Goal: Task Accomplishment & Management: Complete application form

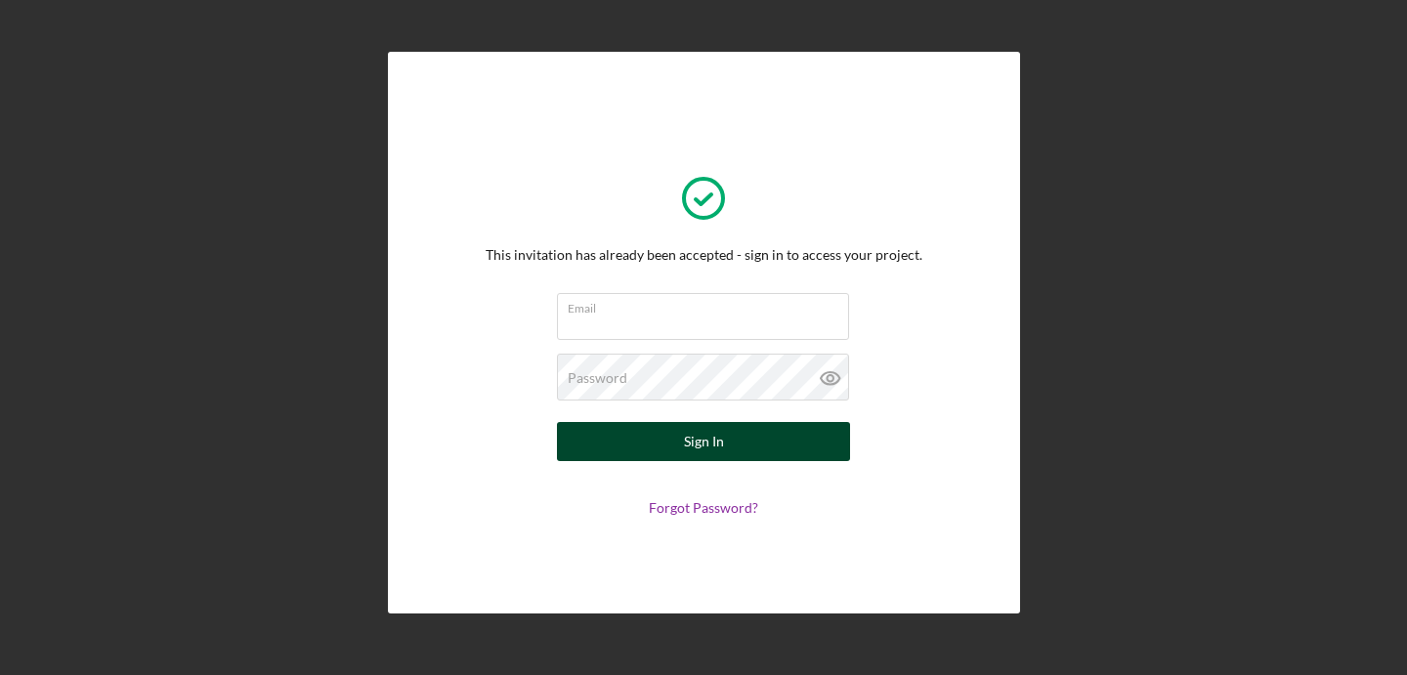
type input "[EMAIL_ADDRESS][DOMAIN_NAME]"
click at [711, 444] on div "Sign In" at bounding box center [704, 441] width 40 height 39
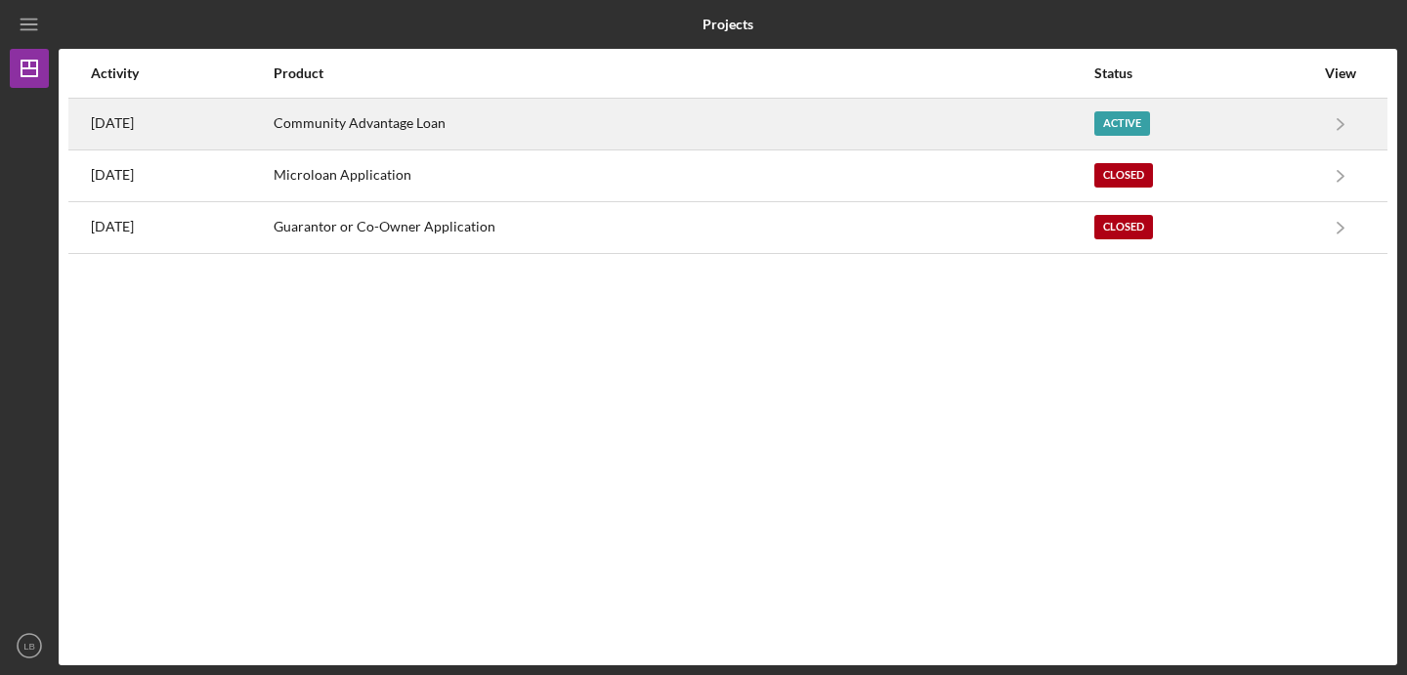
click at [1163, 122] on div "Active" at bounding box center [1204, 124] width 220 height 49
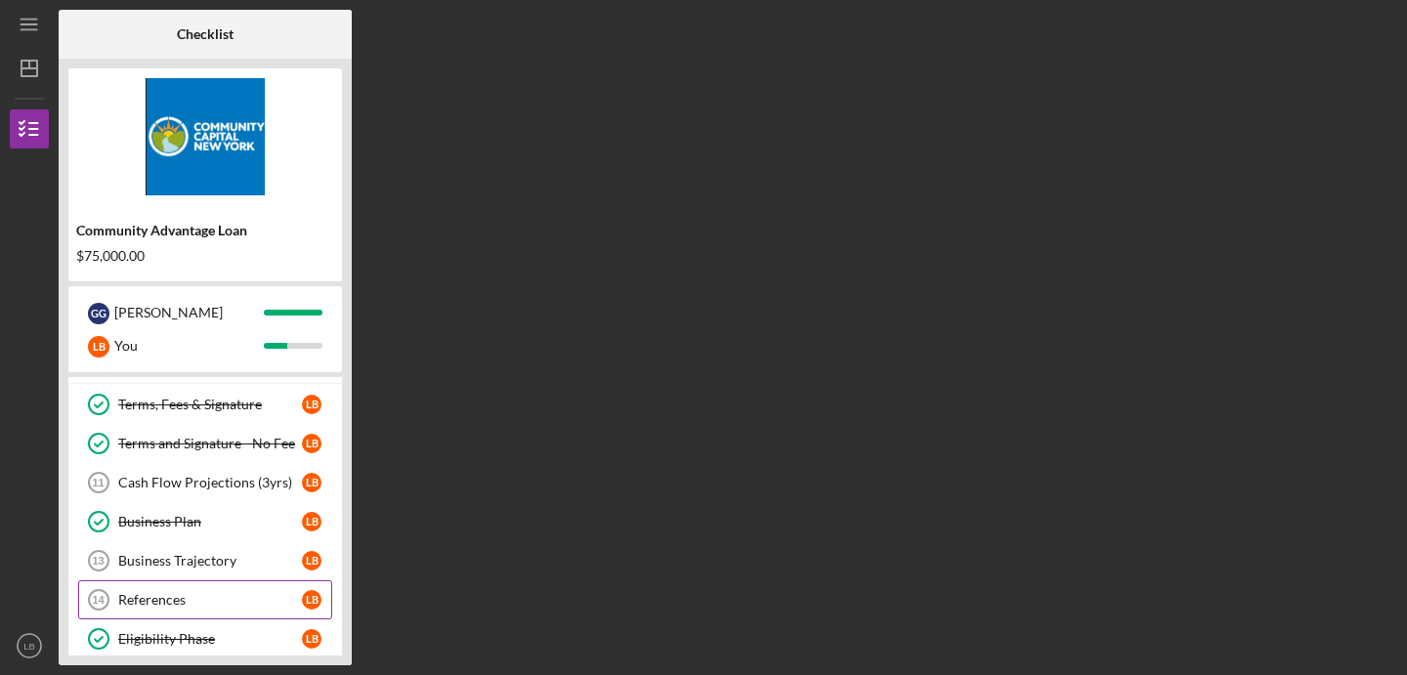
scroll to position [83, 0]
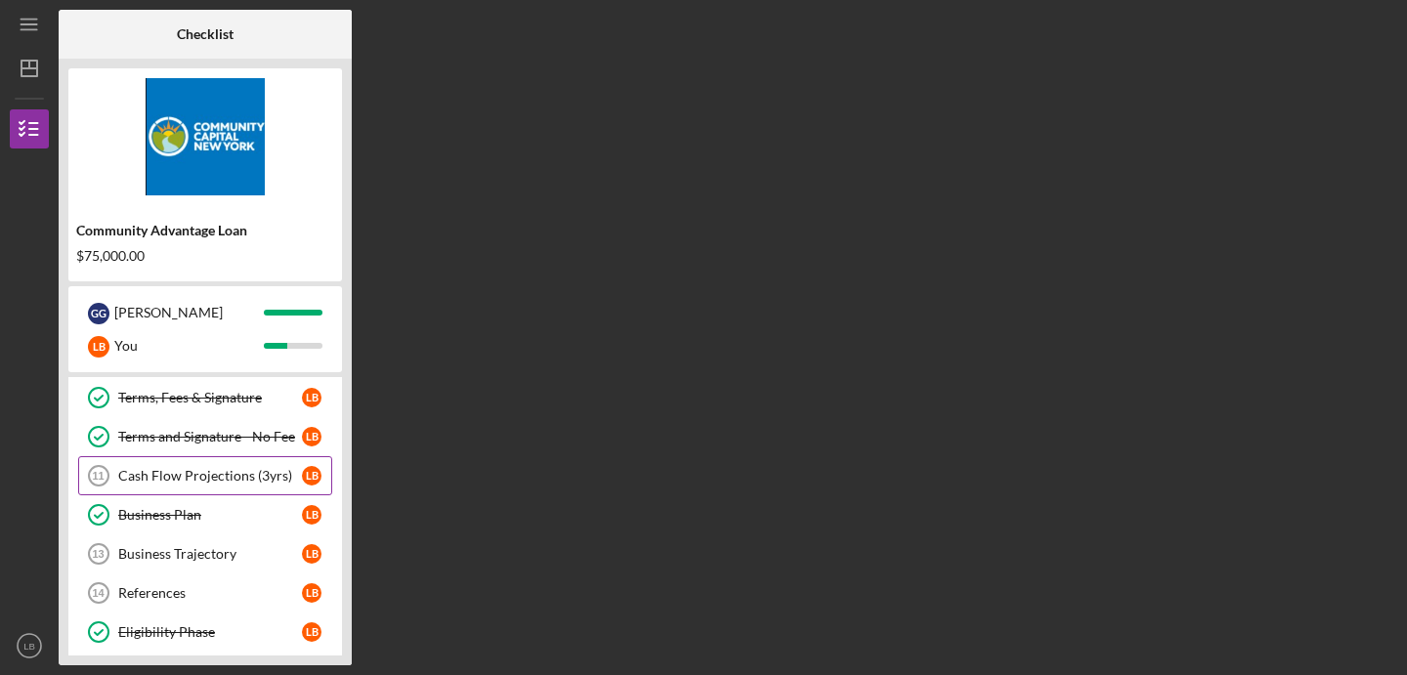
click at [193, 468] on div "Cash Flow Projections (3yrs)" at bounding box center [210, 476] width 184 height 16
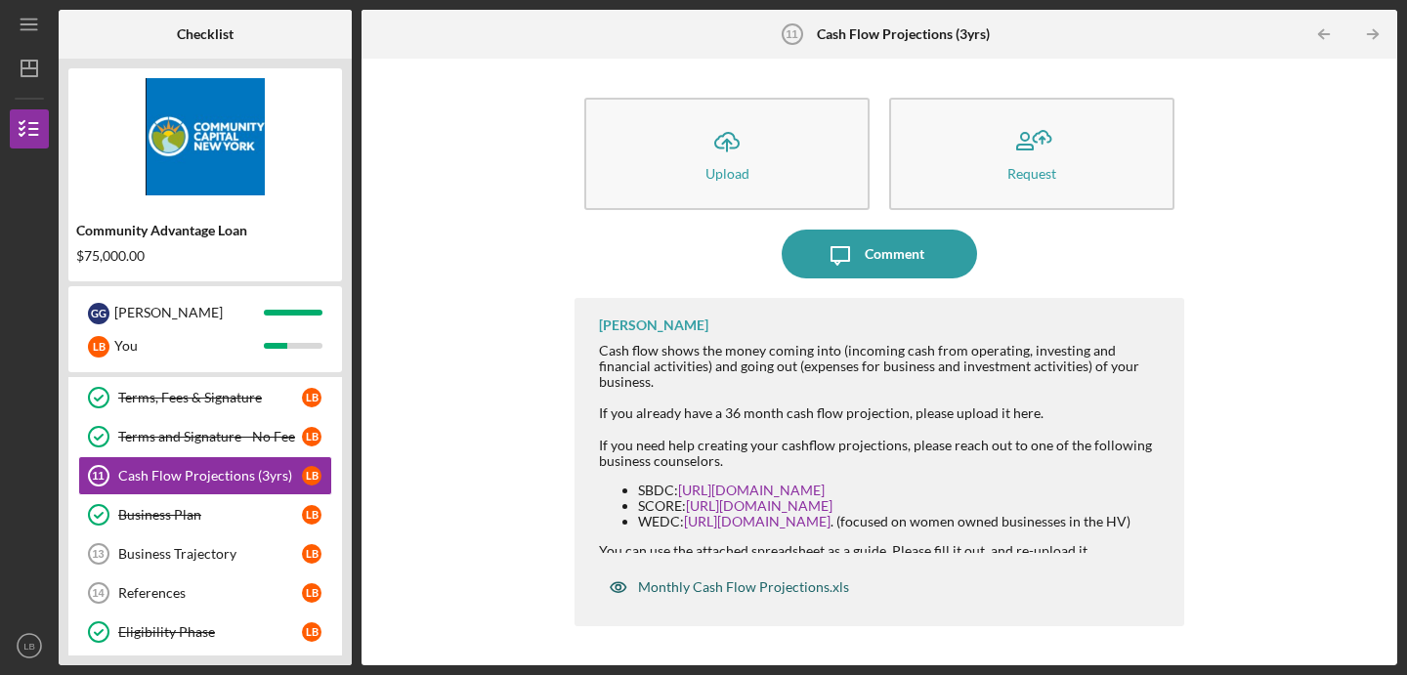
click at [725, 593] on div "Monthly Cash Flow Projections.xls" at bounding box center [743, 587] width 211 height 16
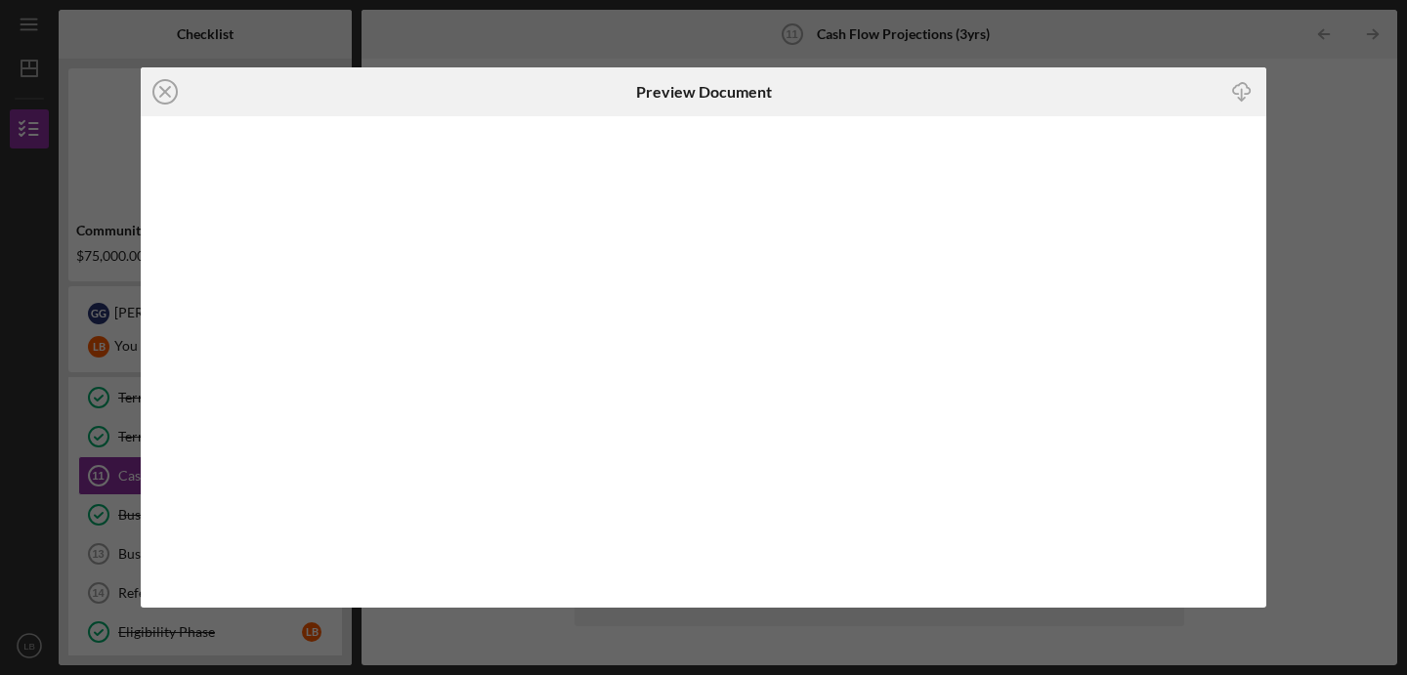
click at [1244, 93] on icon "Icon/Download" at bounding box center [1242, 92] width 44 height 44
click at [164, 89] on icon "Icon/Close" at bounding box center [165, 91] width 49 height 49
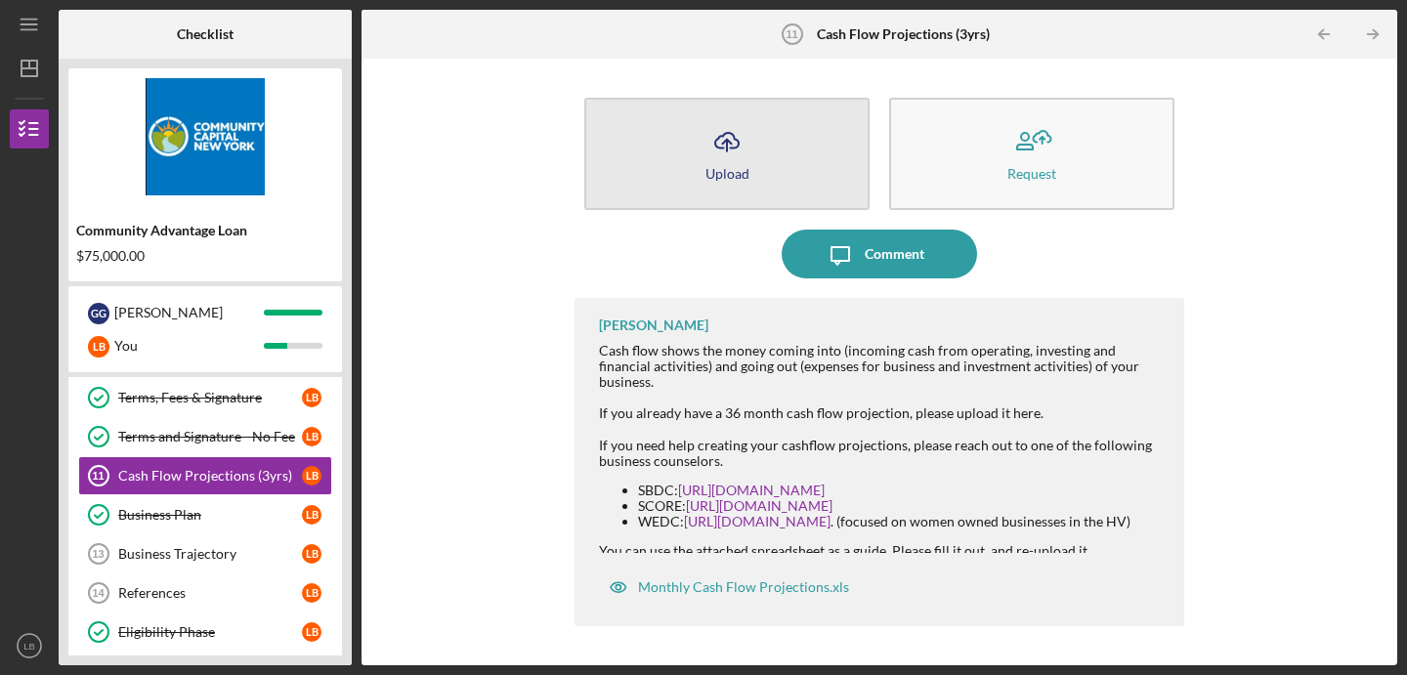
click at [700, 148] on button "Icon/Upload Upload" at bounding box center [726, 154] width 285 height 112
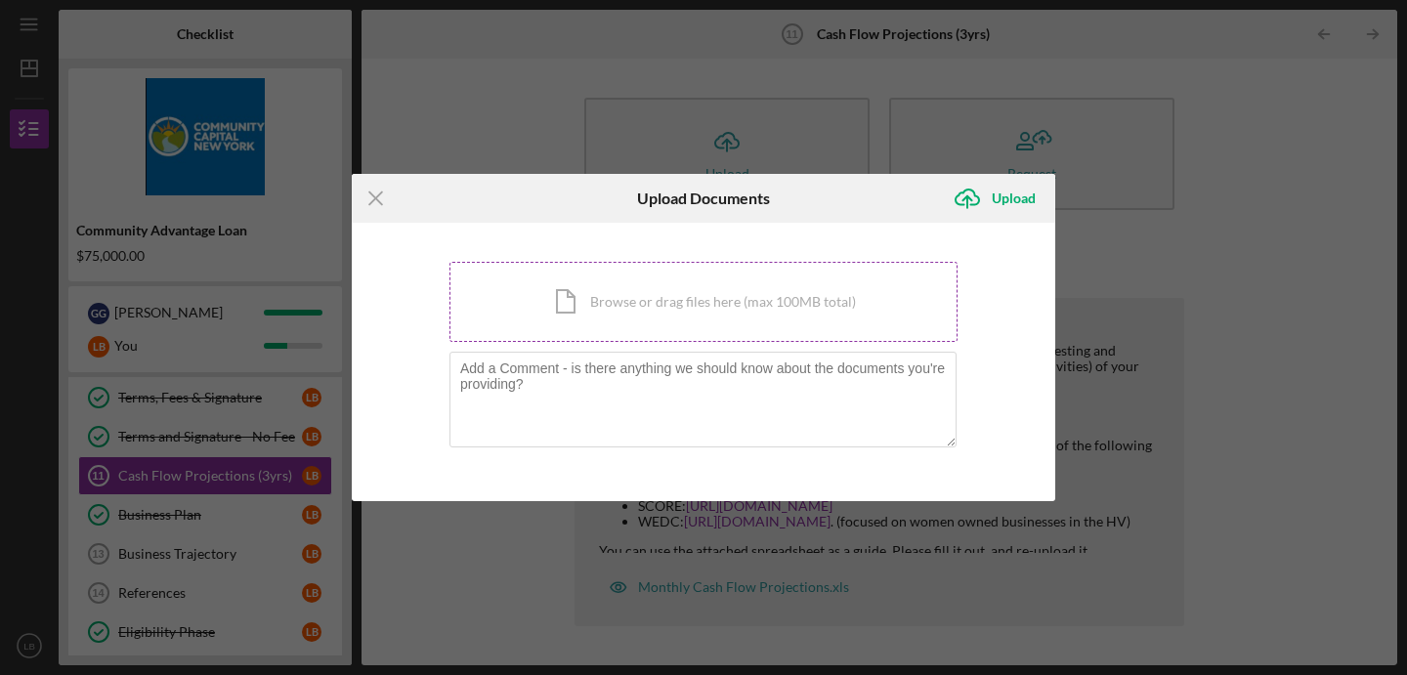
click at [659, 288] on div "Icon/Document Browse or drag files here (max 100MB total) Tap to choose files o…" at bounding box center [703, 302] width 508 height 80
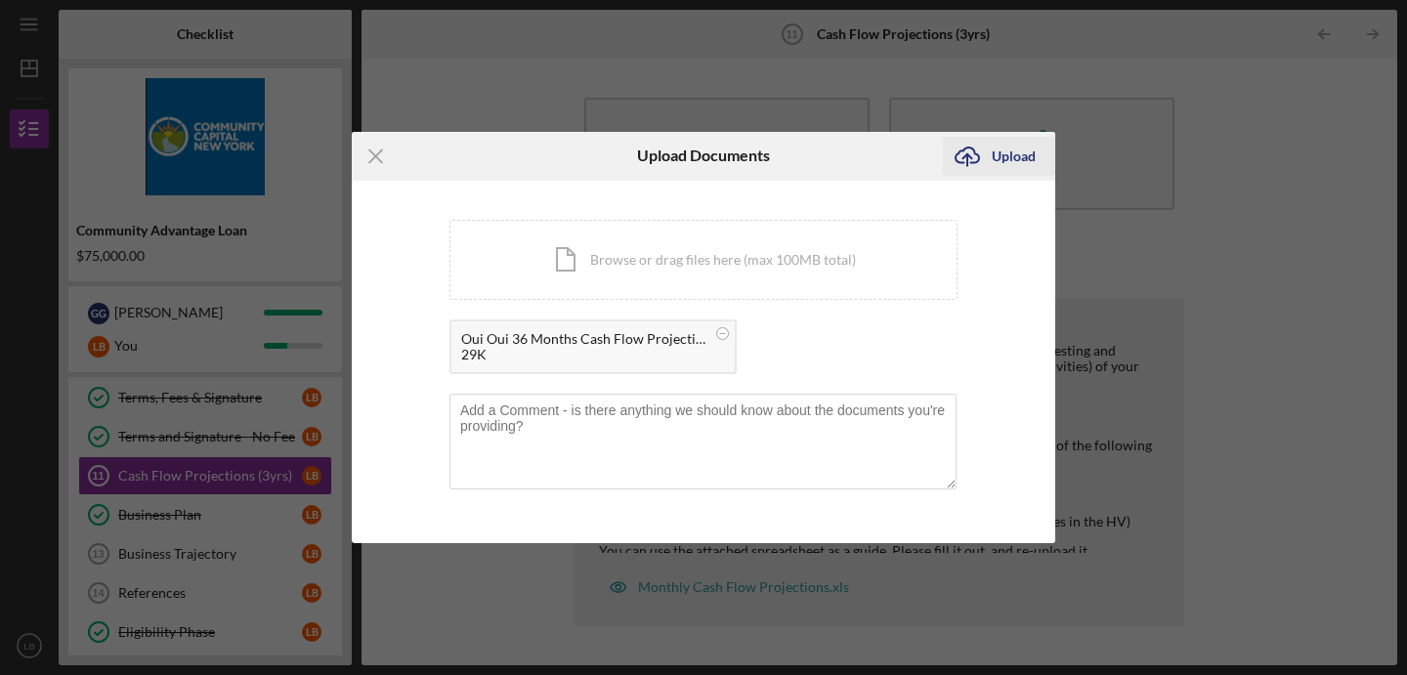
click at [983, 153] on icon "Icon/Upload" at bounding box center [967, 156] width 49 height 49
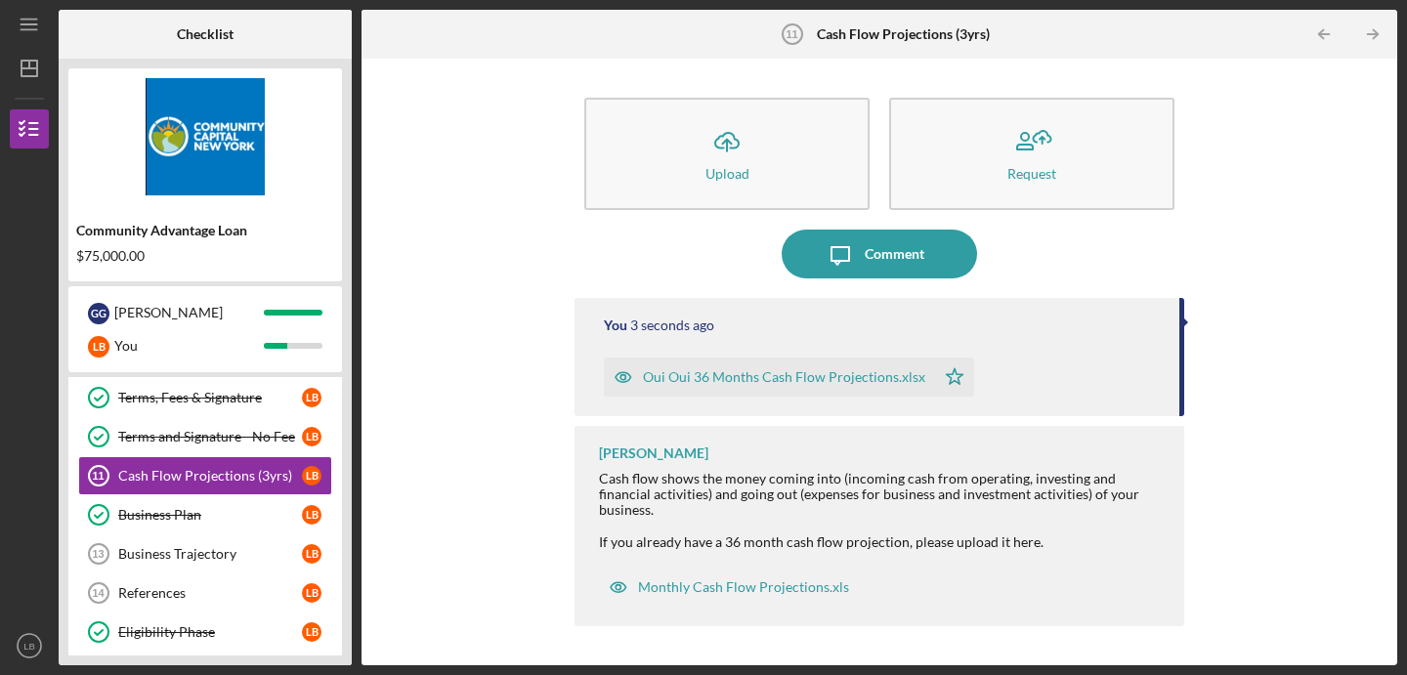
click at [469, 179] on div "Icon/Upload Upload Request Icon/Message Comment You 3 seconds ago Oui Oui 36 Mo…" at bounding box center [879, 361] width 1016 height 587
click at [449, 283] on div "Icon/Upload Upload Request Icon/Message Comment You 24 seconds ago Oui Oui 36 M…" at bounding box center [879, 361] width 1016 height 587
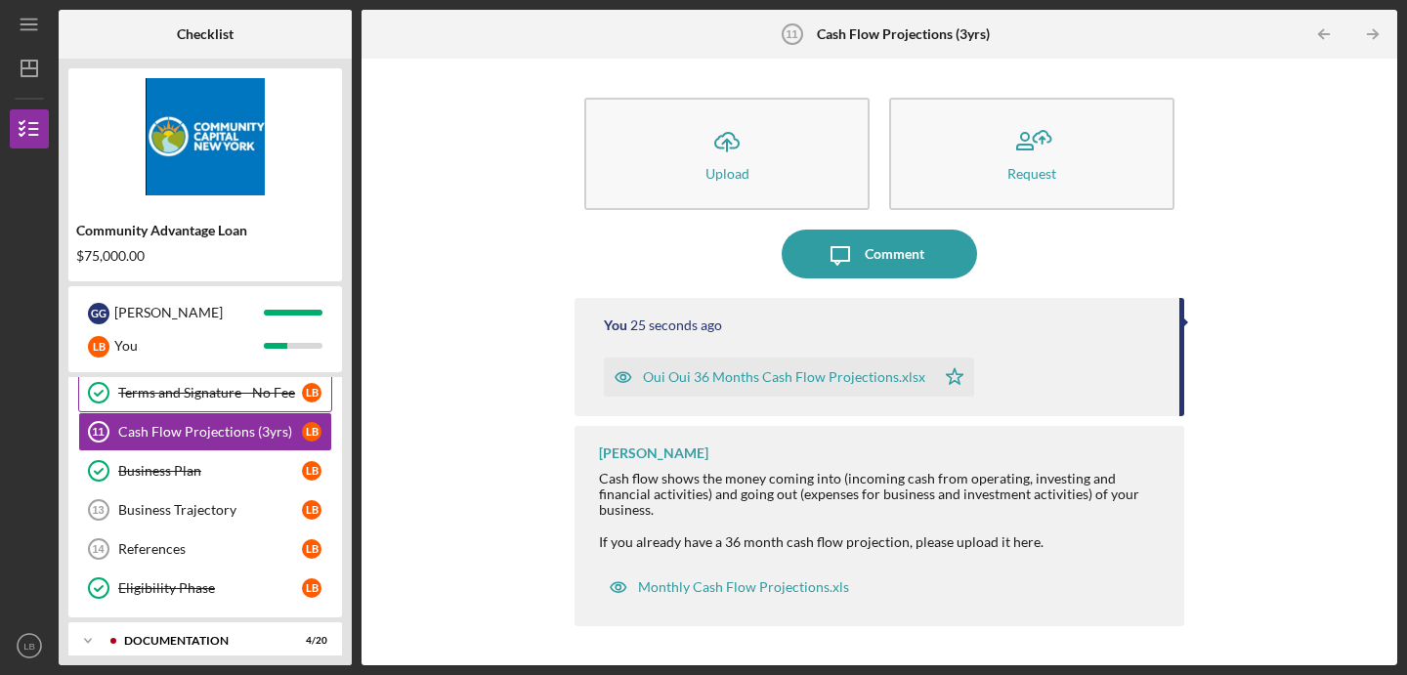
scroll to position [133, 0]
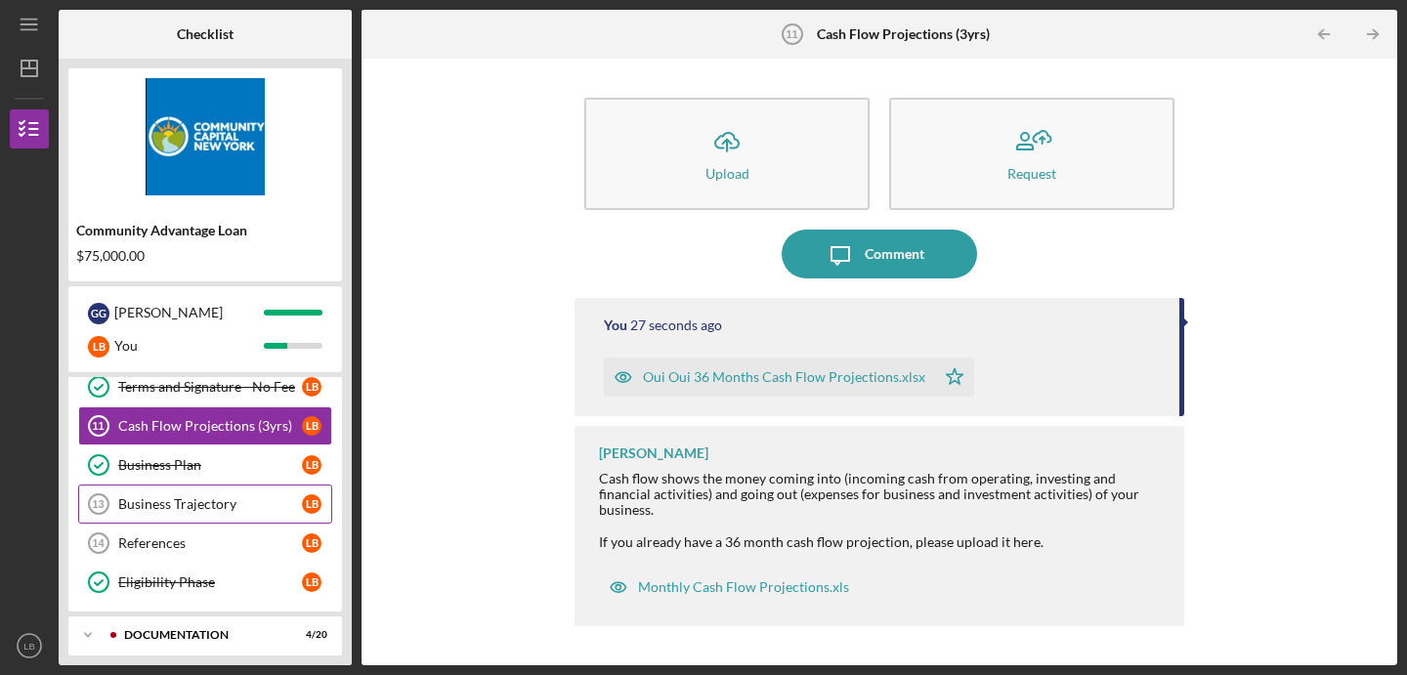
click at [225, 503] on div "Business Trajectory" at bounding box center [210, 504] width 184 height 16
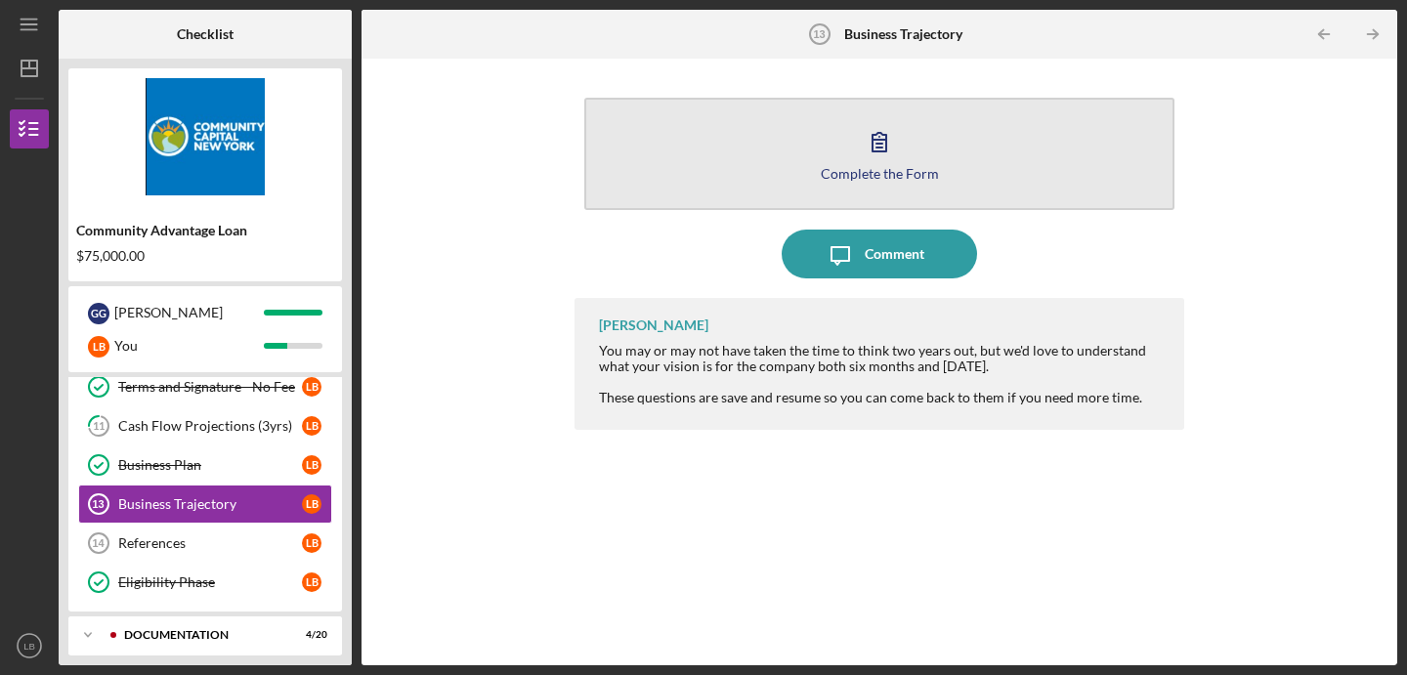
click at [860, 153] on icon "button" at bounding box center [879, 141] width 49 height 49
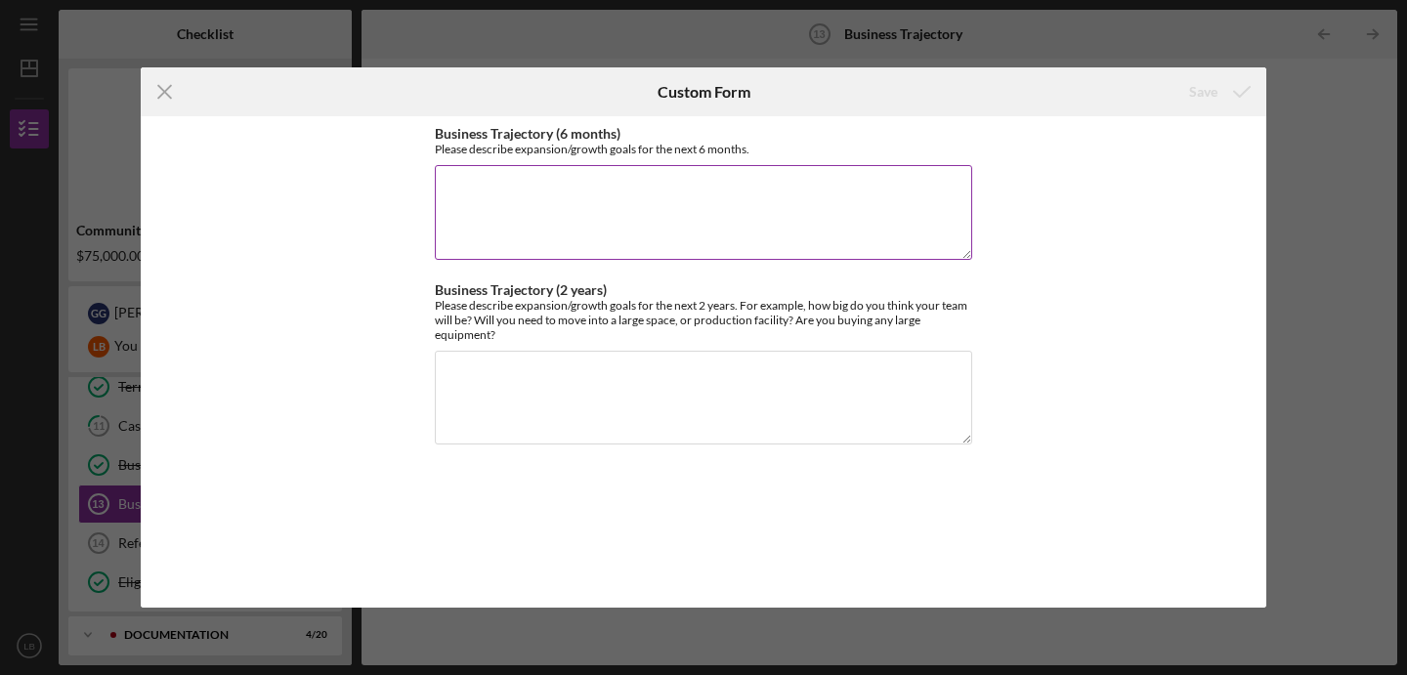
click at [706, 194] on textarea "Business Trajectory (6 months)" at bounding box center [703, 212] width 537 height 94
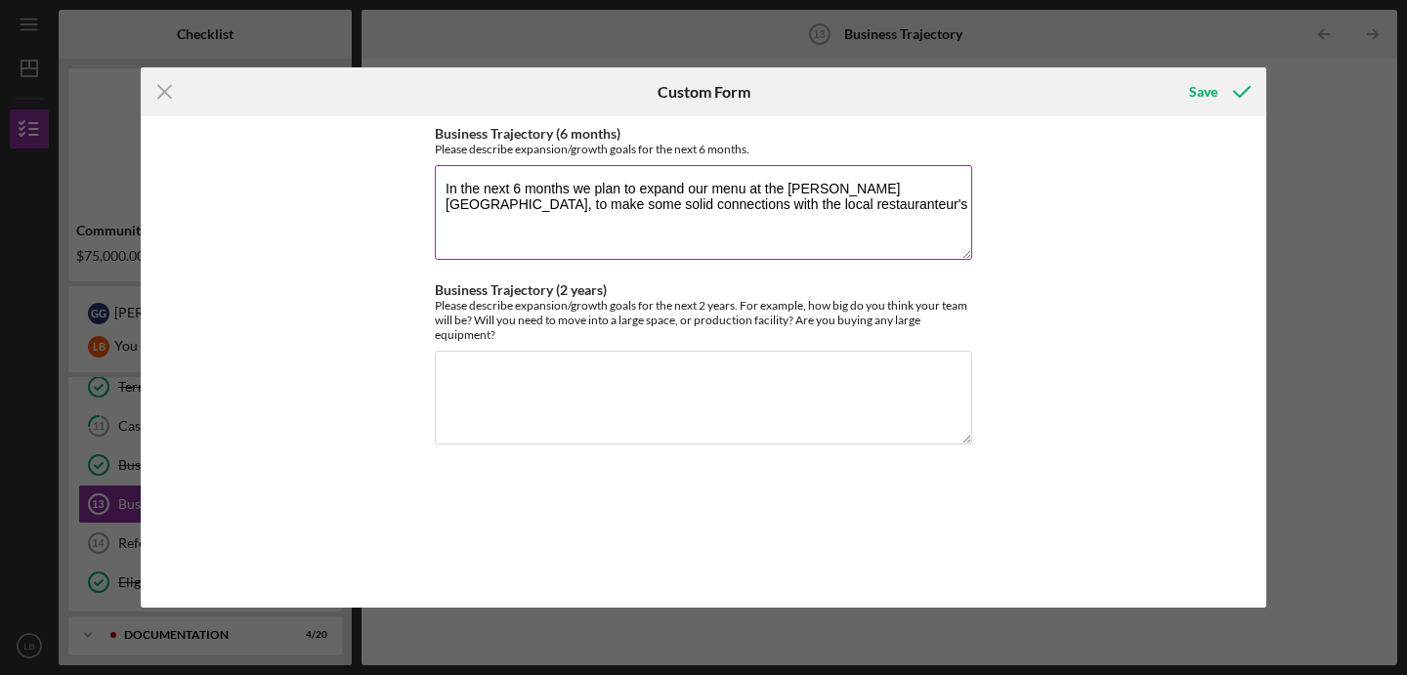
drag, startPoint x: 713, startPoint y: 207, endPoint x: 801, endPoint y: 207, distance: 87.9
click at [801, 207] on textarea "In the next 6 months we plan to expand our menu at the hudson valley food hall,…" at bounding box center [703, 212] width 537 height 94
paste textarea "restauranteur's"
paste textarea "restaurateurs"
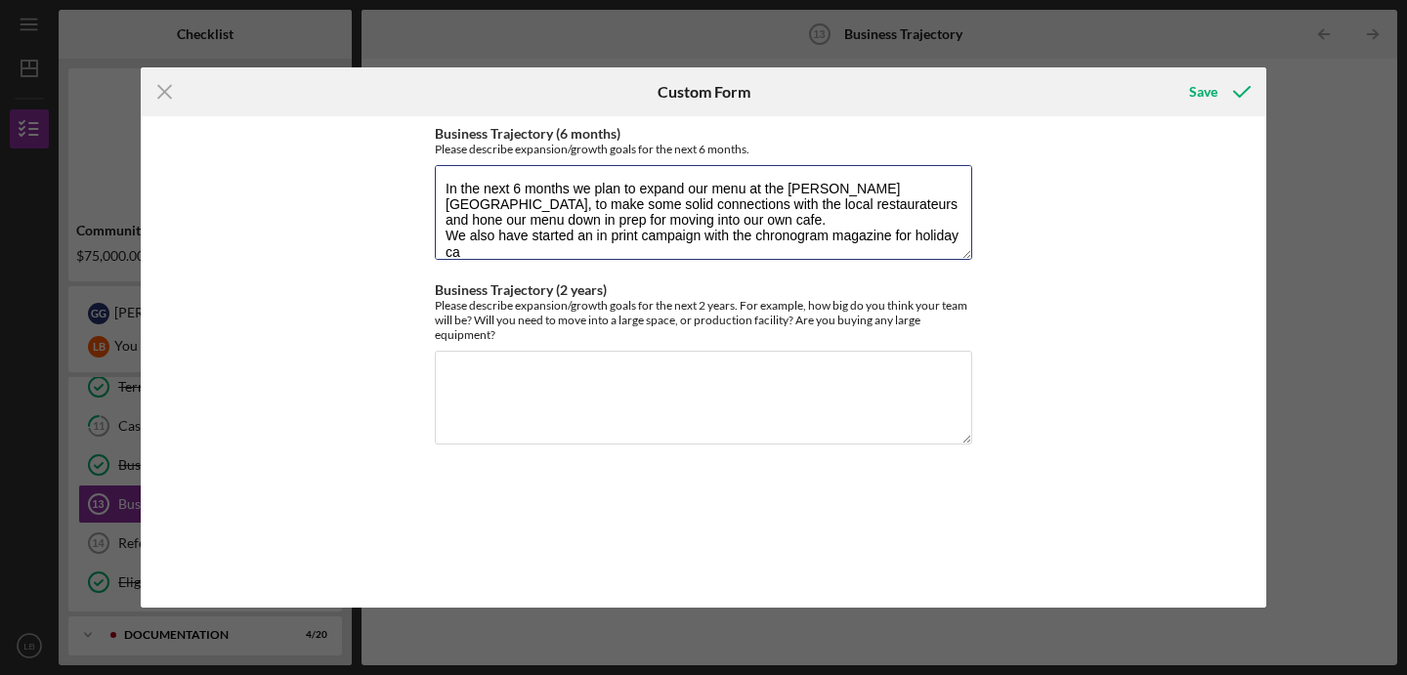
scroll to position [1, 0]
click at [582, 251] on textarea "In the next 6 months we plan to expand our menu at the hudson valley food hall,…" at bounding box center [703, 212] width 537 height 94
click at [699, 244] on textarea "In the next 6 months we plan to expand our menu at the hudson valley food hall,…" at bounding box center [703, 212] width 537 height 94
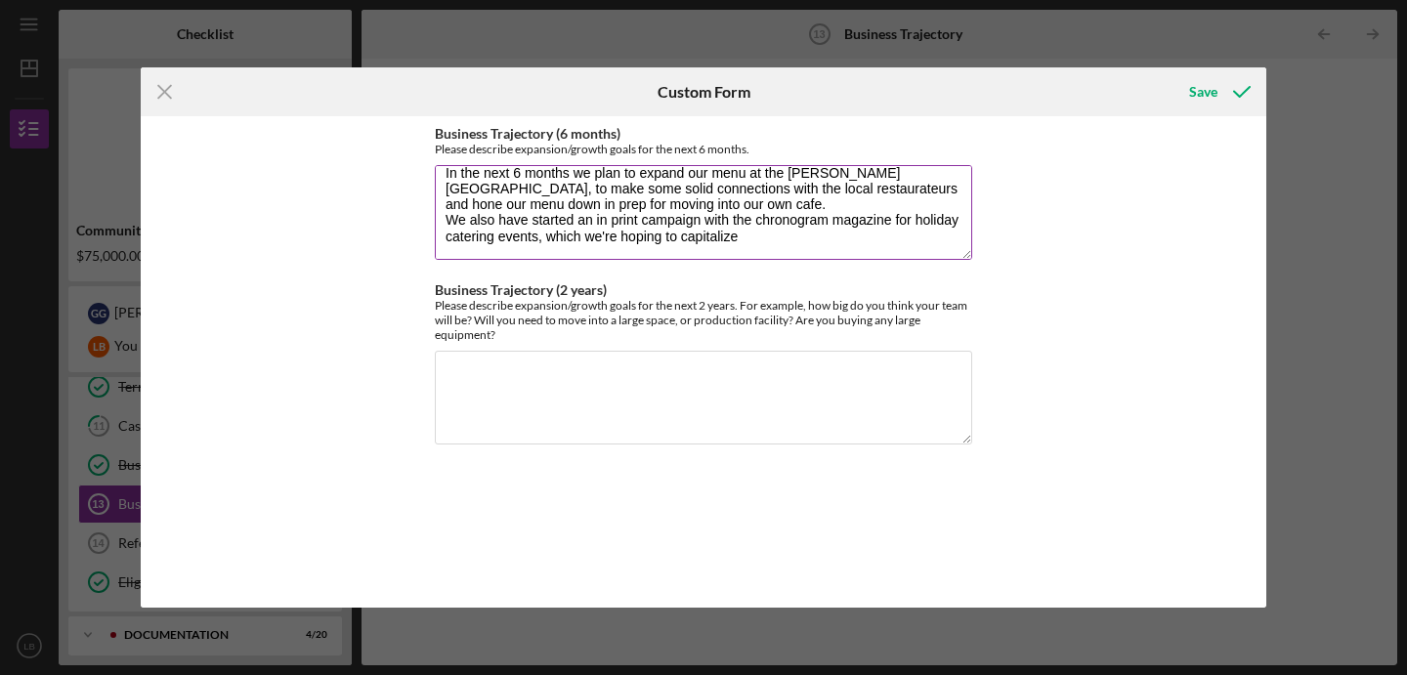
drag, startPoint x: 683, startPoint y: 247, endPoint x: 737, endPoint y: 240, distance: 54.2
click at [737, 240] on textarea "In the next 6 months we plan to expand our menu at the hudson valley food hall,…" at bounding box center [703, 212] width 537 height 94
click at [757, 236] on textarea "In the next 6 months we plan to expand our menu at the hudson valley food hall,…" at bounding box center [703, 212] width 537 height 94
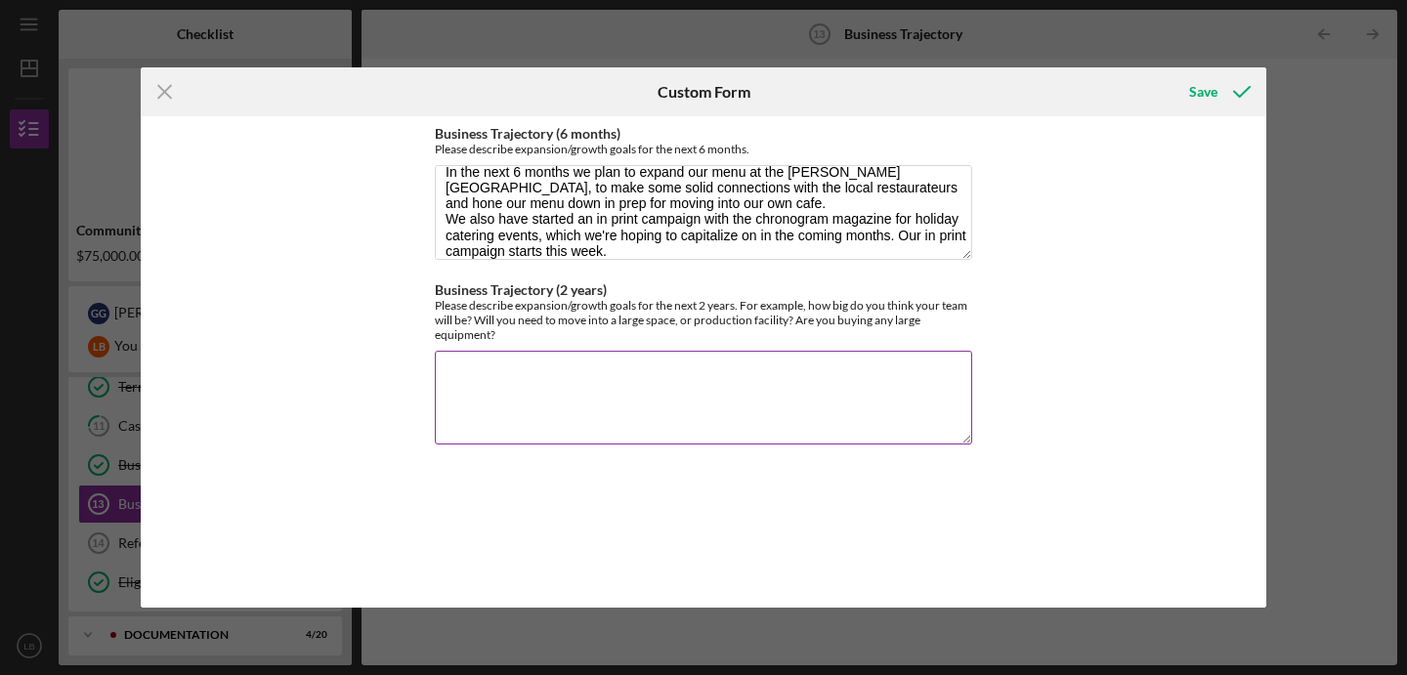
click at [527, 382] on textarea "Business Trajectory (2 years)" at bounding box center [703, 398] width 537 height 94
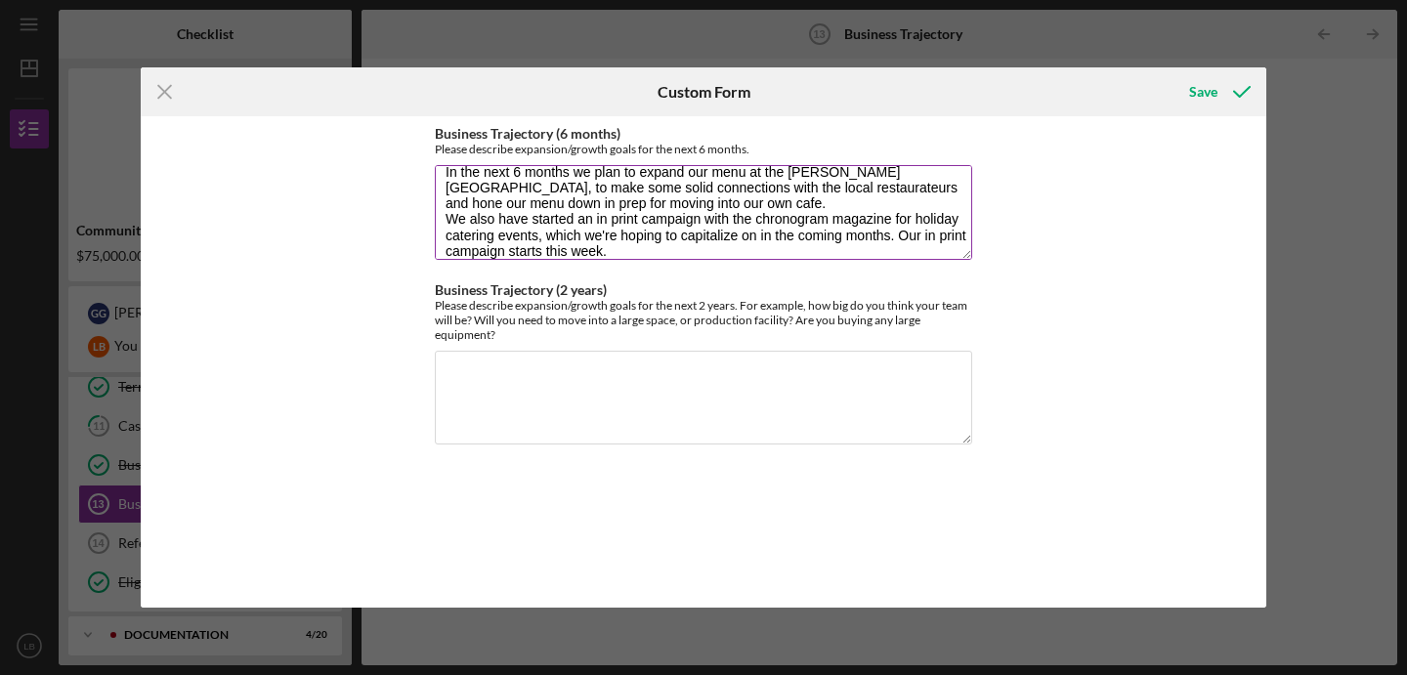
click at [934, 172] on textarea "In the next 6 months we plan to expand our menu at the hudson valley food hall,…" at bounding box center [703, 212] width 537 height 94
click at [672, 199] on textarea "In the next 6 months we plan to expand our menu at the hudson valley food hall,…" at bounding box center [703, 212] width 537 height 94
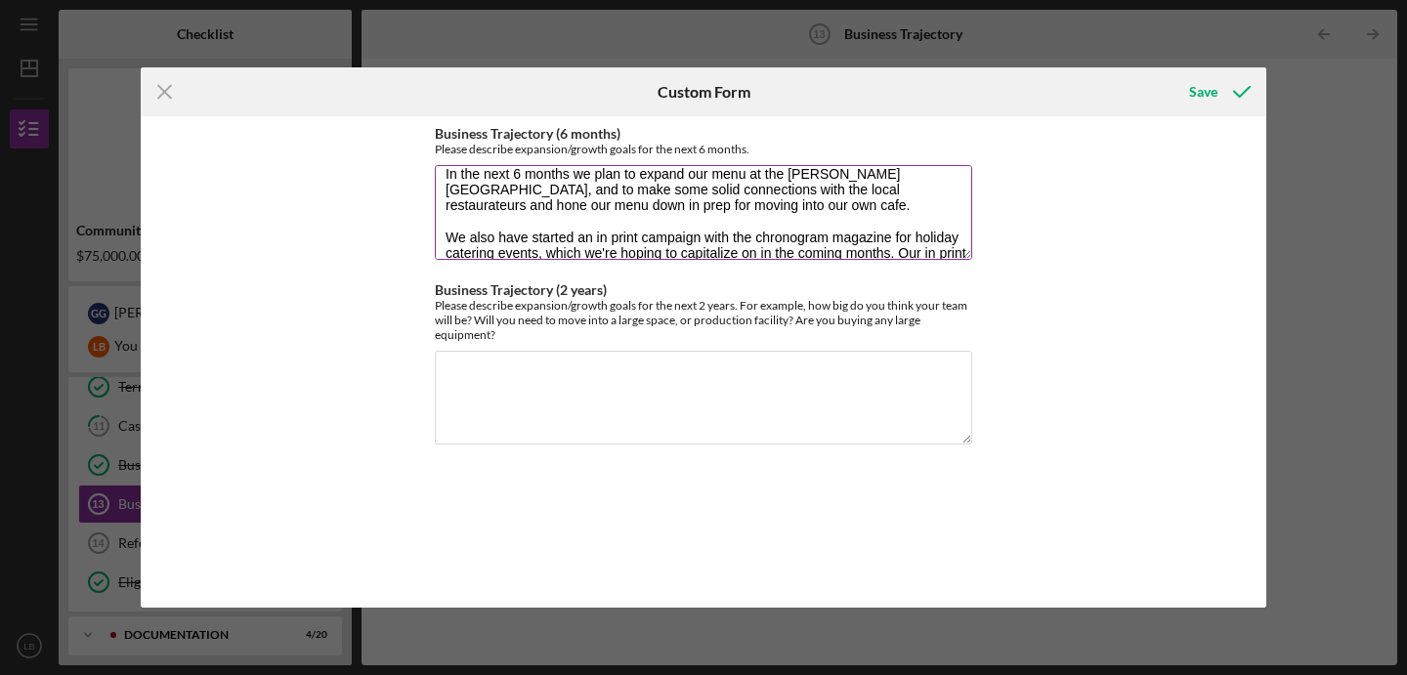
scroll to position [47, 0]
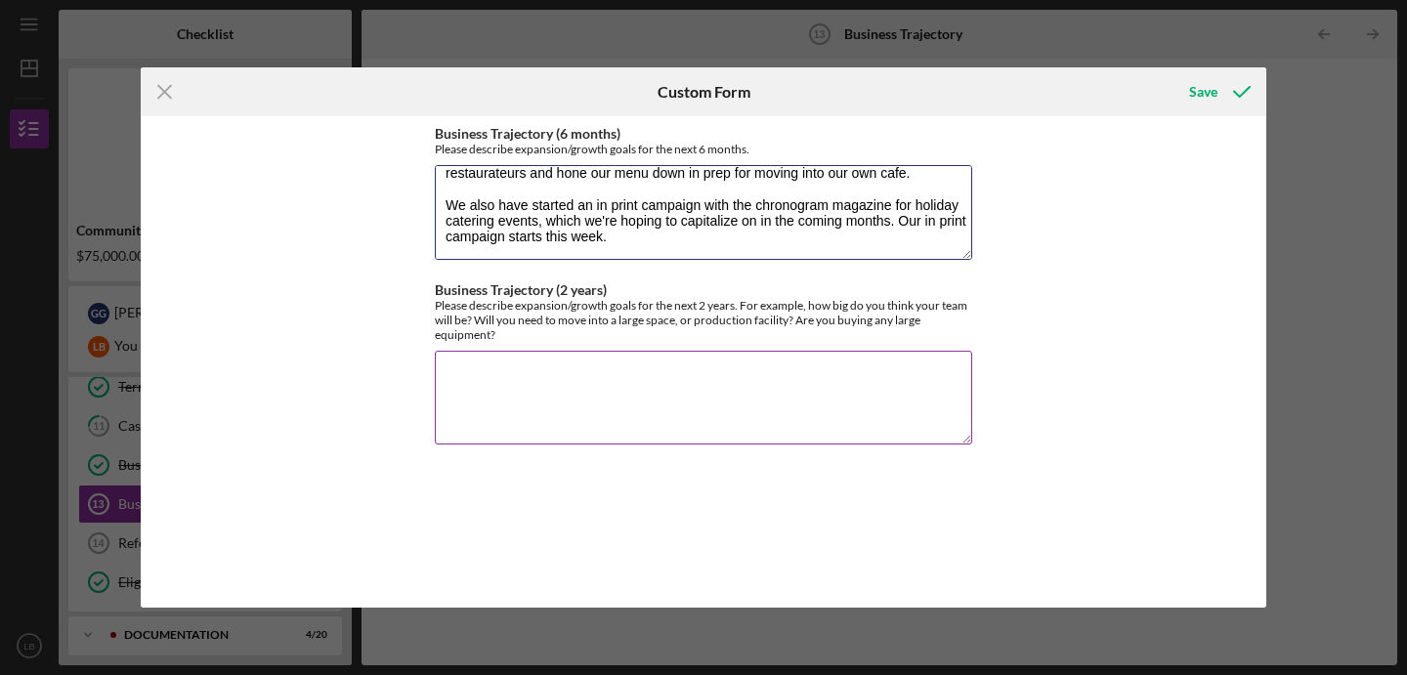
type textarea "In the next 6 months we plan to expand our menu at the hudson valley food hall,…"
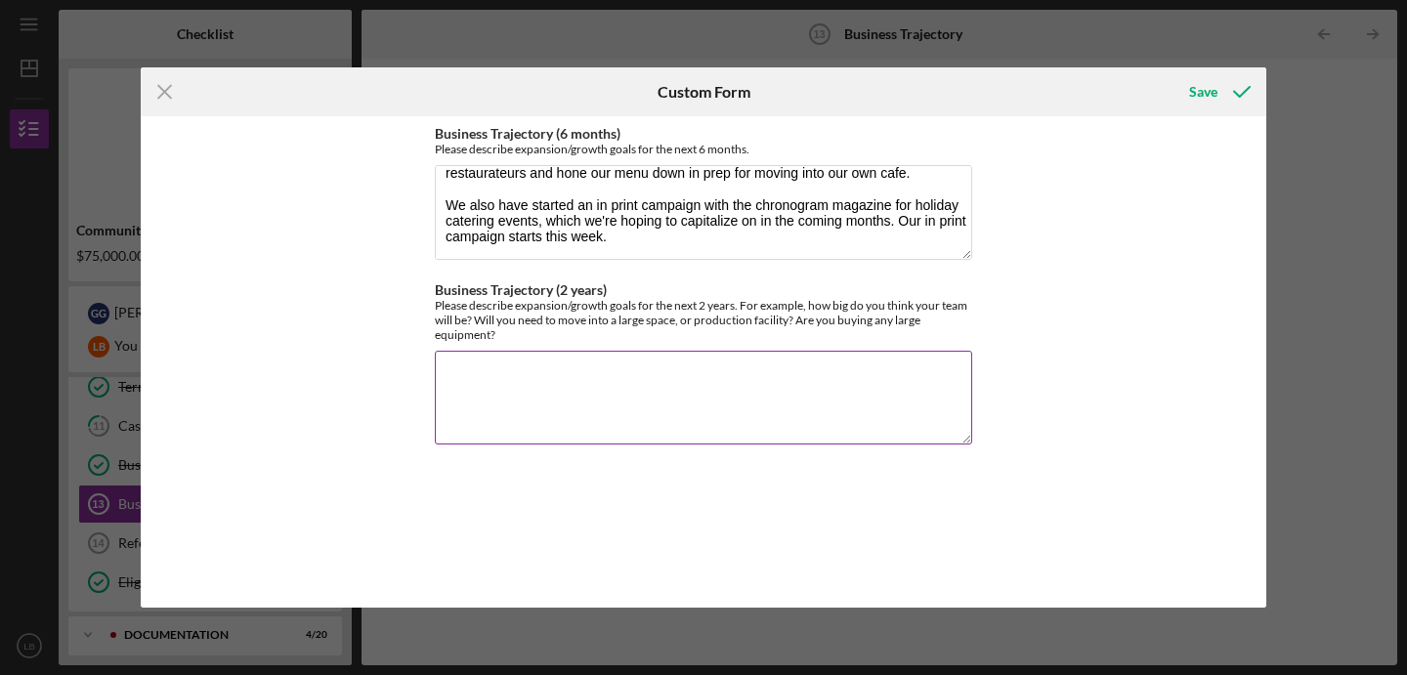
click at [454, 385] on textarea "Business Trajectory (2 years)" at bounding box center [703, 398] width 537 height 94
click at [948, 376] on textarea "In the coming two years we see ourselves in our own cafe, in Beacon NY. We will…" at bounding box center [703, 398] width 537 height 94
click at [491, 393] on textarea "In the coming two years we see ourselves in our own cafe, in Beacon NY. We will…" at bounding box center [703, 398] width 537 height 94
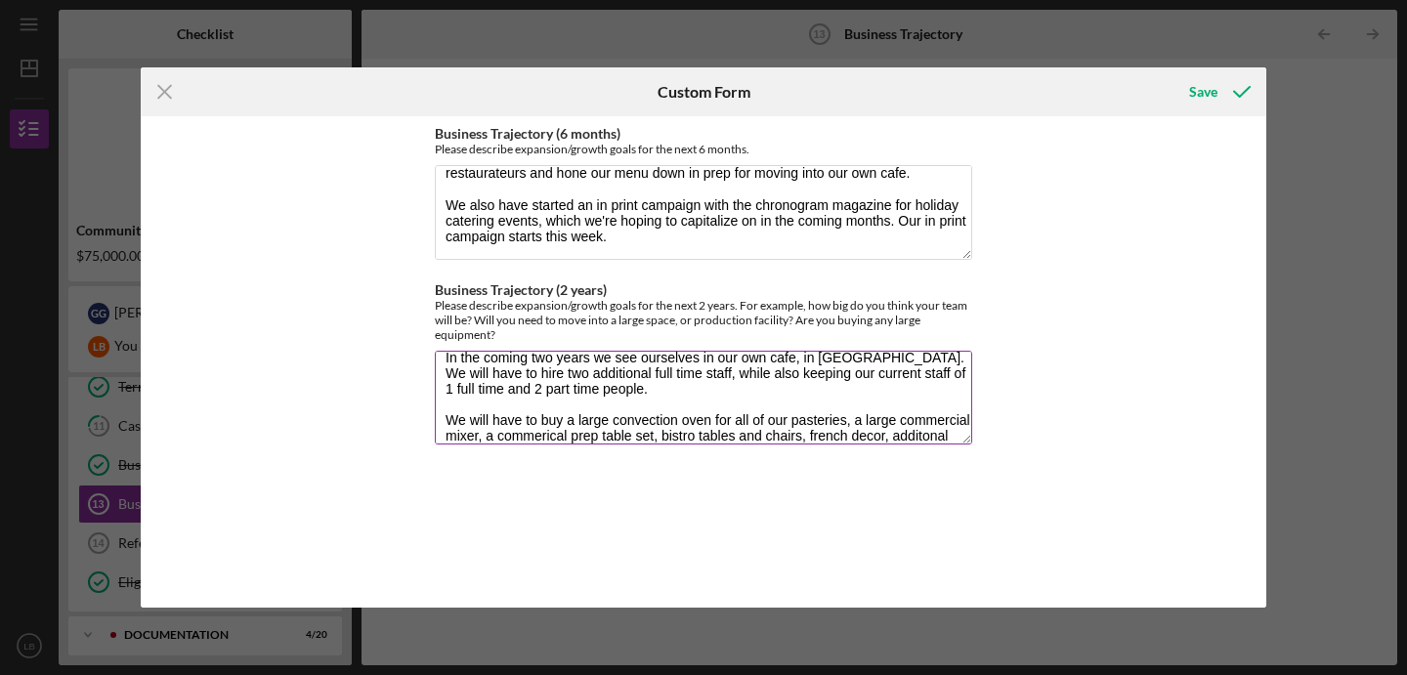
scroll to position [32, 0]
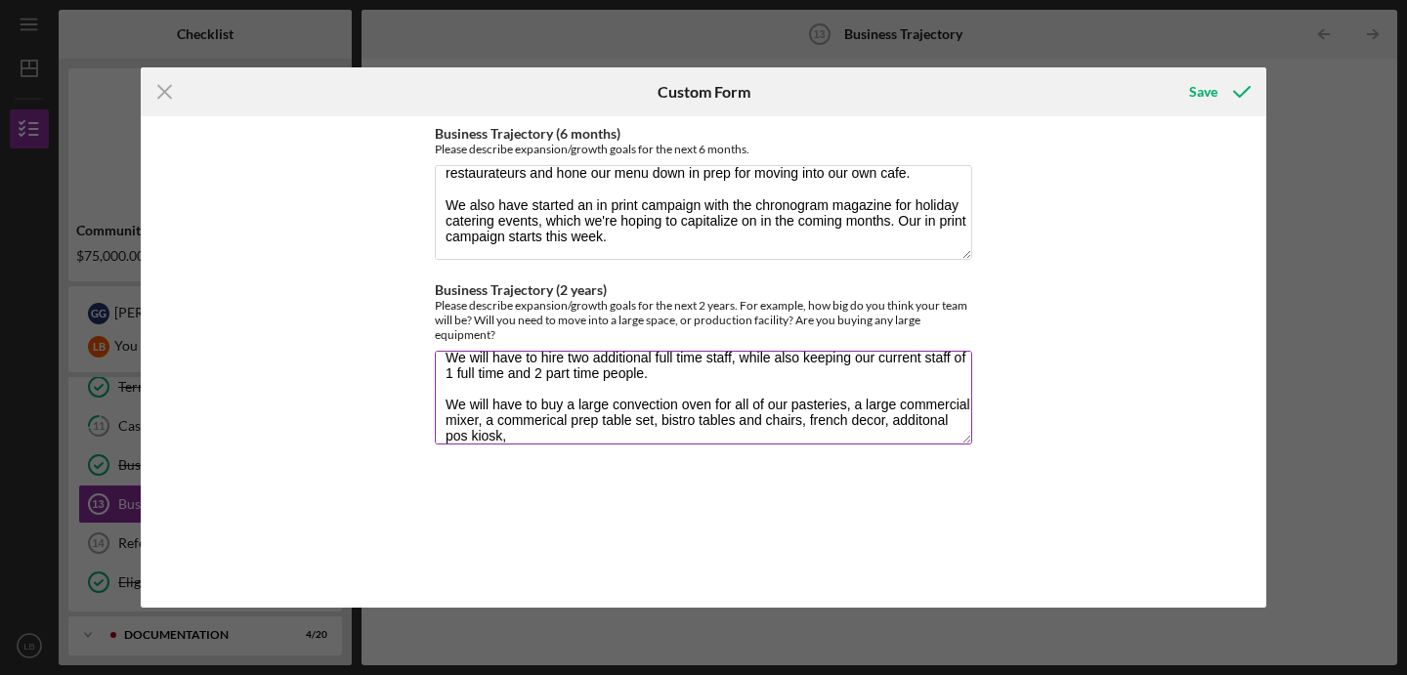
click at [657, 421] on textarea "In the coming two years we see ourselves in our own cafe, in Beacon NY. We will…" at bounding box center [703, 398] width 537 height 94
click at [819, 438] on textarea "In the coming two years we see ourselves in our own cafe, in Beacon NY. We will…" at bounding box center [703, 398] width 537 height 94
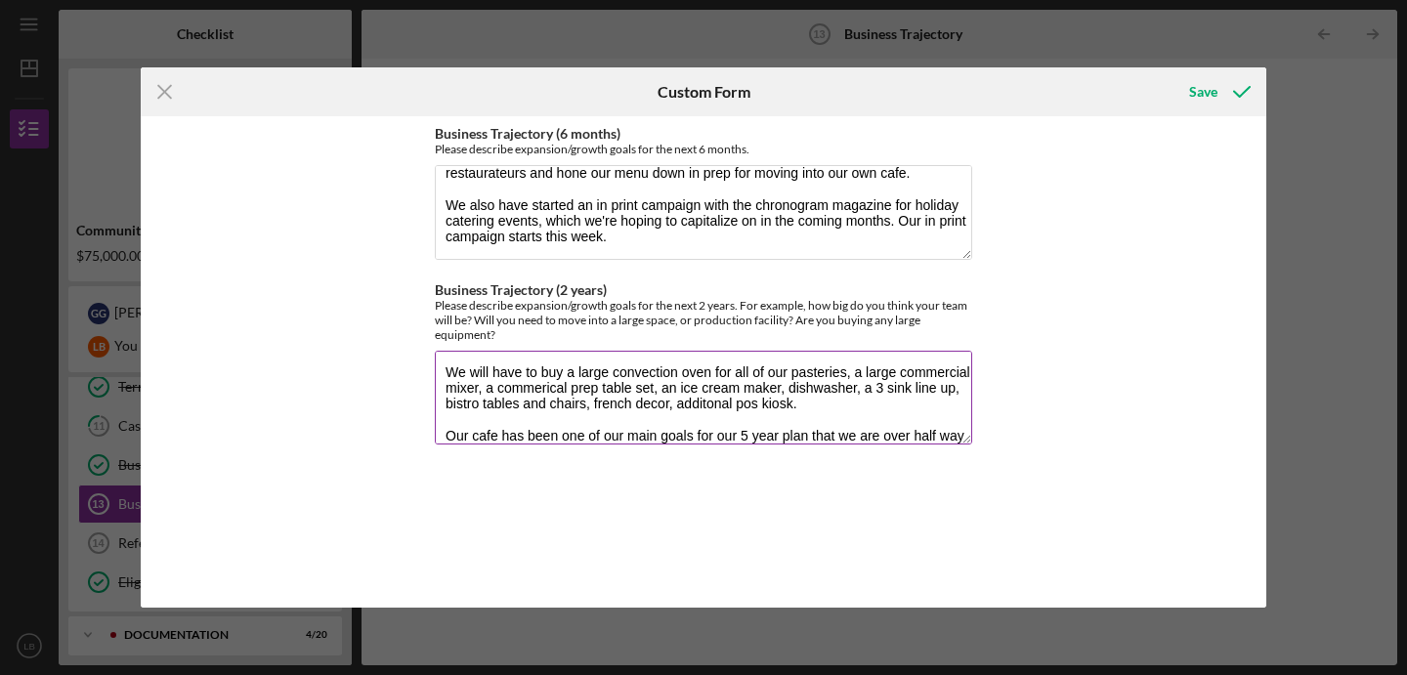
scroll to position [80, 0]
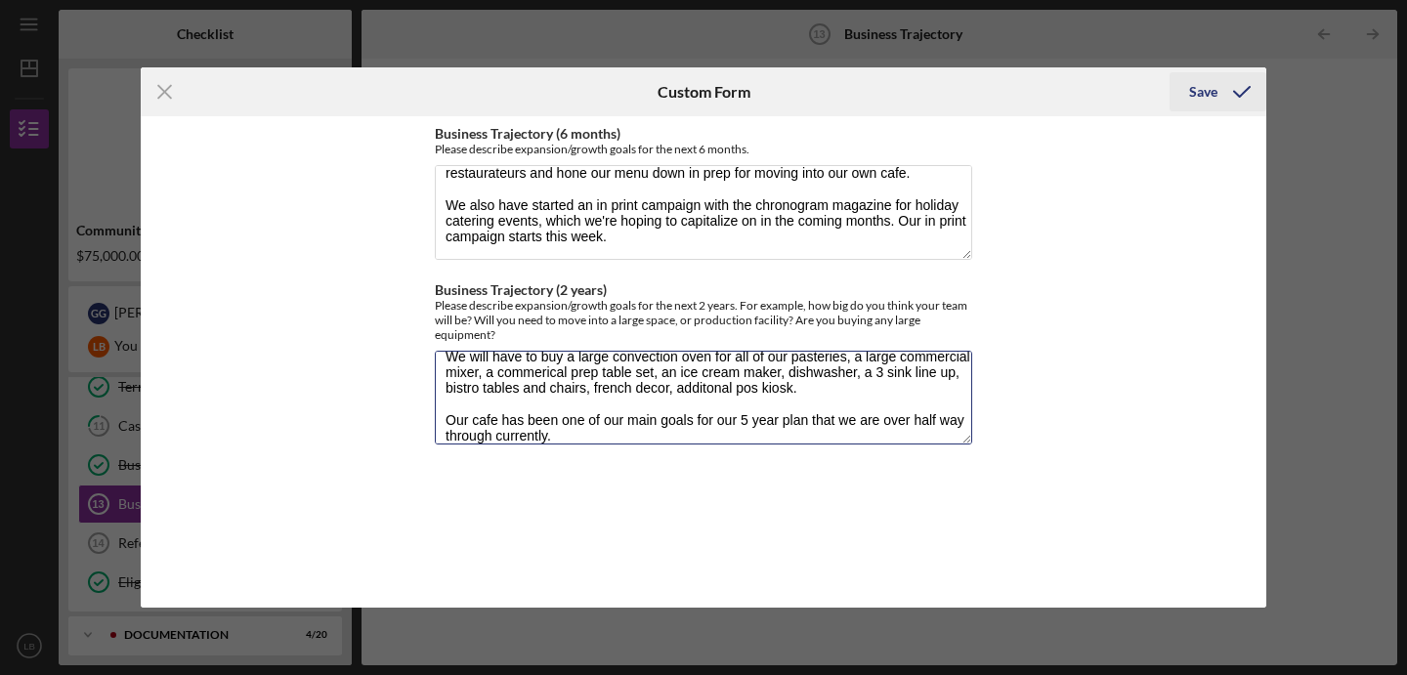
type textarea "In the coming two years we see ourselves in our own cafe, in Beacon NY. We will…"
click at [1233, 94] on icon "submit" at bounding box center [1241, 91] width 49 height 49
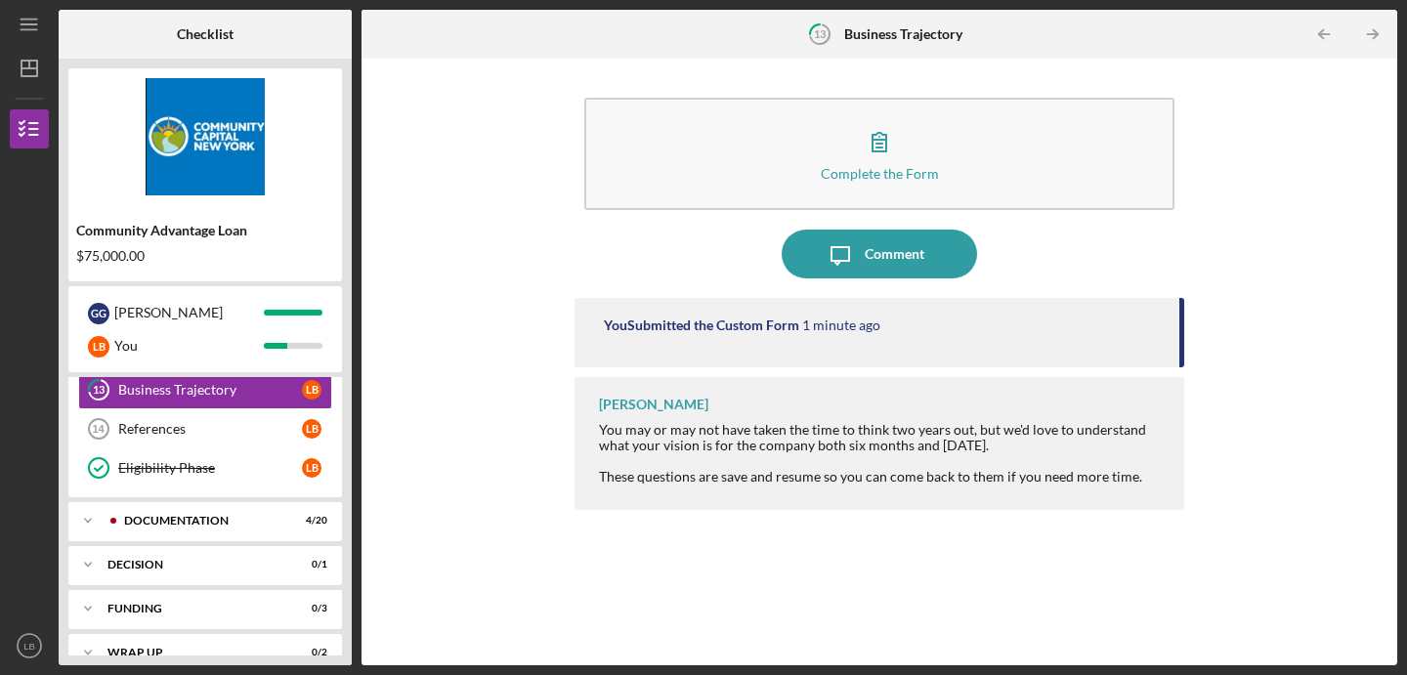
scroll to position [249, 0]
click at [185, 517] on div "Documentation" at bounding box center [220, 519] width 193 height 12
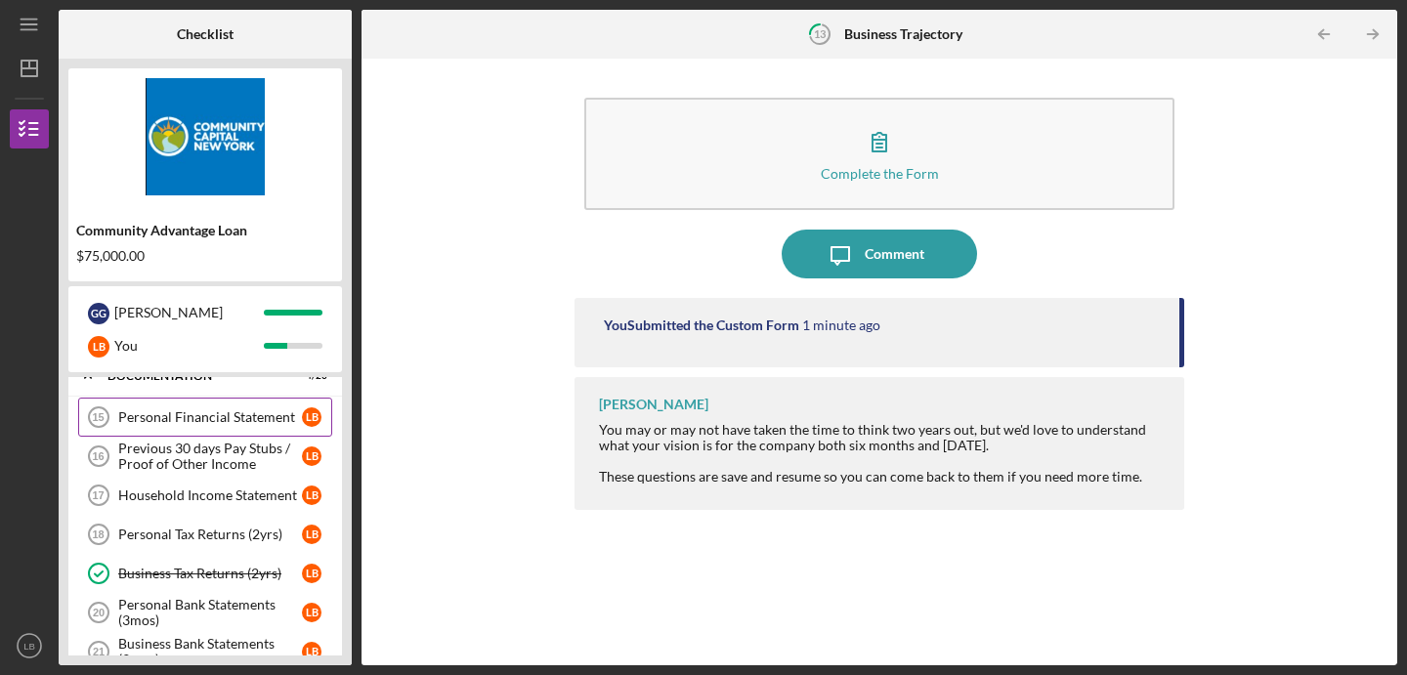
scroll to position [315, 0]
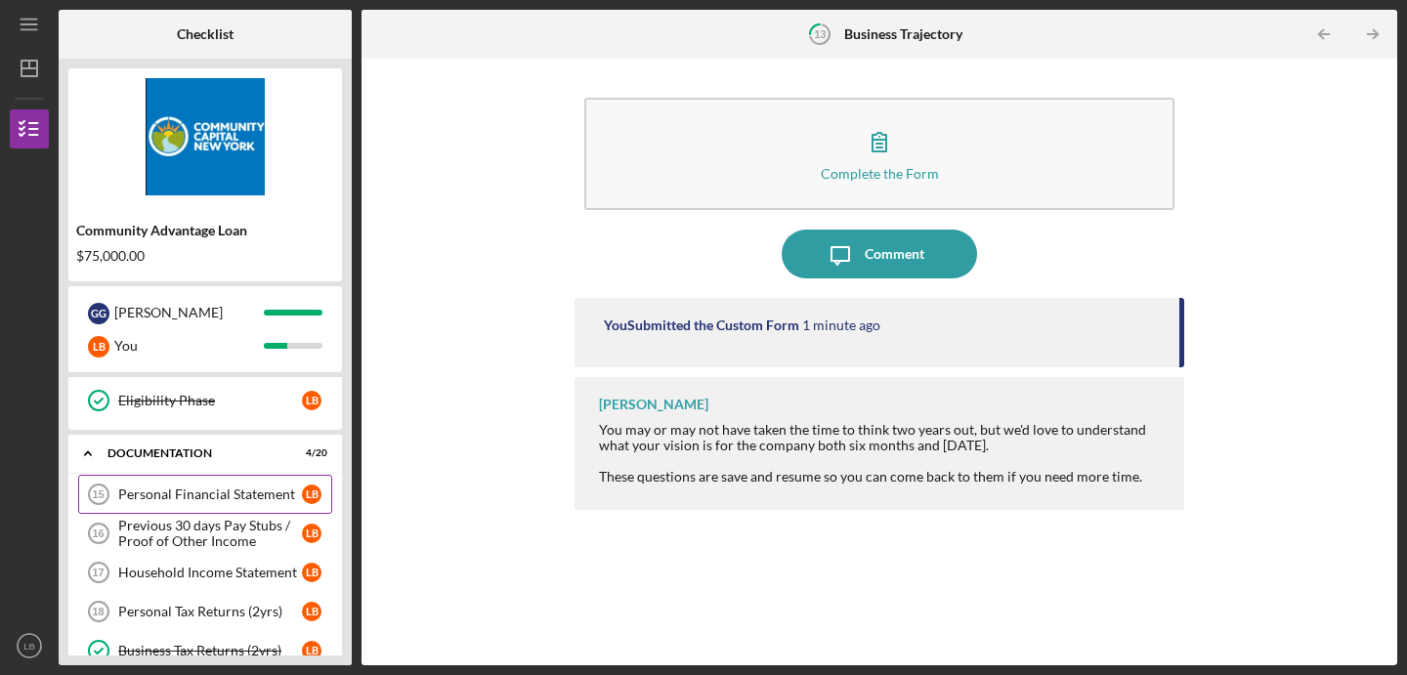
click at [216, 504] on link "Personal Financial Statement 15 Personal Financial Statement L B" at bounding box center [205, 494] width 254 height 39
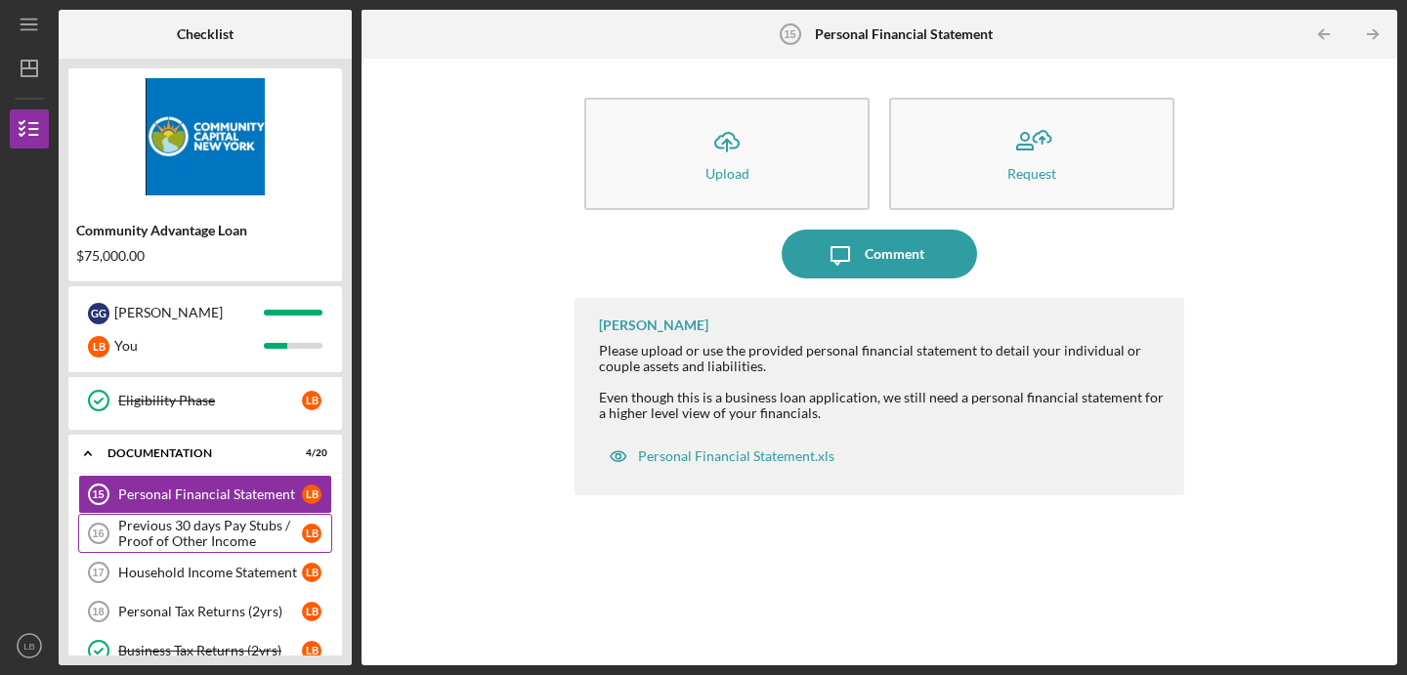
click at [174, 535] on div "Previous 30 days Pay Stubs / Proof of Other Income" at bounding box center [210, 533] width 184 height 31
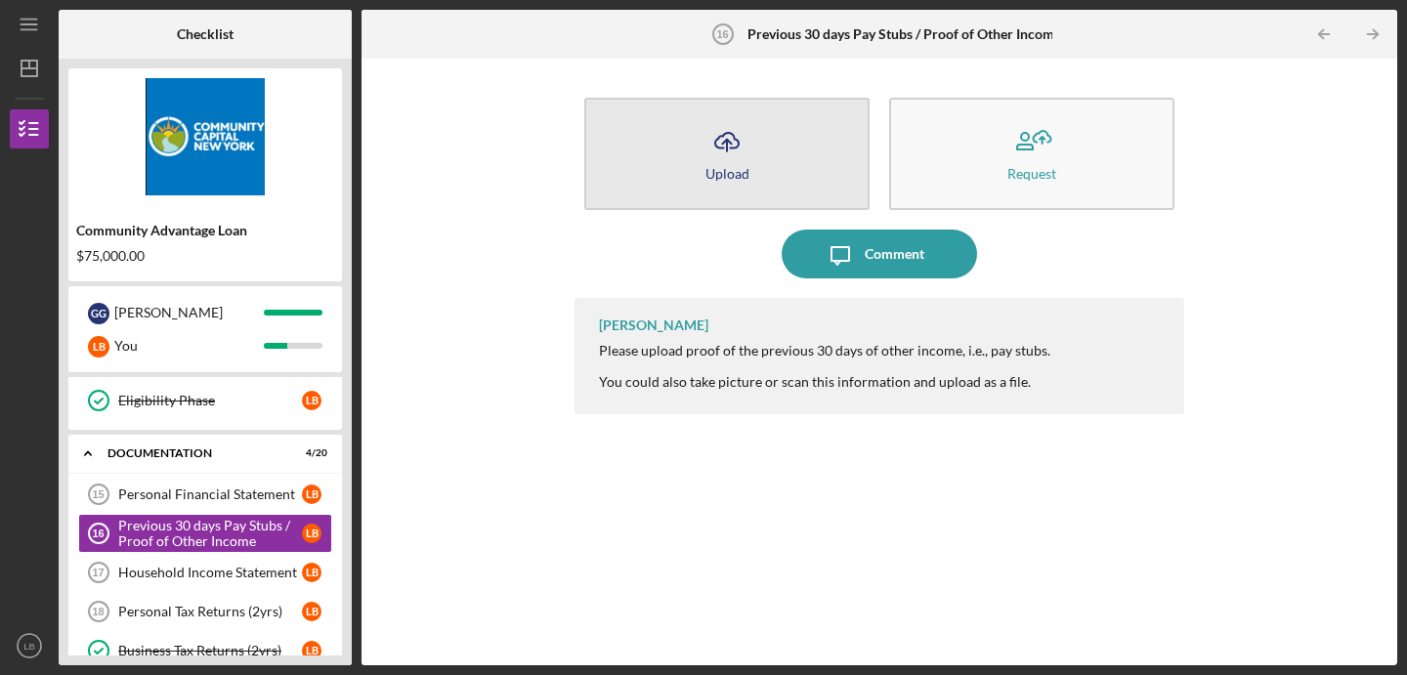
click at [721, 176] on div "Upload" at bounding box center [727, 173] width 44 height 15
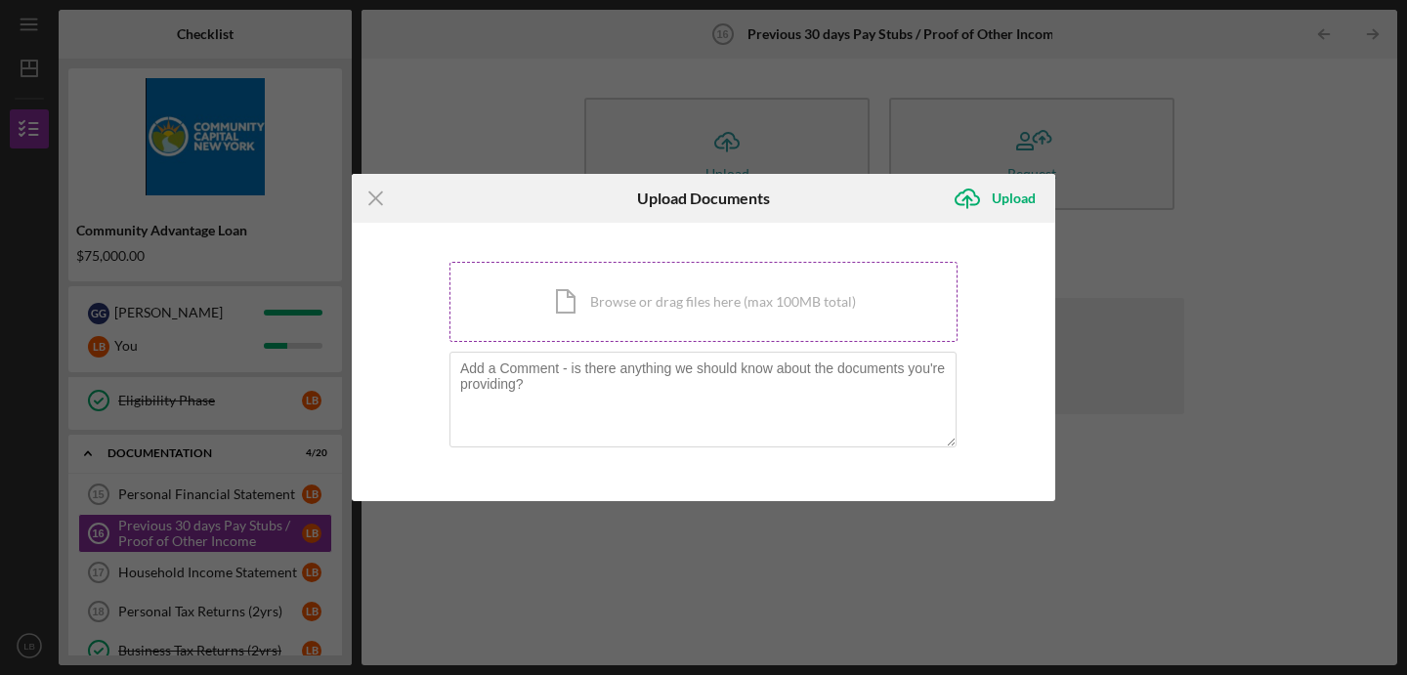
click at [673, 315] on div "Icon/Document Browse or drag files here (max 100MB total) Tap to choose files o…" at bounding box center [703, 302] width 508 height 80
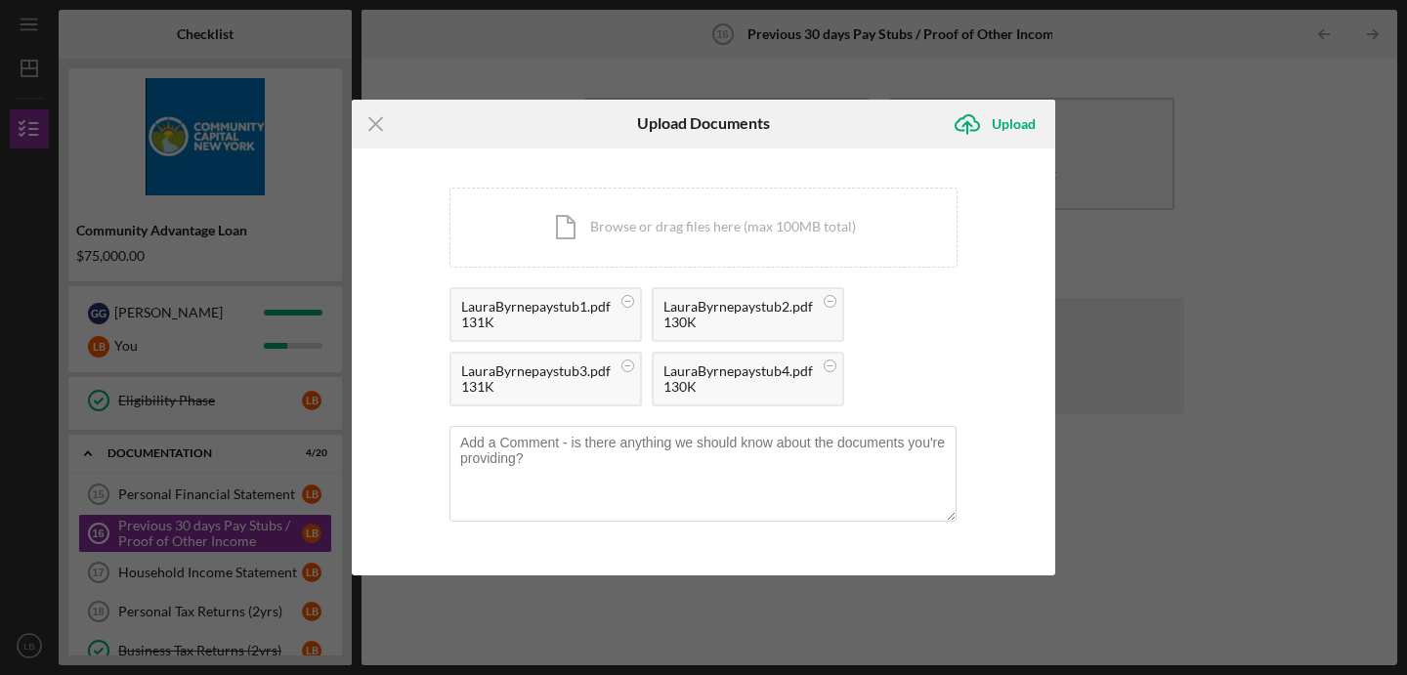
click at [1001, 101] on div "Icon/Upload Upload" at bounding box center [999, 124] width 112 height 49
click at [1001, 125] on div "Upload" at bounding box center [1014, 124] width 44 height 39
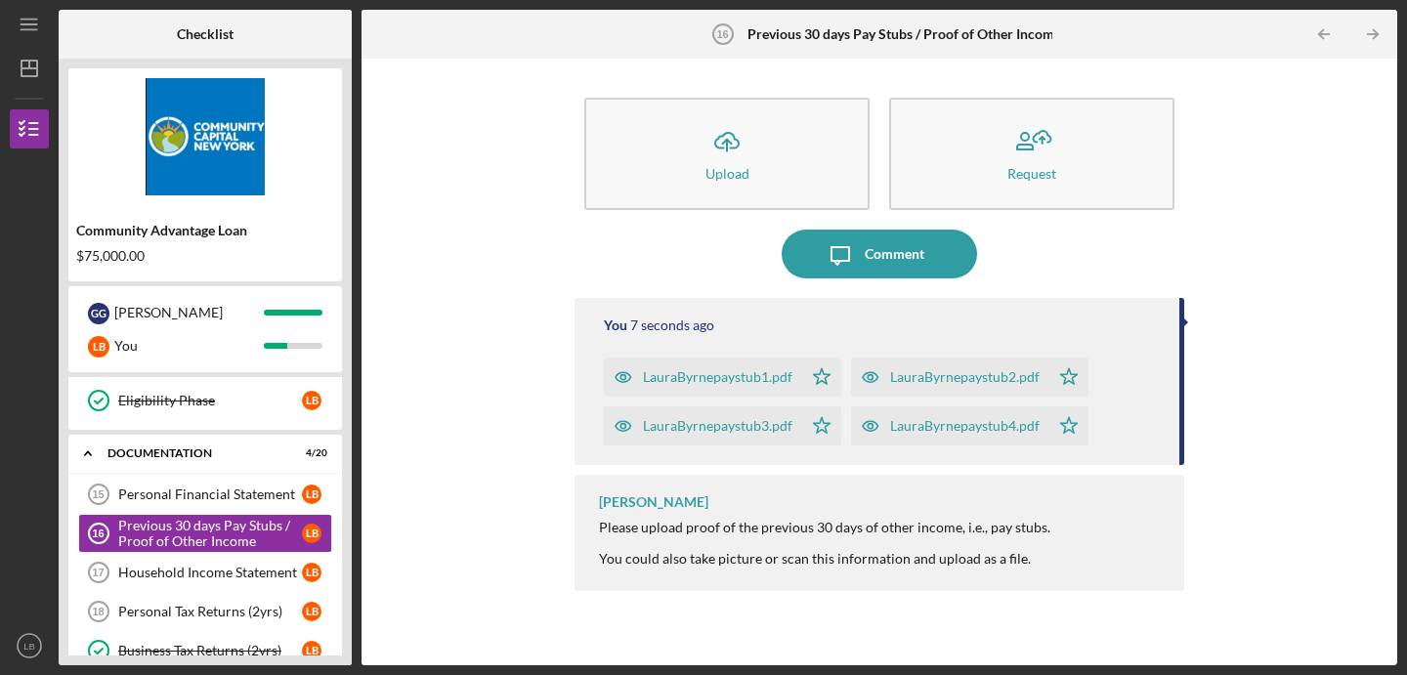
click at [465, 366] on div "Icon/Upload Upload Request Icon/Message Comment You 7 seconds ago LauraByrnepay…" at bounding box center [879, 361] width 1016 height 587
click at [440, 492] on div "Icon/Upload Upload Request Icon/Message Comment You 10 seconds ago LauraByrnepa…" at bounding box center [879, 361] width 1016 height 587
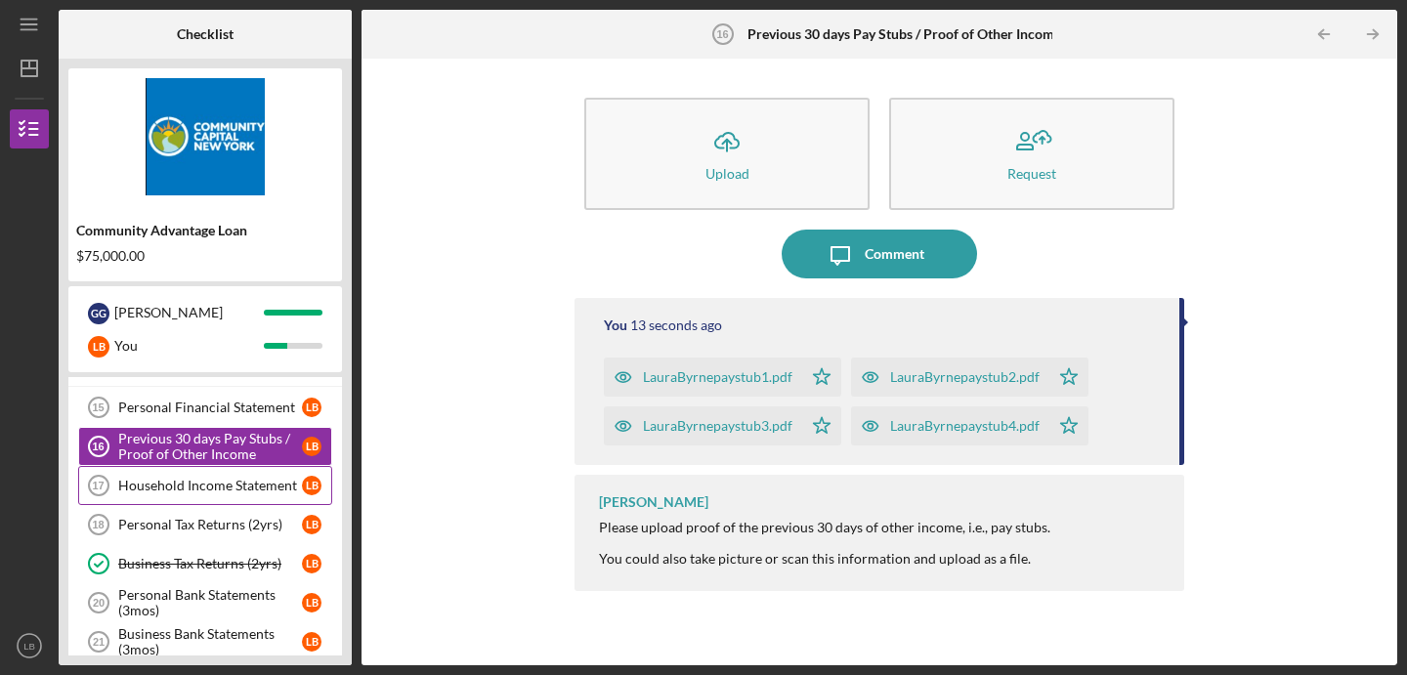
scroll to position [423, 0]
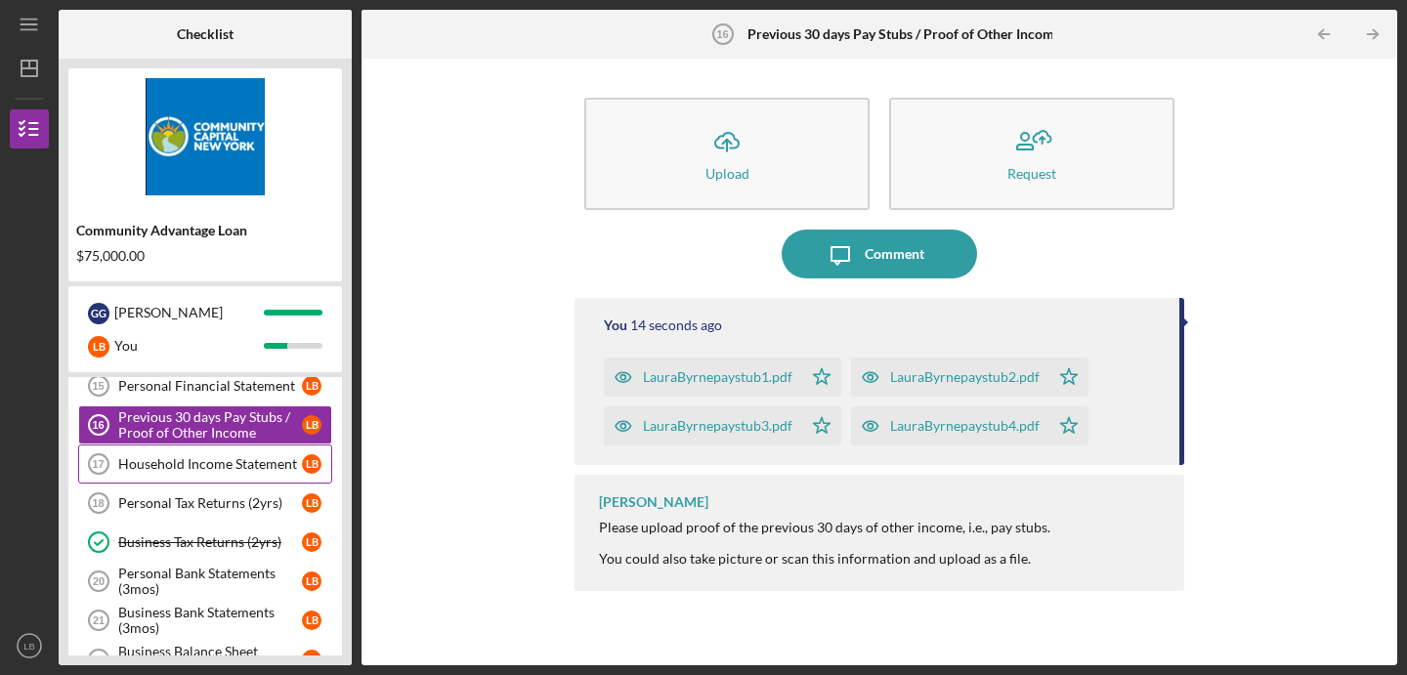
click at [228, 462] on div "Household Income Statement" at bounding box center [210, 464] width 184 height 16
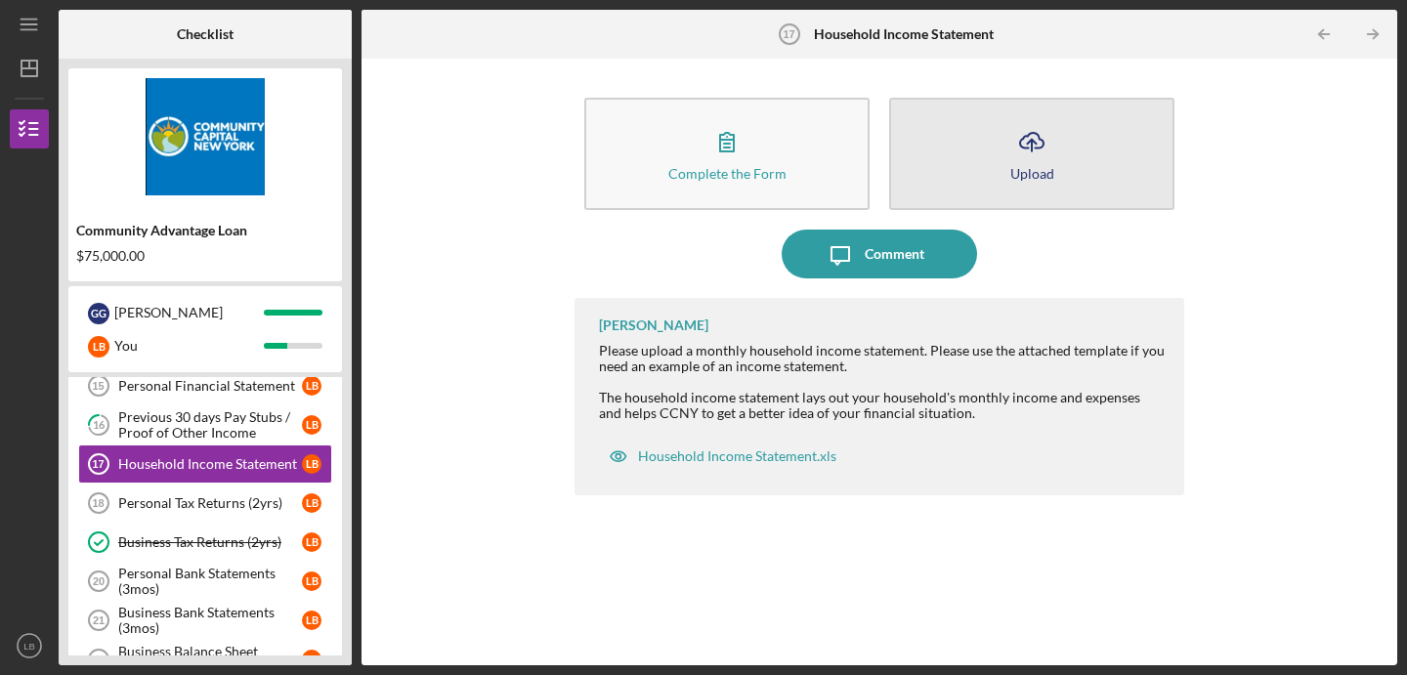
click at [1002, 162] on button "Icon/Upload Upload" at bounding box center [1031, 154] width 285 height 112
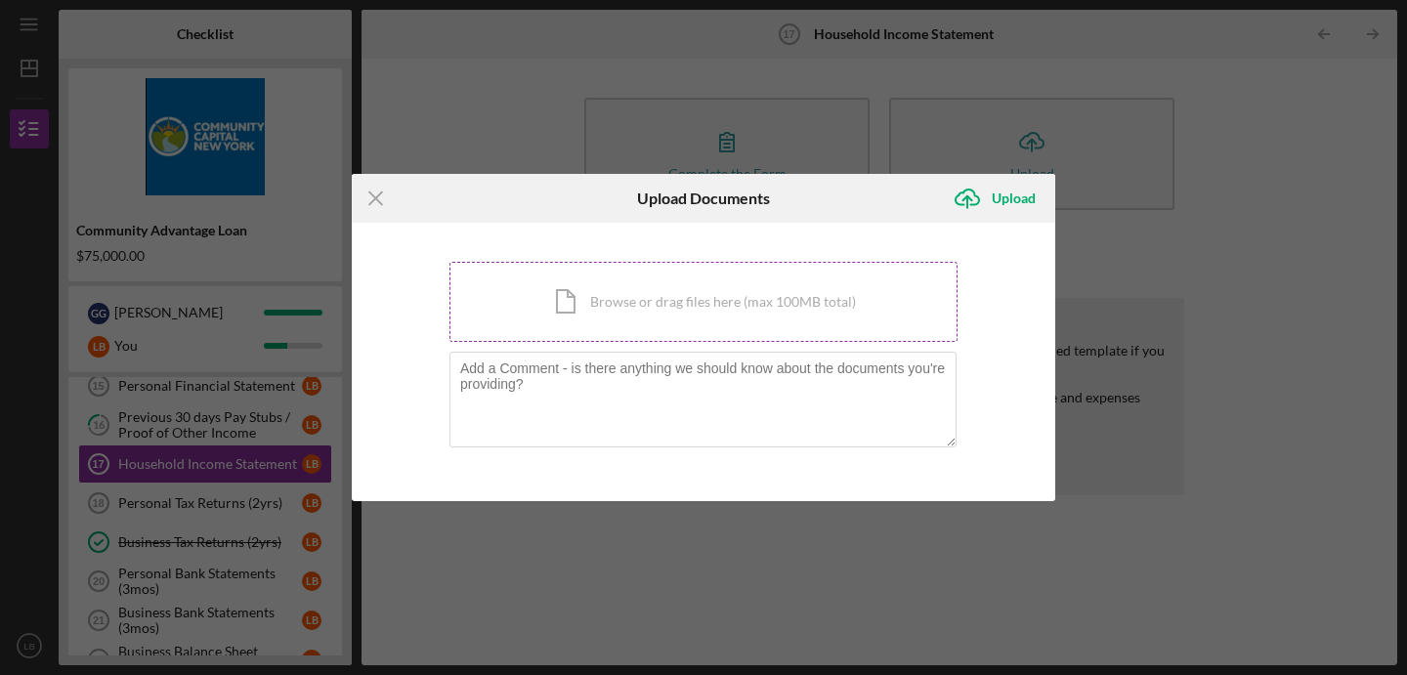
click at [617, 314] on div "Icon/Document Browse or drag files here (max 100MB total) Tap to choose files o…" at bounding box center [703, 302] width 508 height 80
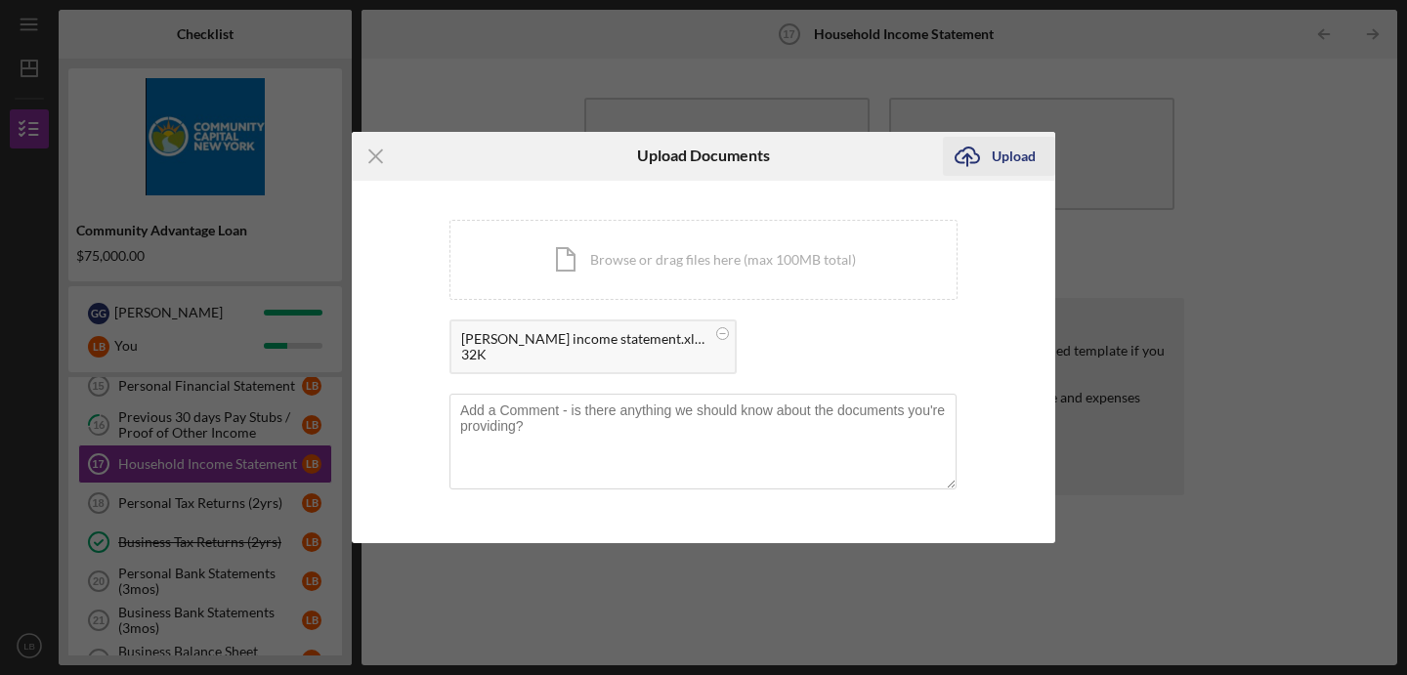
click at [1002, 153] on div "Upload" at bounding box center [1014, 156] width 44 height 39
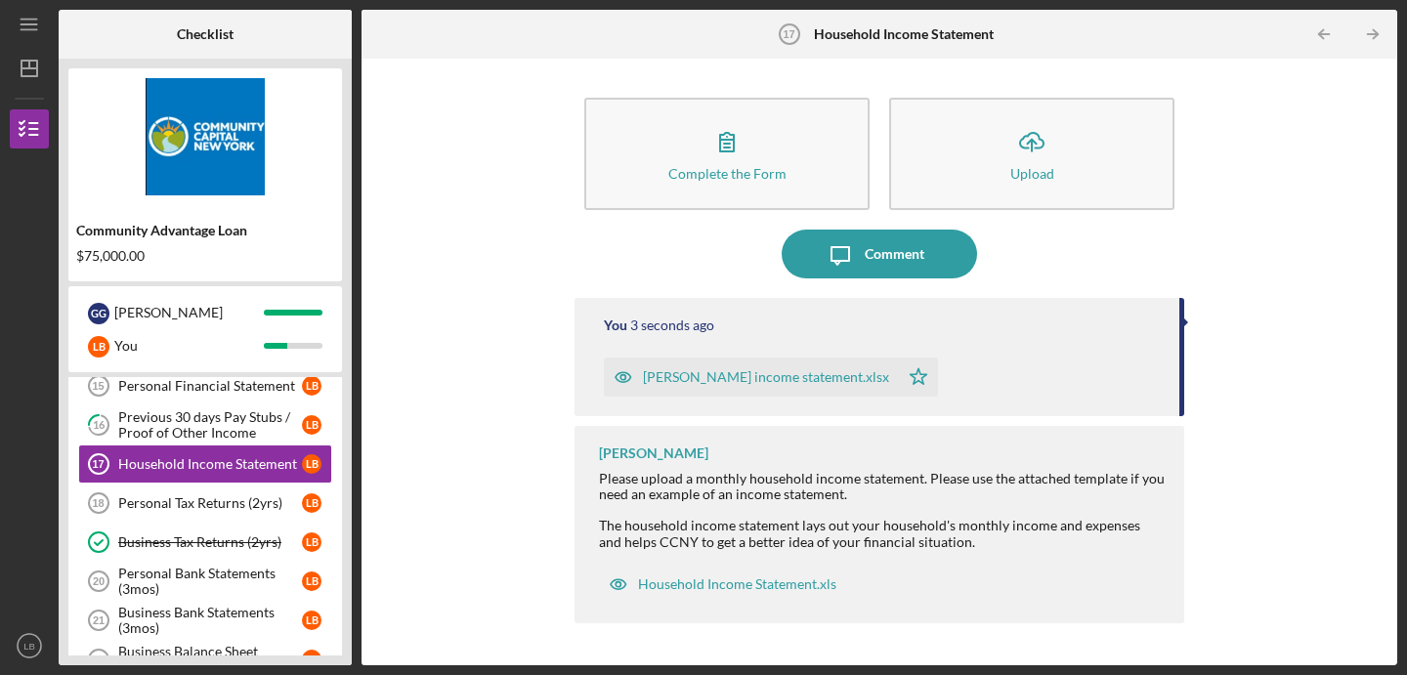
click at [525, 269] on div "Complete the Form Form Icon/Upload Upload Icon/Message Comment You 3 seconds ag…" at bounding box center [879, 361] width 1016 height 587
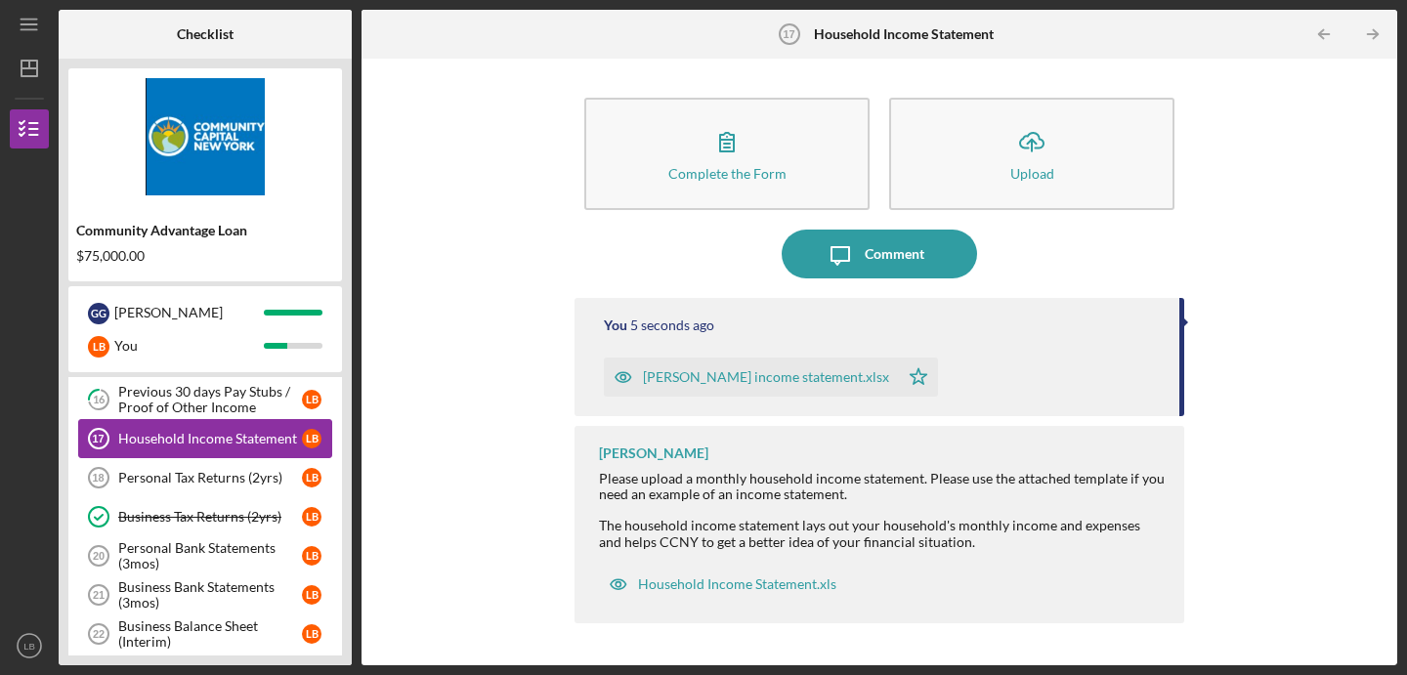
scroll to position [449, 0]
click at [420, 545] on div "Complete the Form Form Icon/Upload Upload Icon/Message Comment You 22 seconds a…" at bounding box center [879, 361] width 1016 height 587
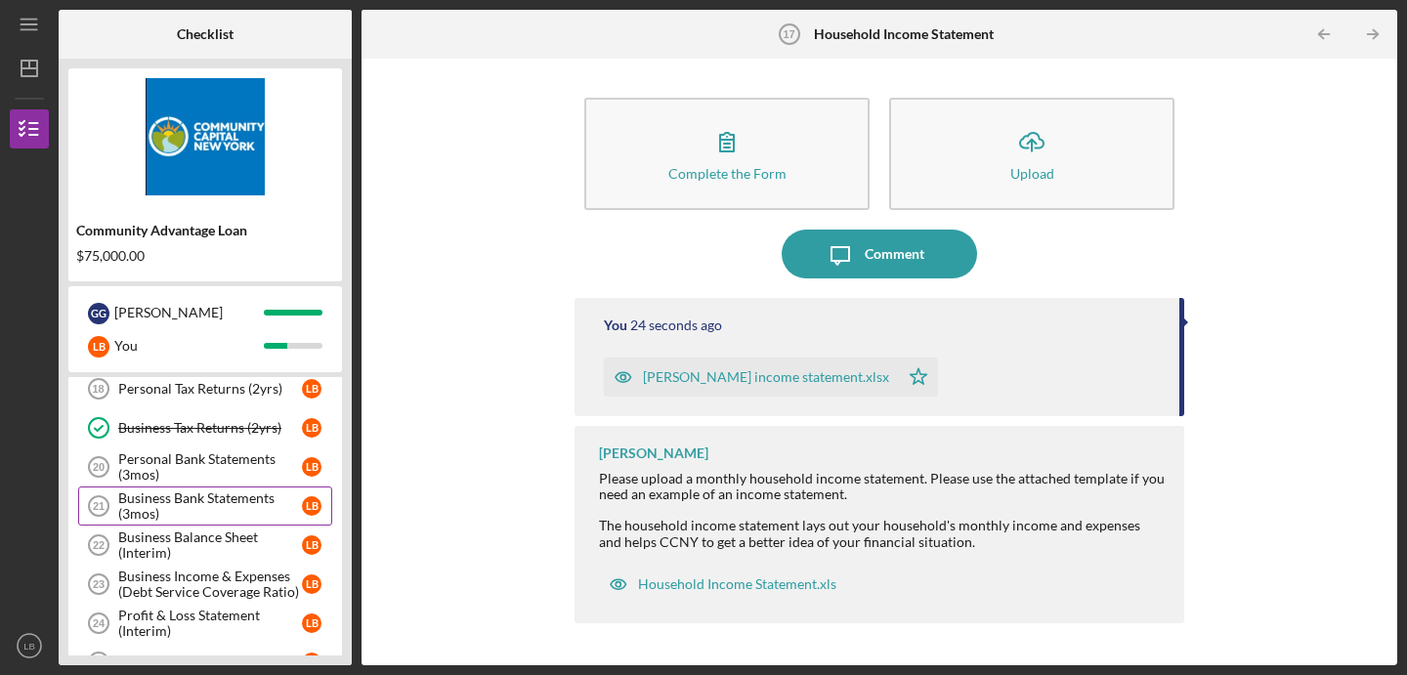
scroll to position [551, 0]
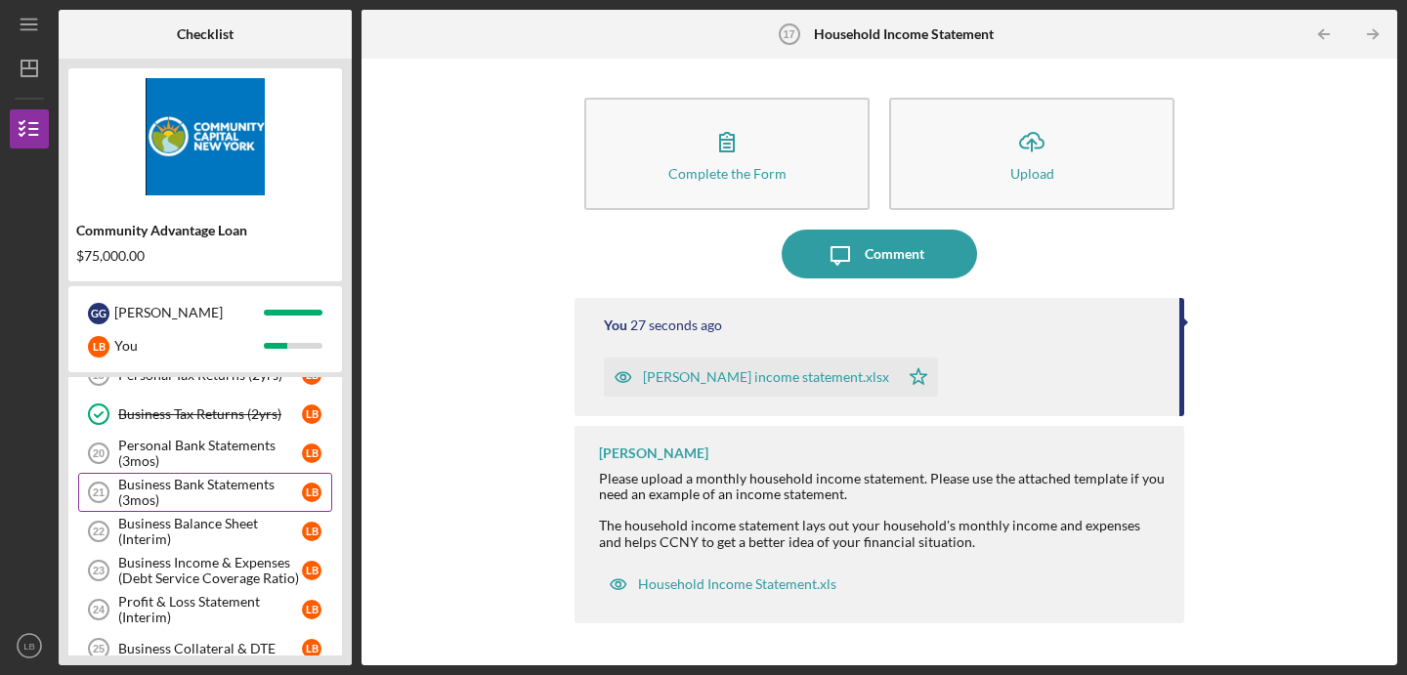
click at [186, 493] on div "Business Bank Statements (3mos)" at bounding box center [210, 492] width 184 height 31
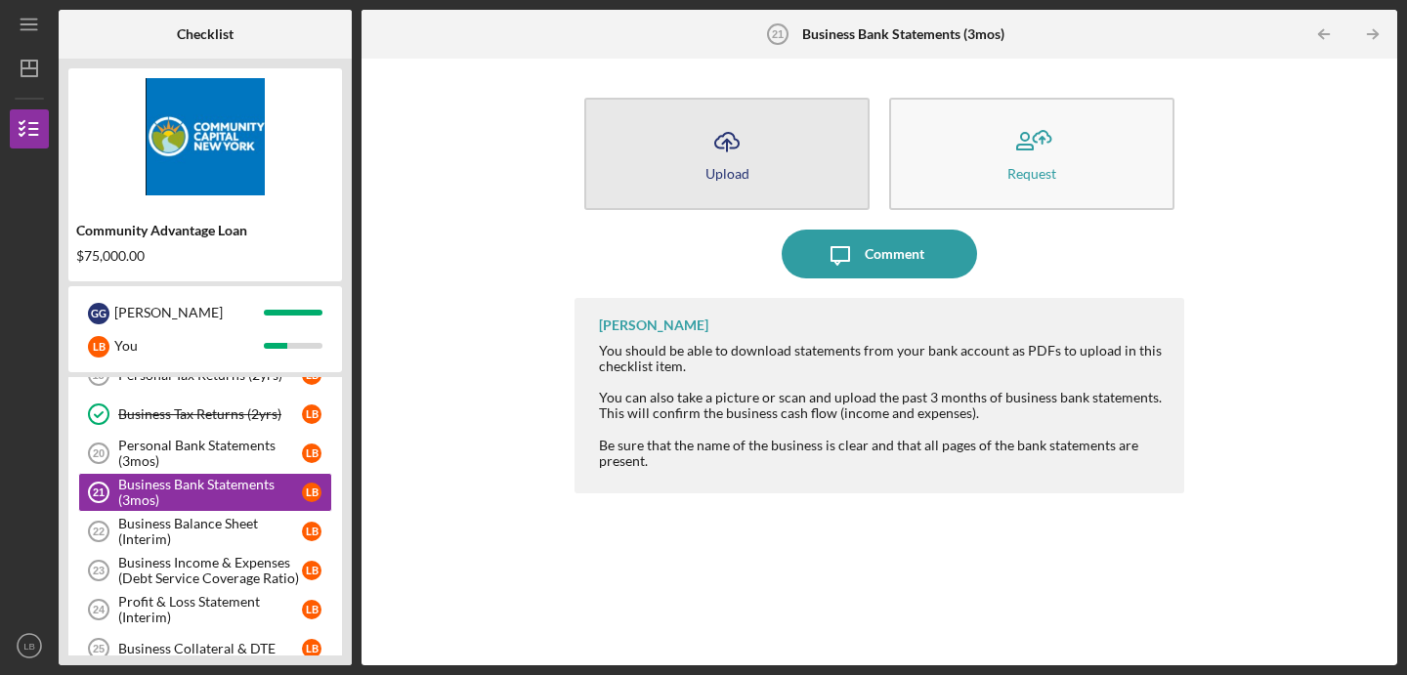
click at [779, 129] on button "Icon/Upload Upload" at bounding box center [726, 154] width 285 height 112
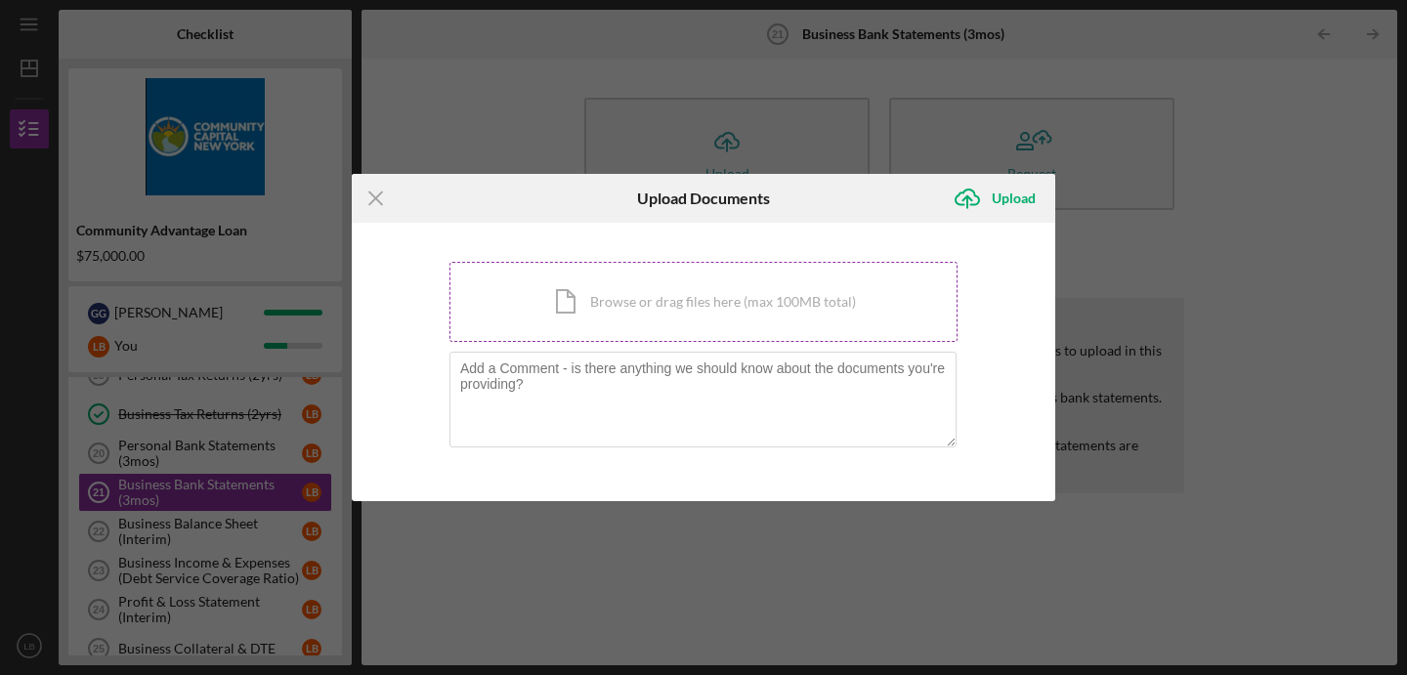
click at [716, 310] on div "Icon/Document Browse or drag files here (max 100MB total) Tap to choose files o…" at bounding box center [703, 302] width 508 height 80
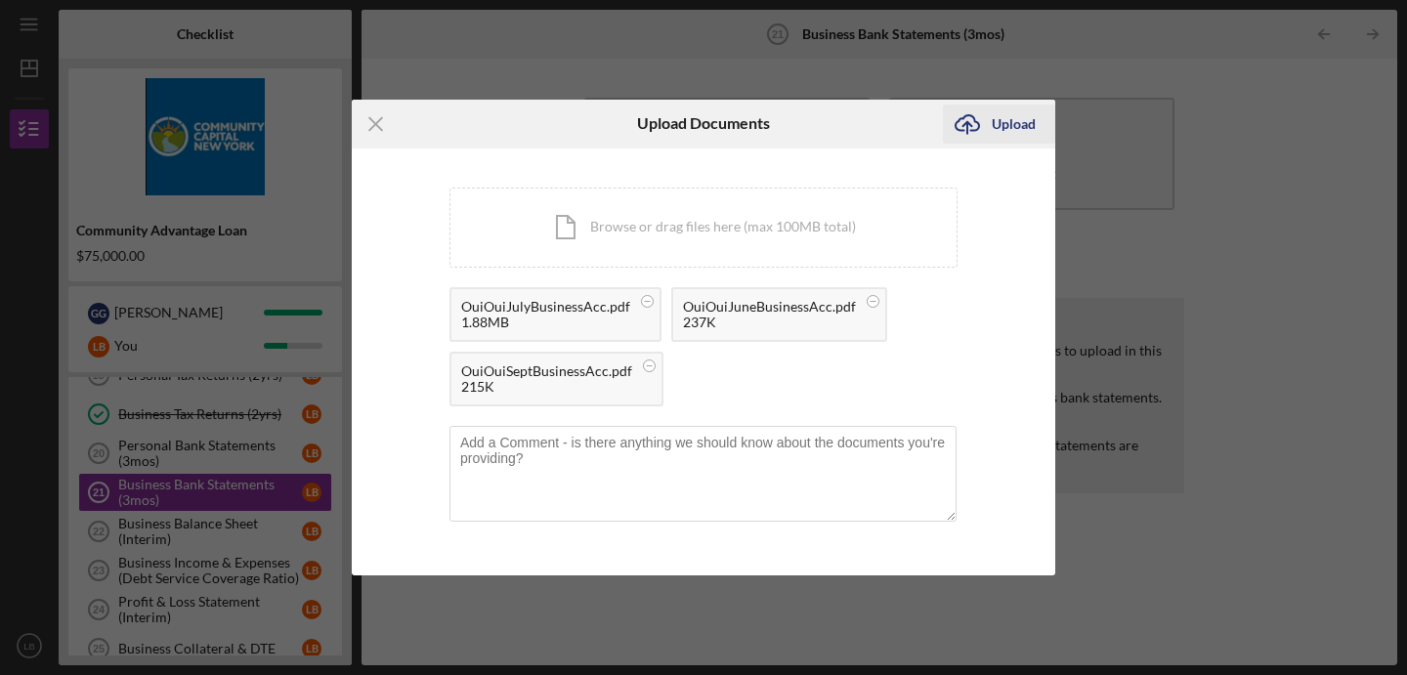
click at [996, 123] on div "Upload" at bounding box center [1014, 124] width 44 height 39
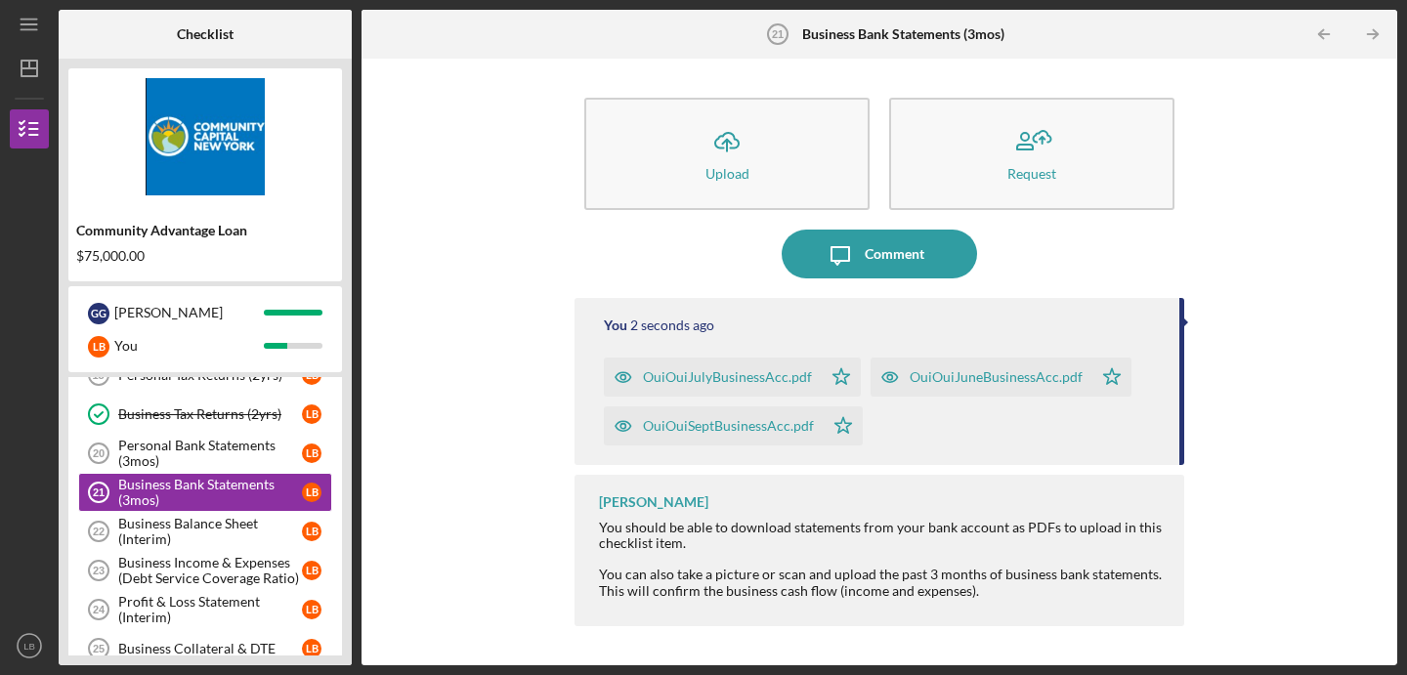
click at [475, 348] on div "Icon/Upload Upload Request Icon/Message Comment You 2 seconds ago OuiOuiJulyBus…" at bounding box center [879, 361] width 1016 height 587
click at [423, 450] on div "Icon/Upload Upload Request Icon/Message Comment You 4 seconds ago OuiOuiJulyBus…" at bounding box center [879, 361] width 1016 height 587
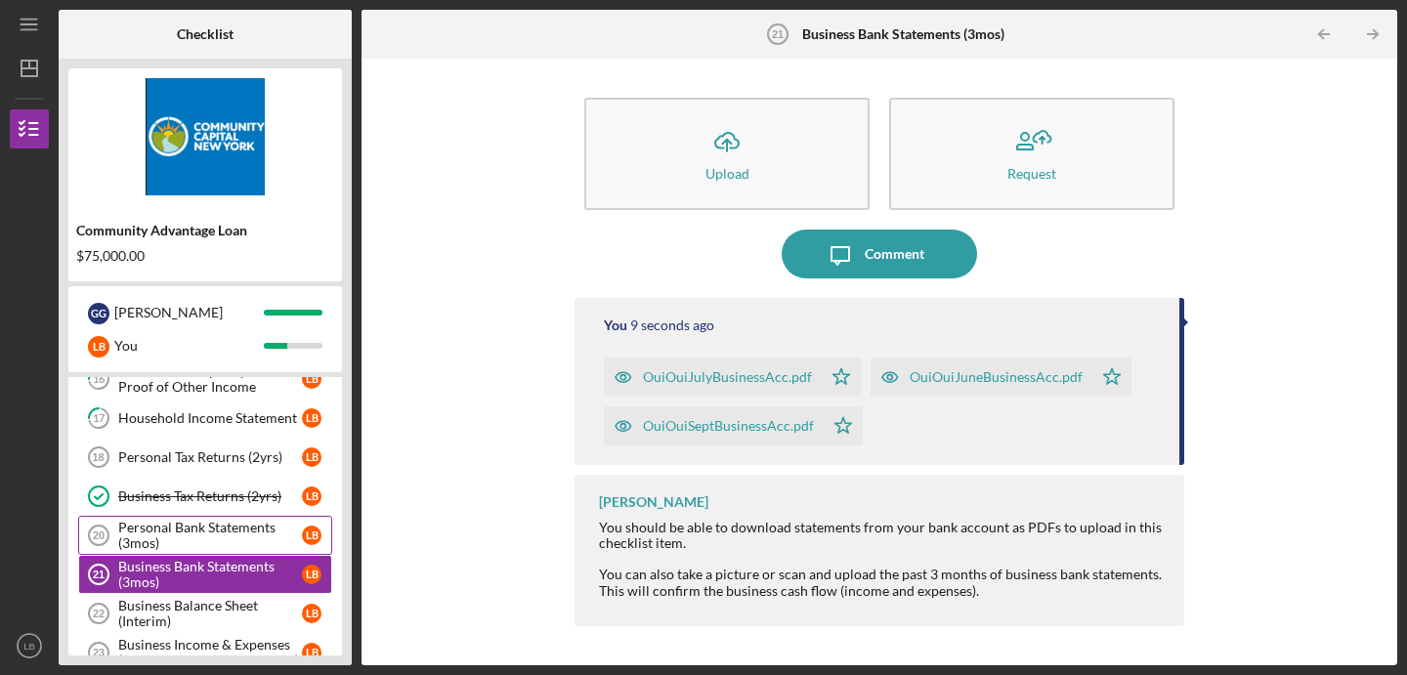
scroll to position [457, 0]
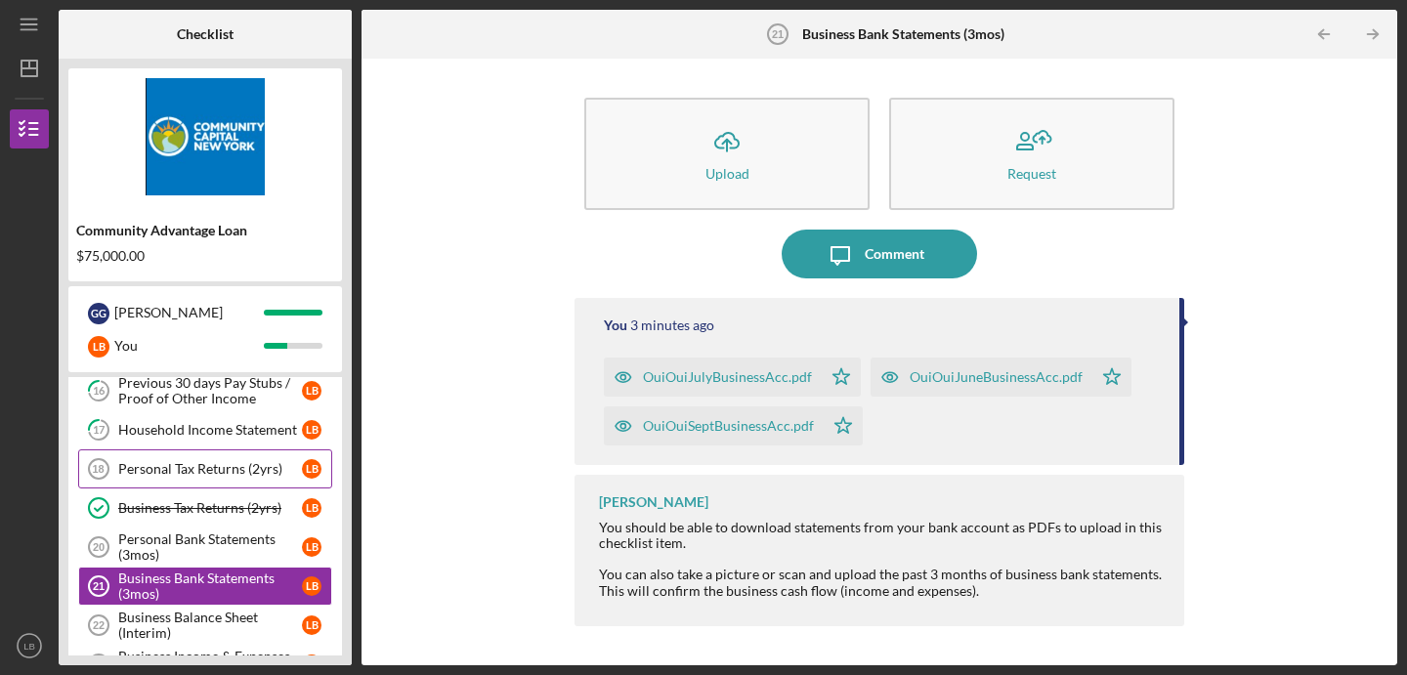
click at [218, 482] on link "Personal Tax Returns (2yrs) 18 Personal Tax Returns (2yrs) L B" at bounding box center [205, 468] width 254 height 39
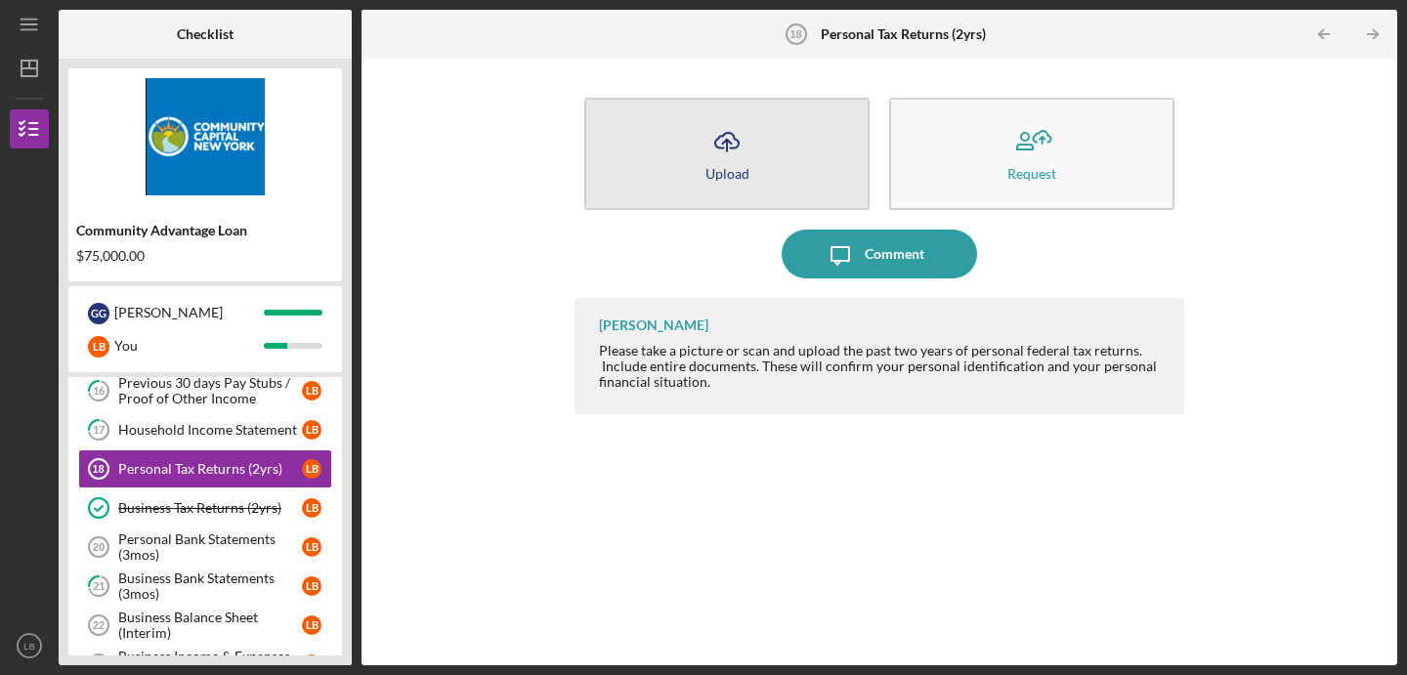
click at [731, 150] on icon "Icon/Upload" at bounding box center [726, 141] width 49 height 49
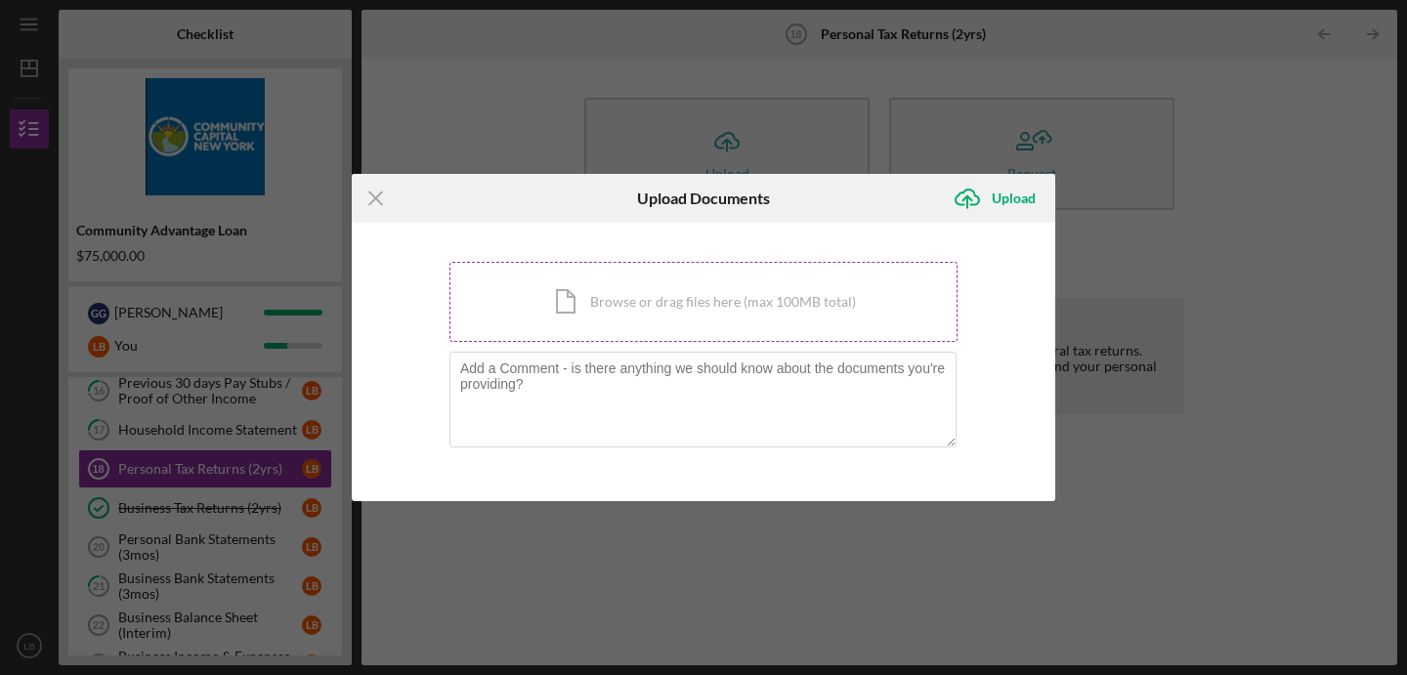
click at [661, 295] on div "Icon/Document Browse or drag files here (max 100MB total) Tap to choose files o…" at bounding box center [703, 302] width 508 height 80
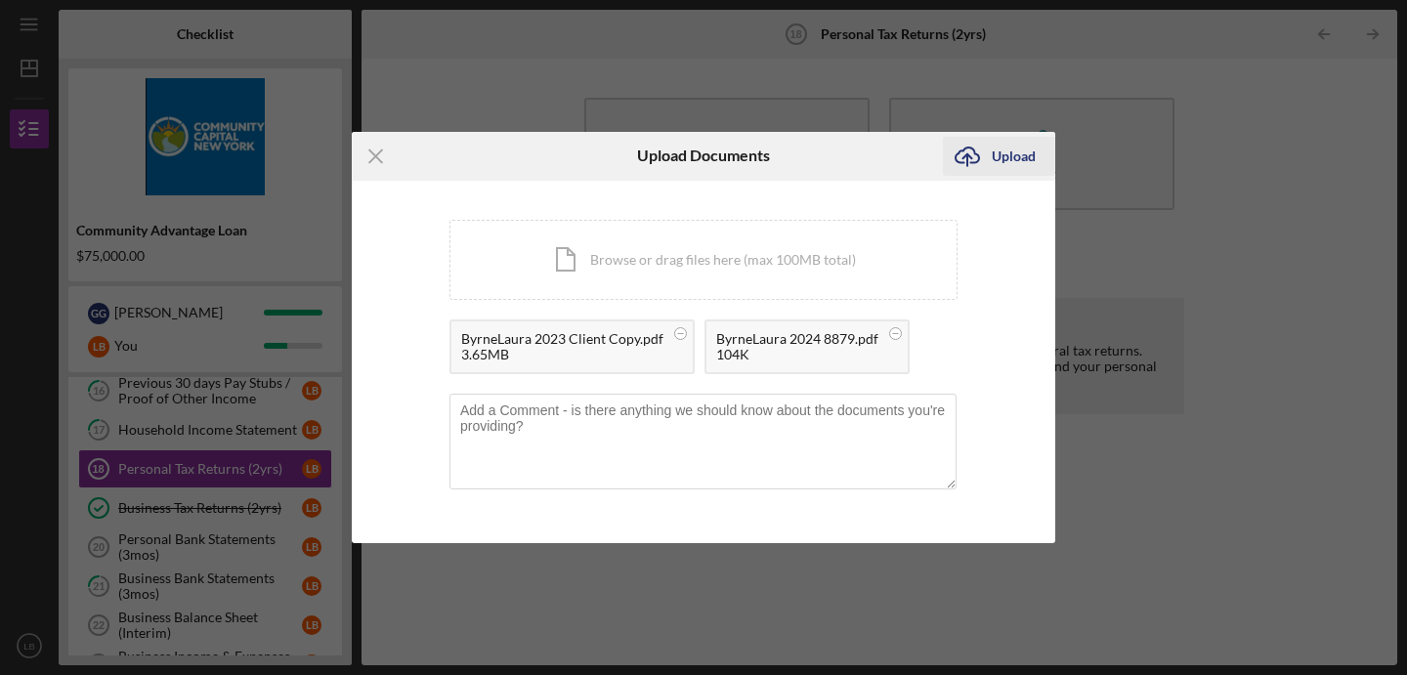
click at [1015, 160] on div "Upload" at bounding box center [1014, 156] width 44 height 39
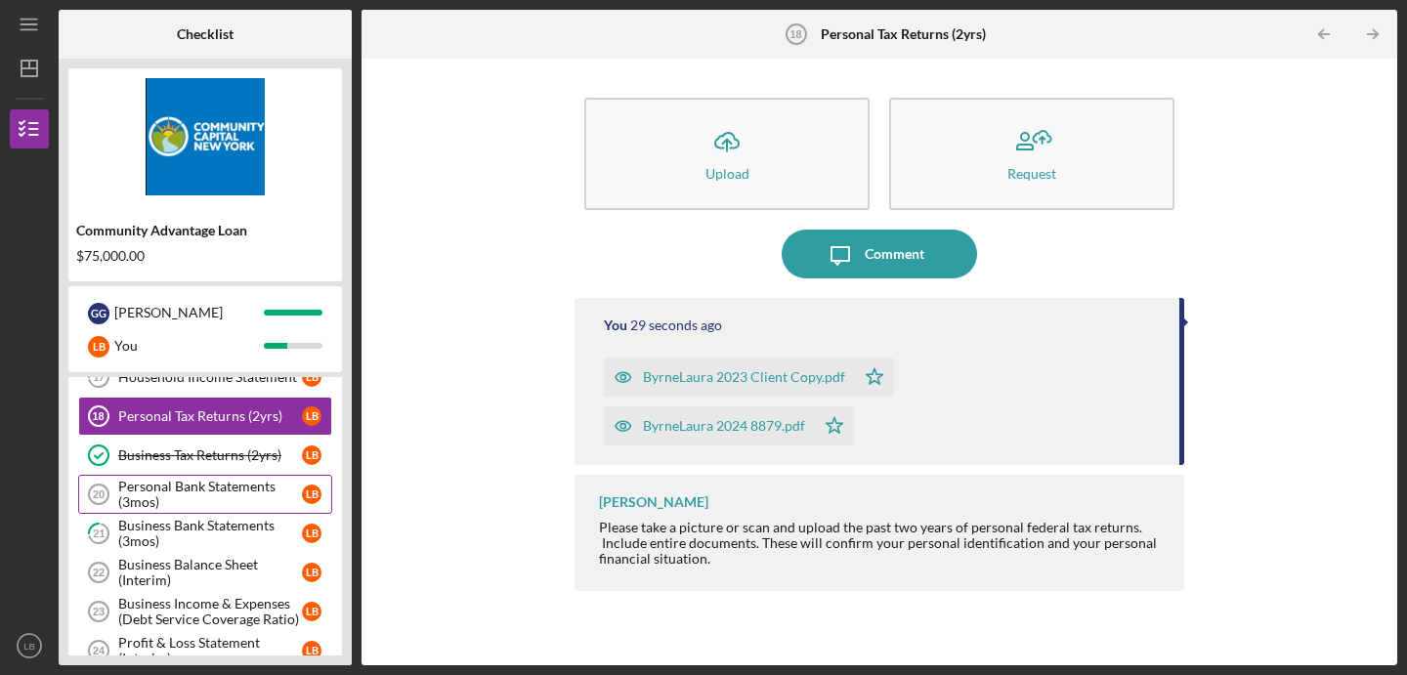
scroll to position [509, 0]
click at [180, 489] on div "Personal Bank Statements (3mos)" at bounding box center [210, 495] width 184 height 31
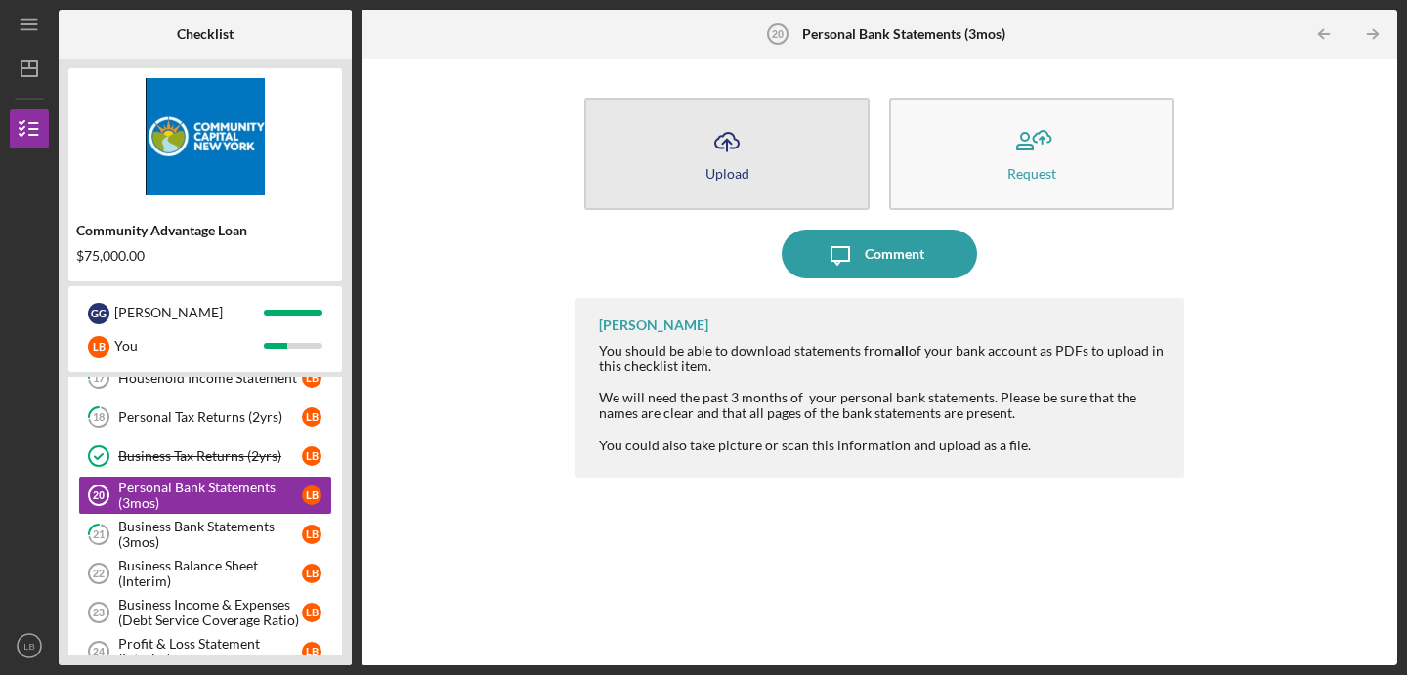
click at [746, 150] on icon "Icon/Upload" at bounding box center [726, 141] width 49 height 49
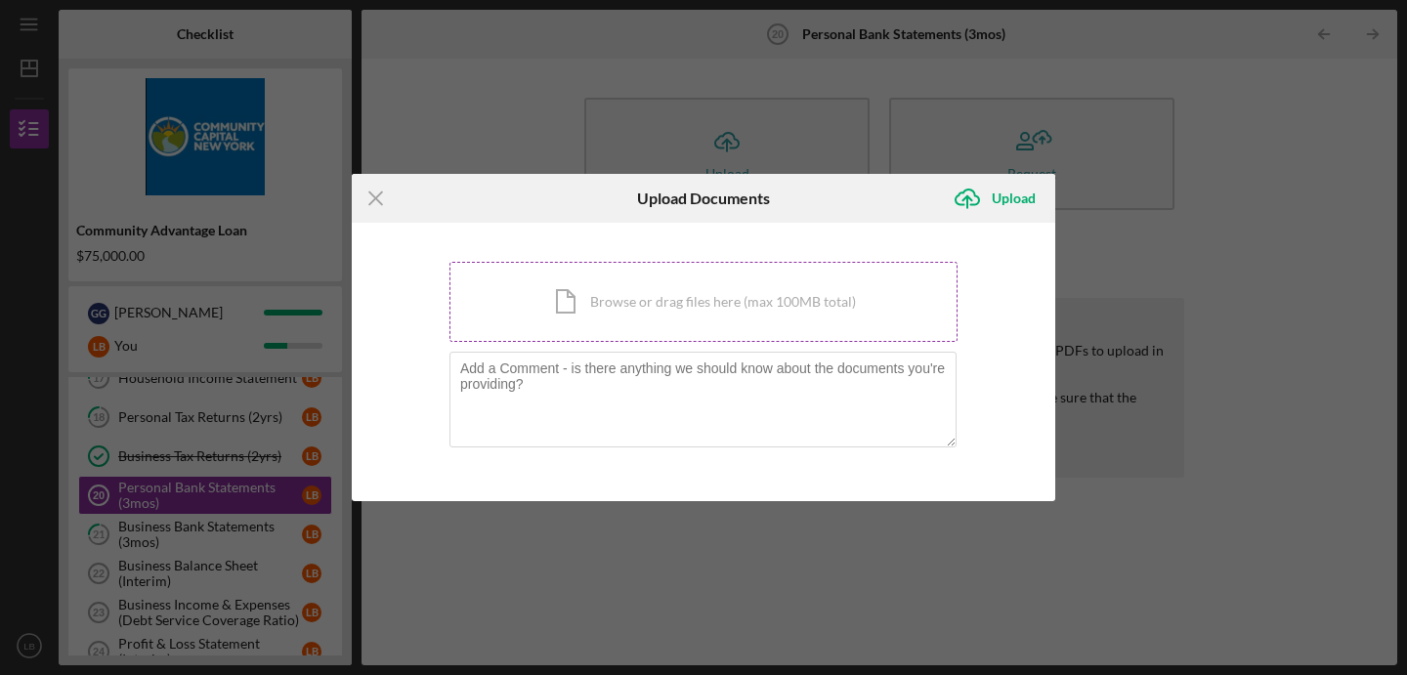
click at [760, 313] on div "Icon/Document Browse or drag files here (max 100MB total) Tap to choose files o…" at bounding box center [703, 302] width 508 height 80
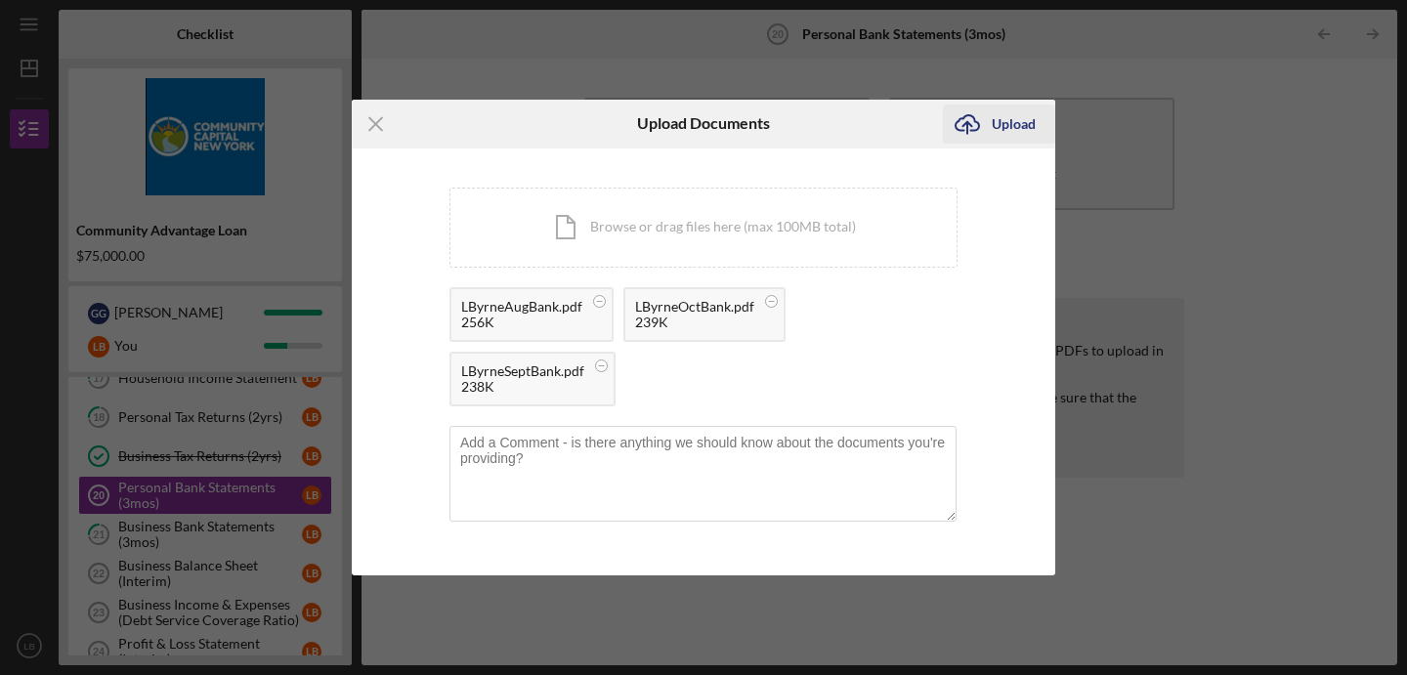
click at [1015, 125] on div "Upload" at bounding box center [1014, 124] width 44 height 39
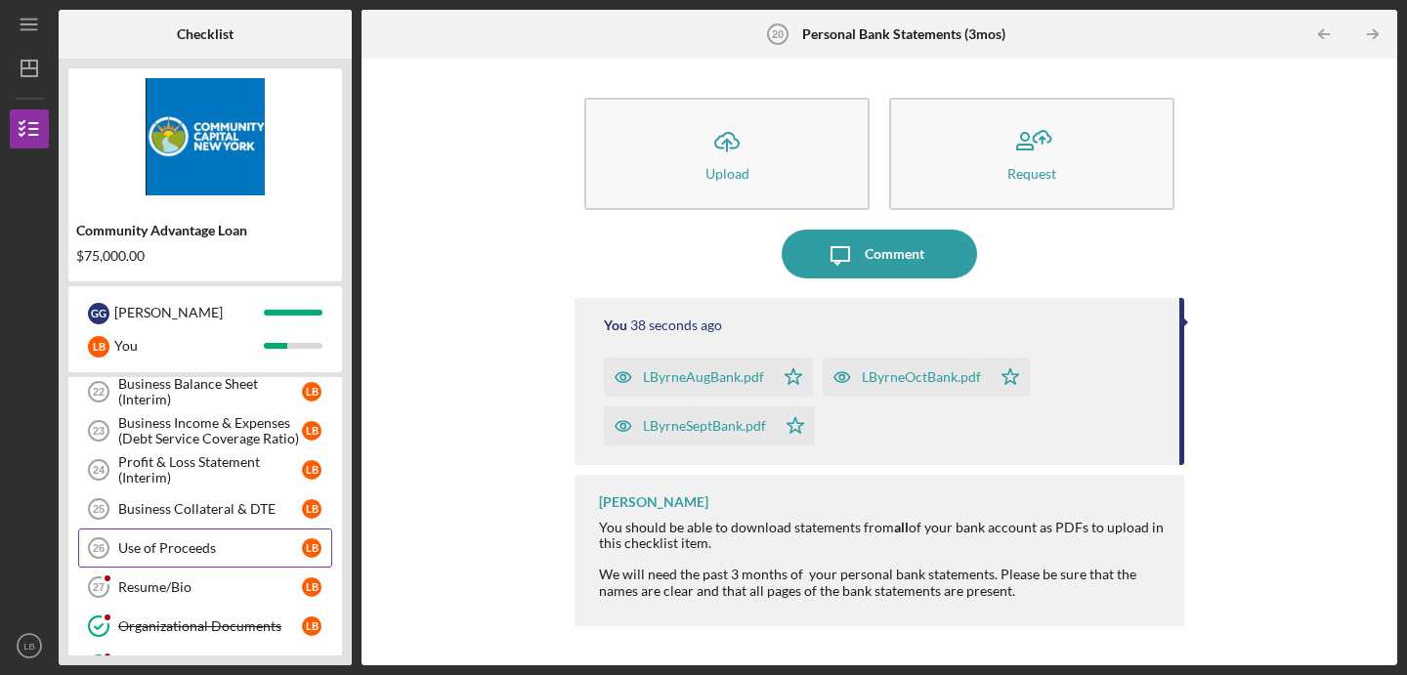
scroll to position [677, 0]
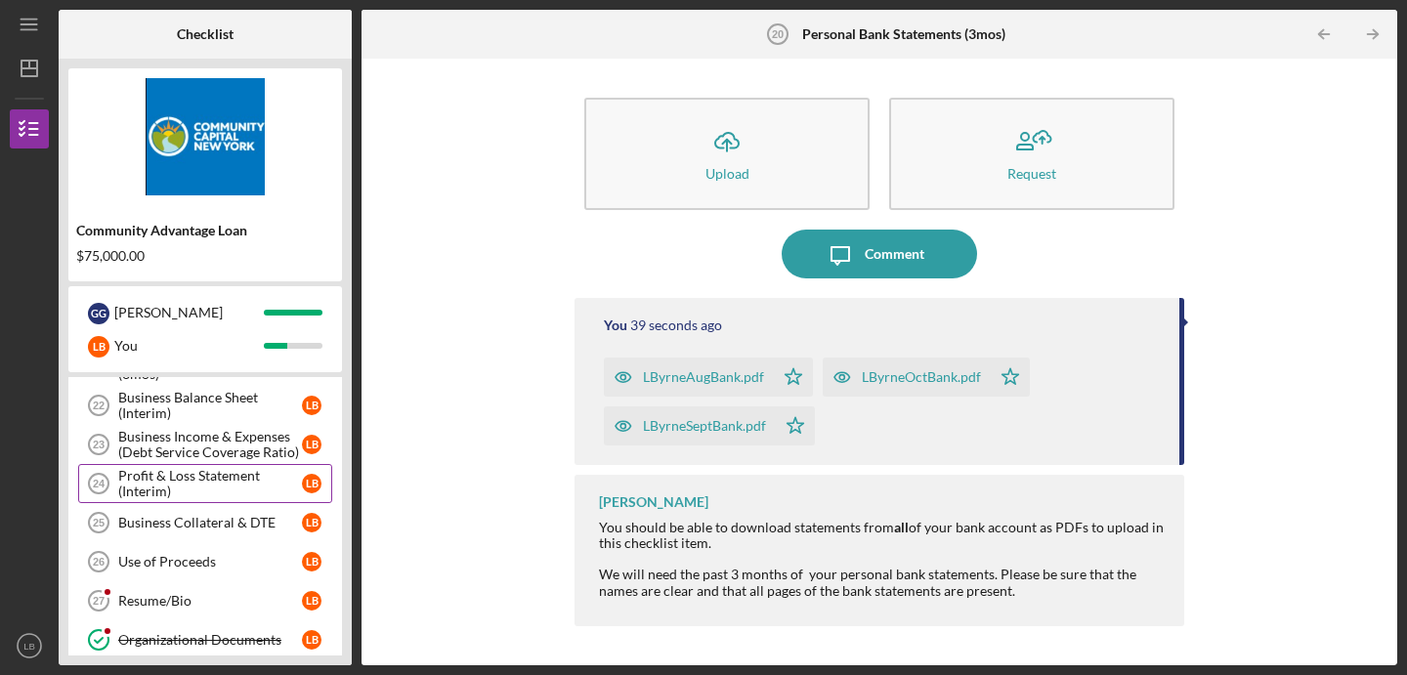
click at [185, 492] on div "Profit & Loss Statement (Interim)" at bounding box center [210, 483] width 184 height 31
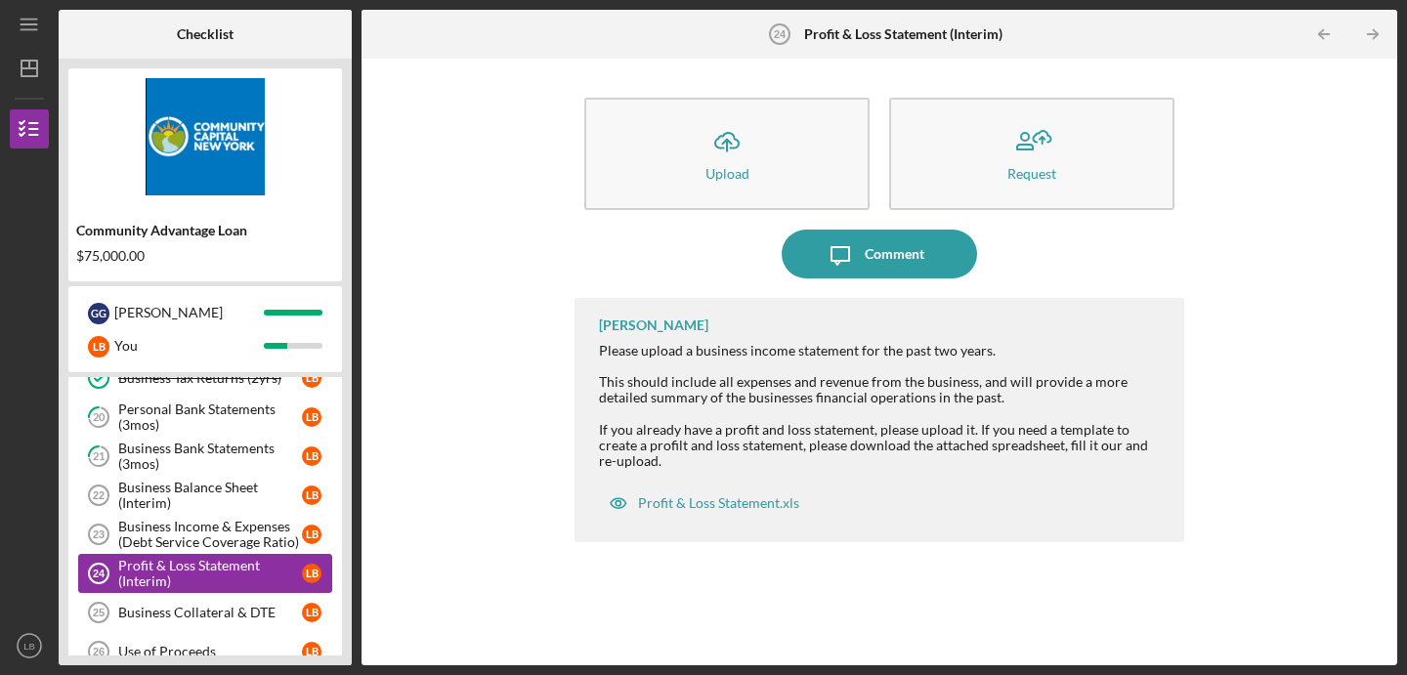
scroll to position [569, 0]
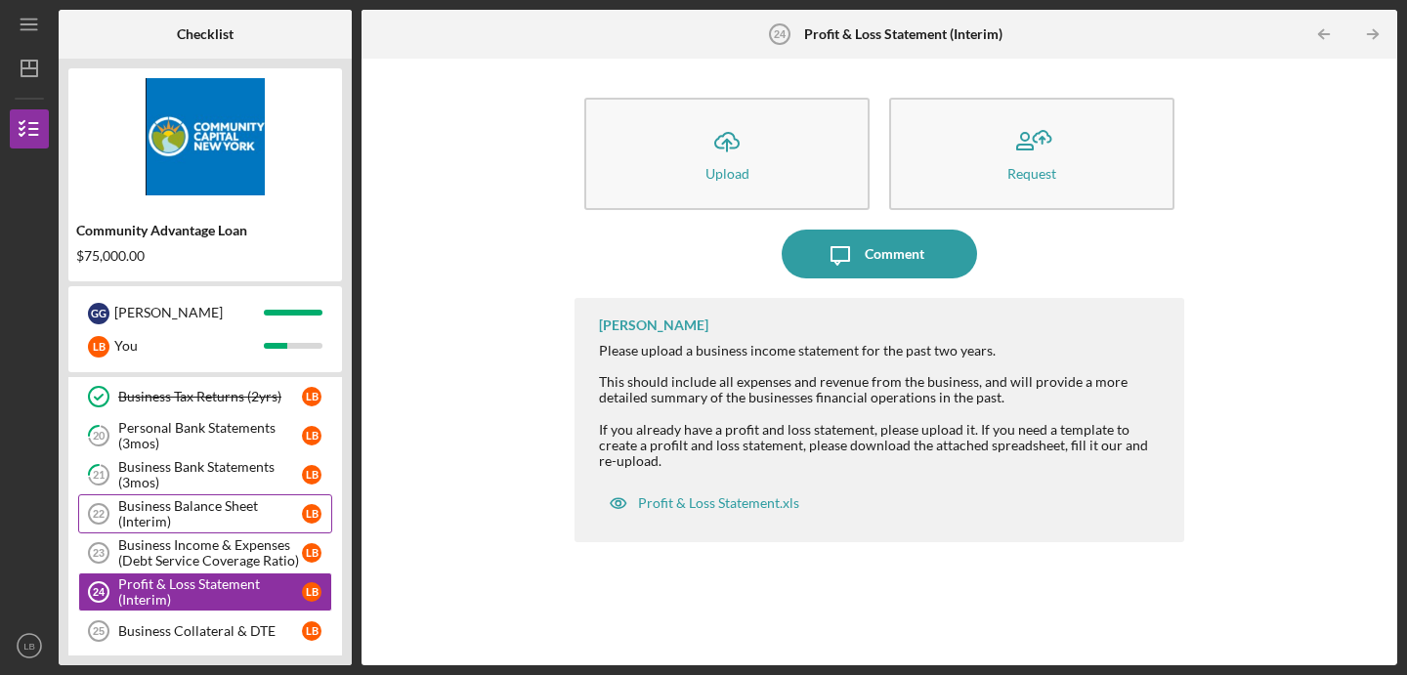
click at [186, 510] on div "Business Balance Sheet (Interim)" at bounding box center [210, 513] width 184 height 31
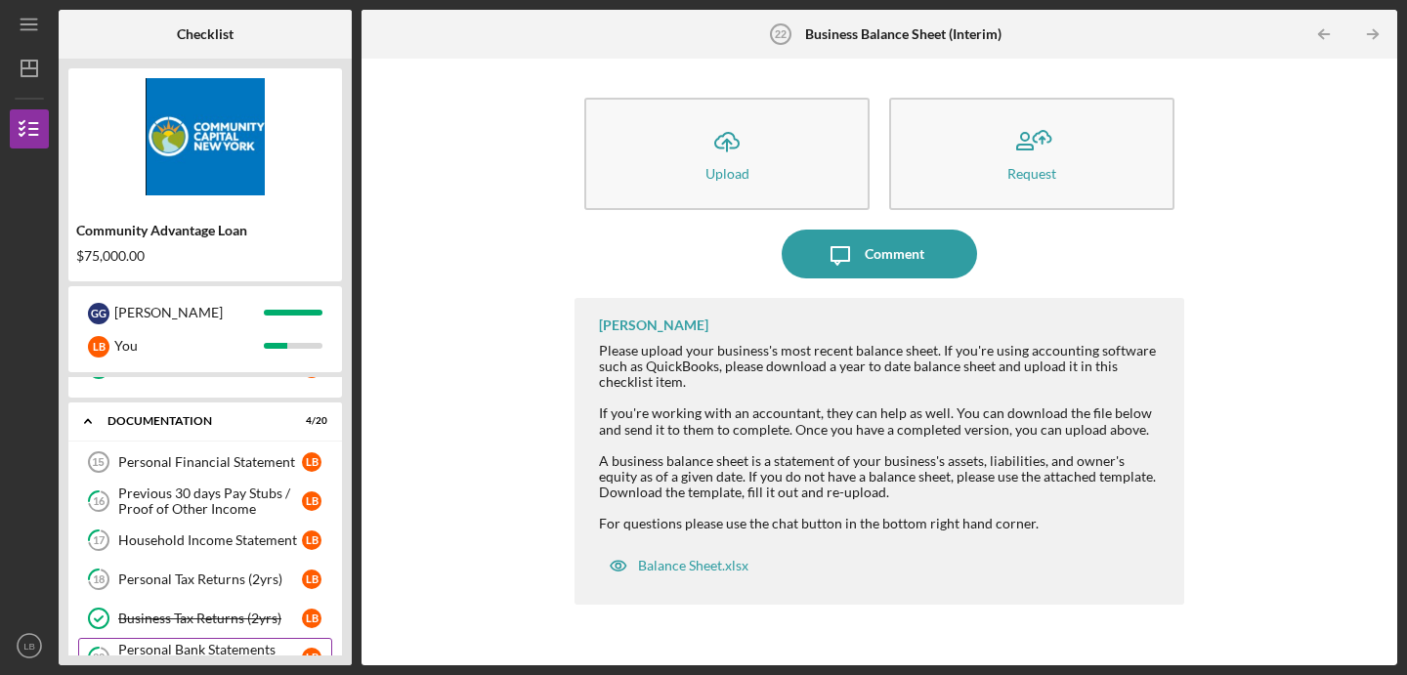
scroll to position [355, 0]
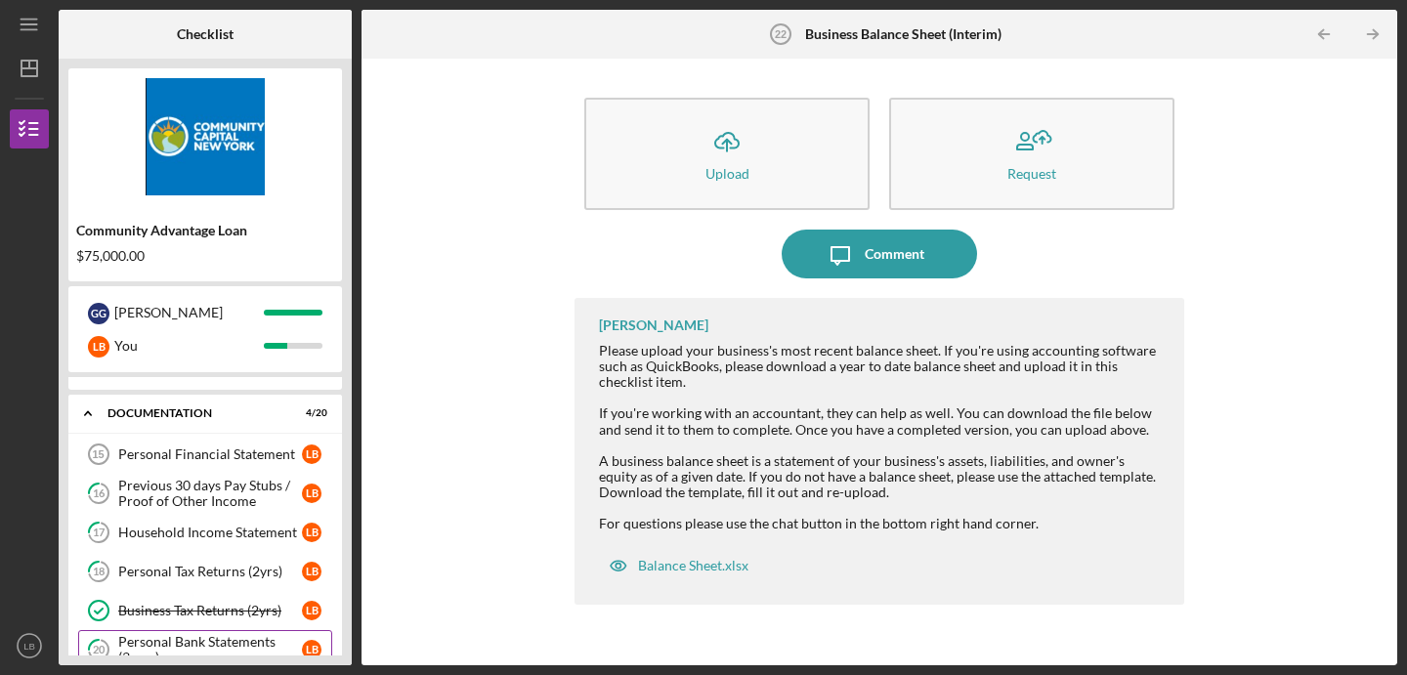
click at [192, 452] on div "Personal Financial Statement" at bounding box center [210, 454] width 184 height 16
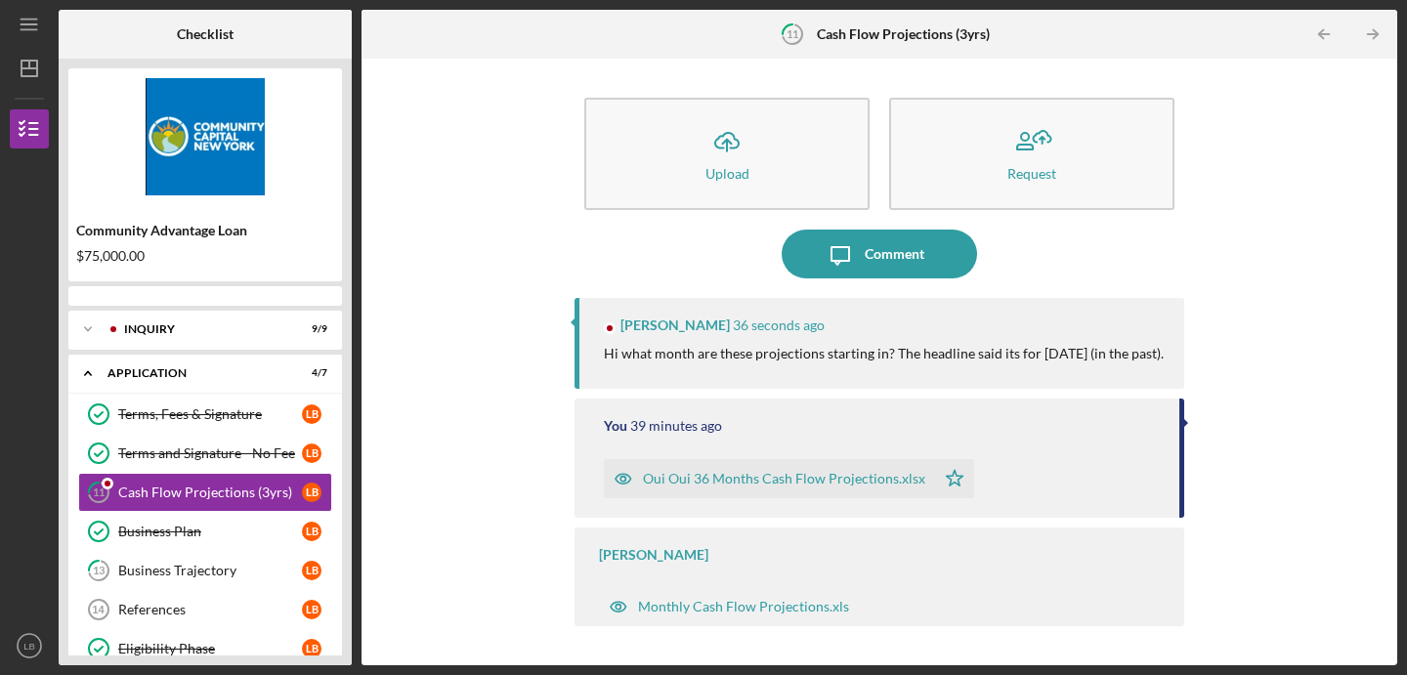
scroll to position [9, 0]
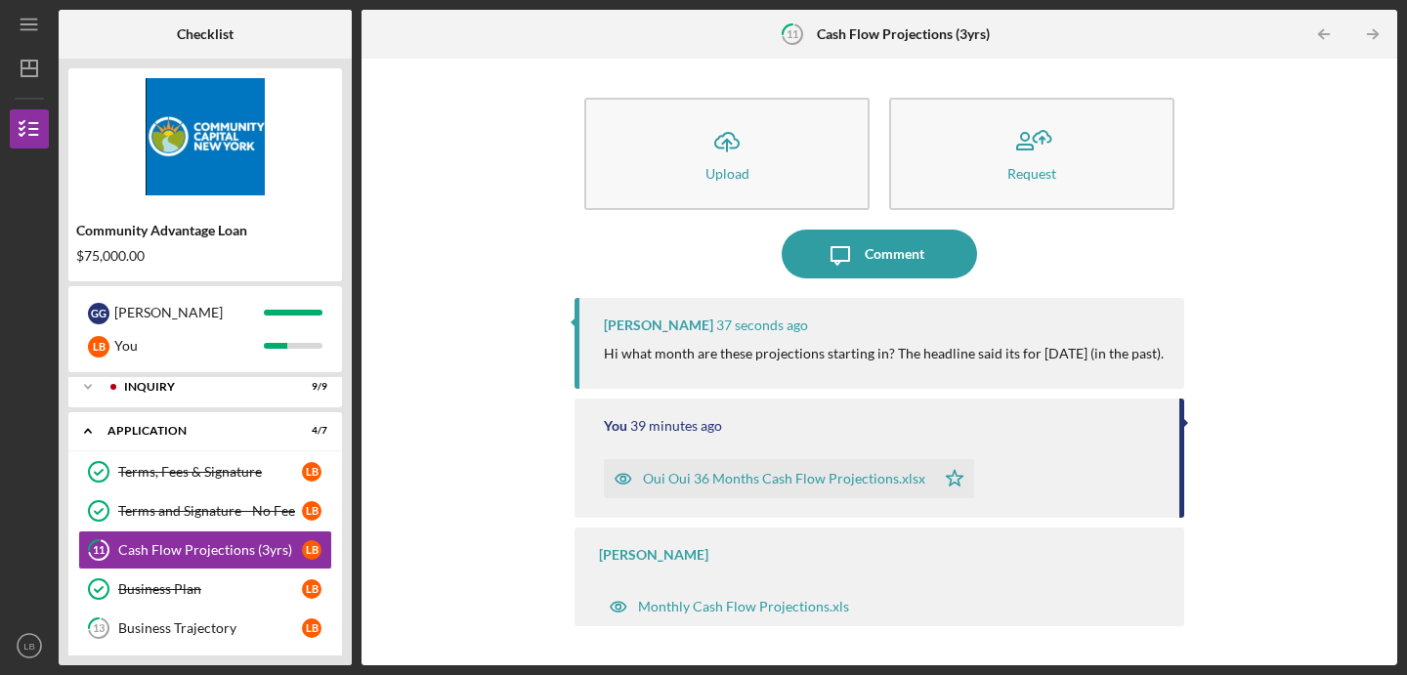
click at [940, 348] on p "Hi what month are these projections starting in? The headline said its for [DAT…" at bounding box center [884, 353] width 560 height 21
click at [885, 259] on div "Comment" at bounding box center [895, 254] width 60 height 49
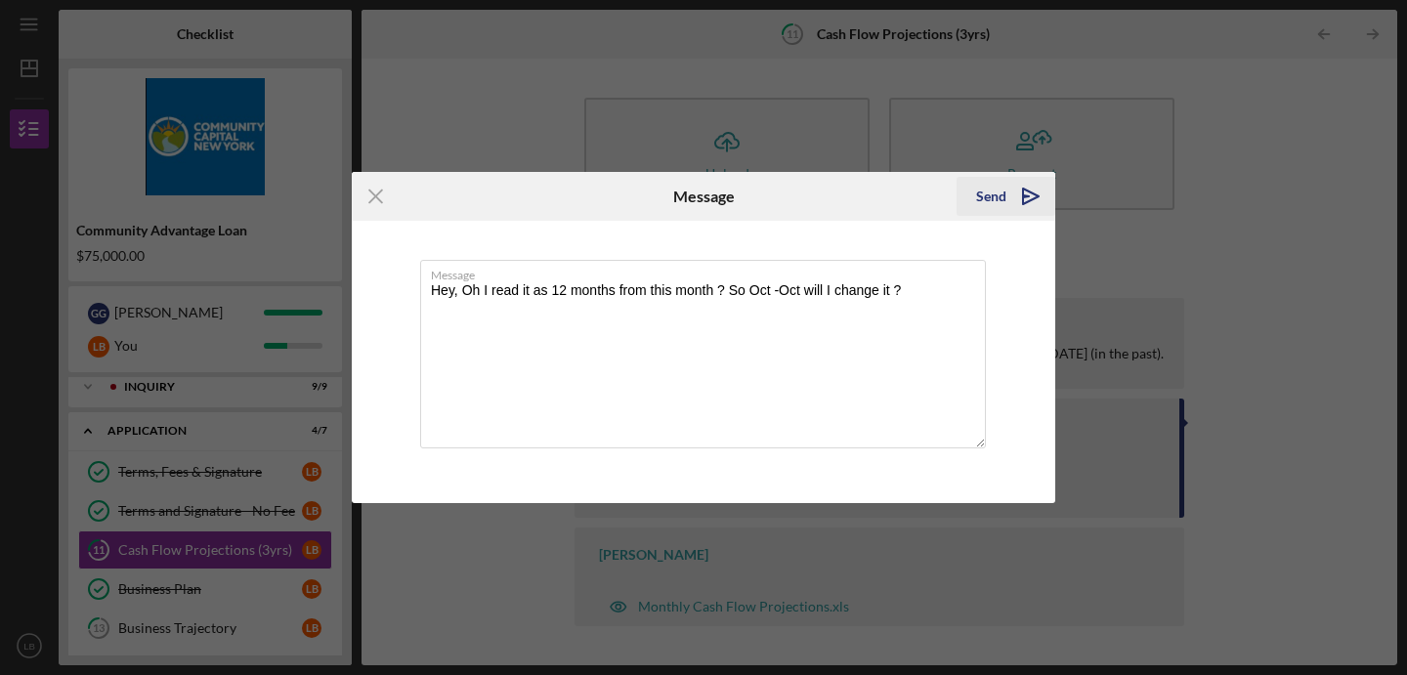
type textarea "Hey, Oh I read it as 12 months from this month ? So Oct -Oct will I change it ?"
click at [1021, 199] on icon "Icon/icon-invite-send" at bounding box center [1030, 196] width 49 height 49
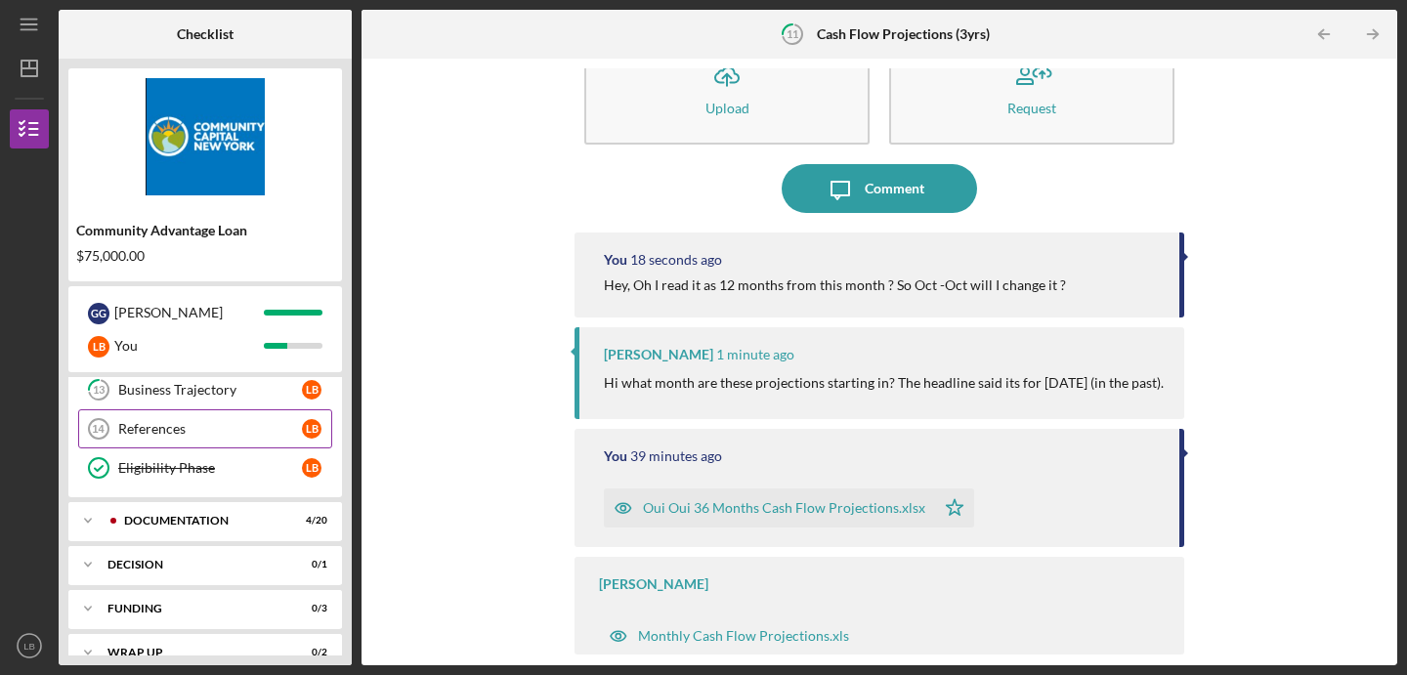
scroll to position [248, 0]
click at [222, 516] on div "Documentation" at bounding box center [220, 520] width 193 height 12
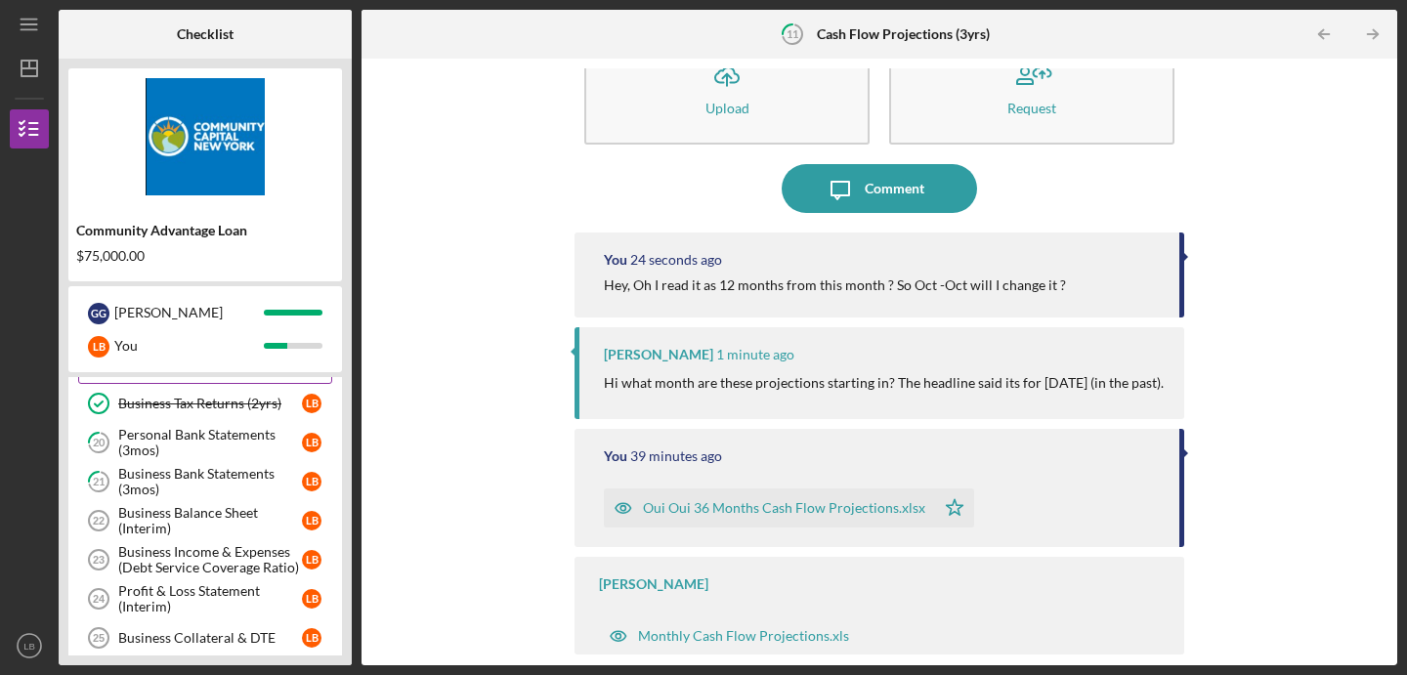
scroll to position [561, 0]
click at [164, 512] on div "Business Balance Sheet (Interim)" at bounding box center [210, 521] width 184 height 31
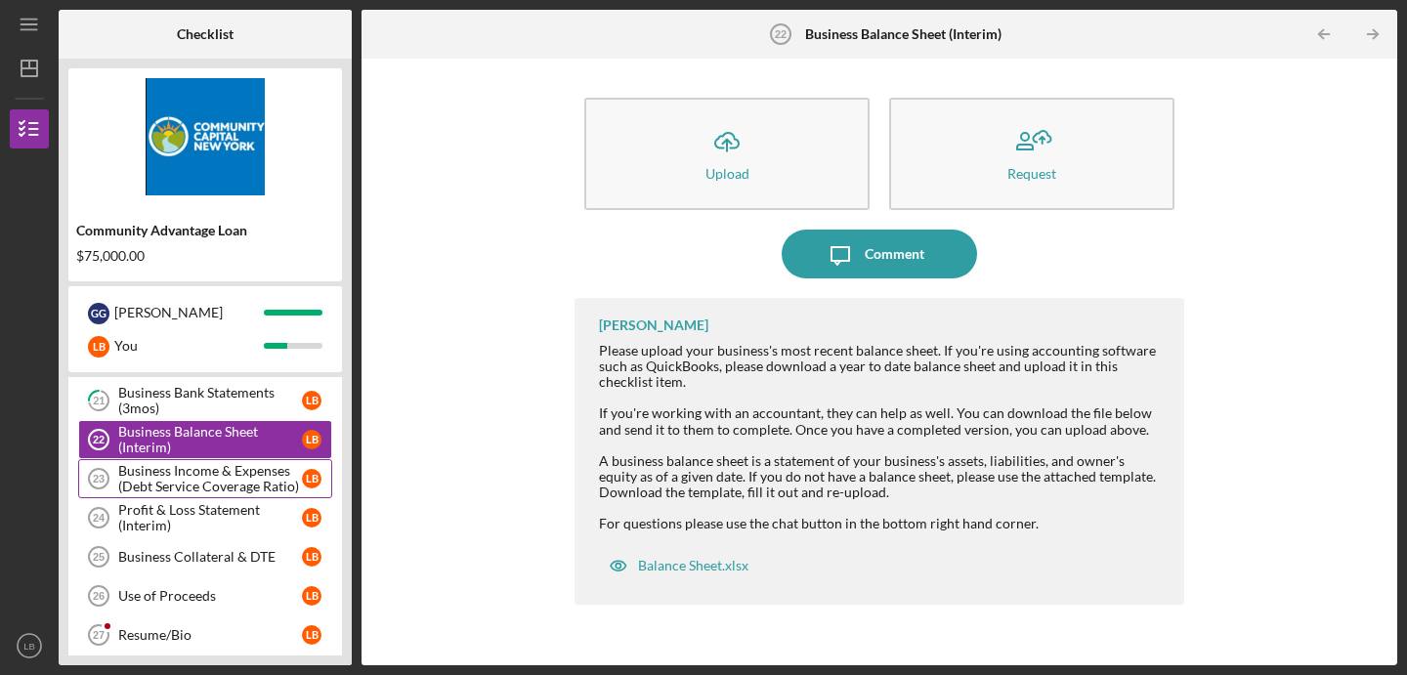
scroll to position [647, 0]
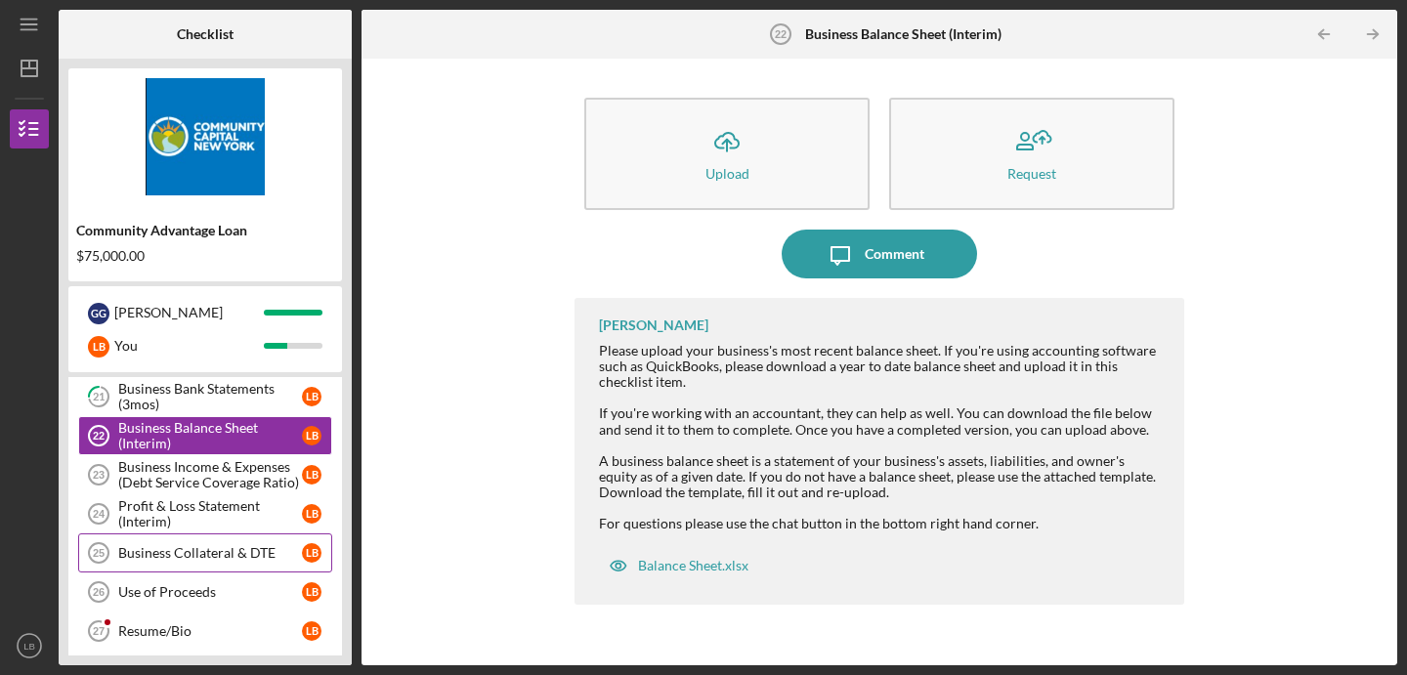
click at [165, 561] on div "Business Collateral & DTE" at bounding box center [210, 553] width 184 height 16
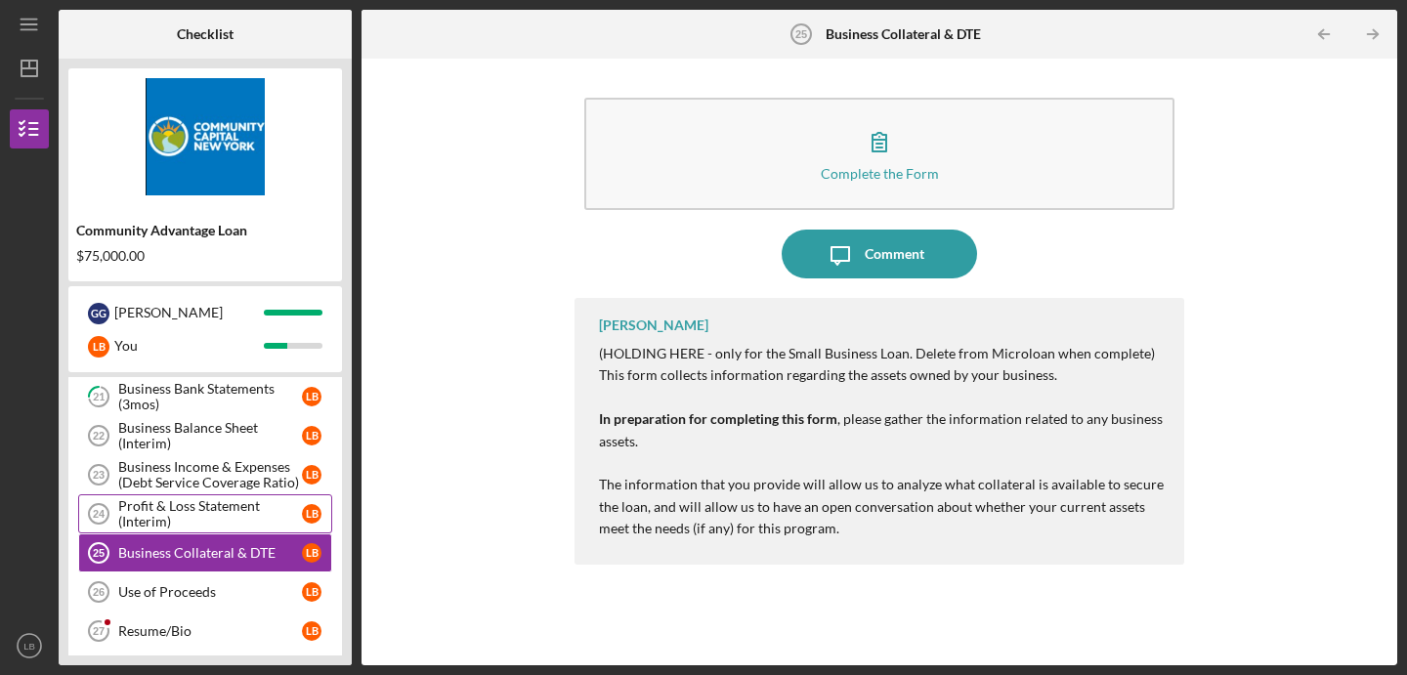
click at [165, 522] on div "Profit & Loss Statement (Interim)" at bounding box center [210, 513] width 184 height 31
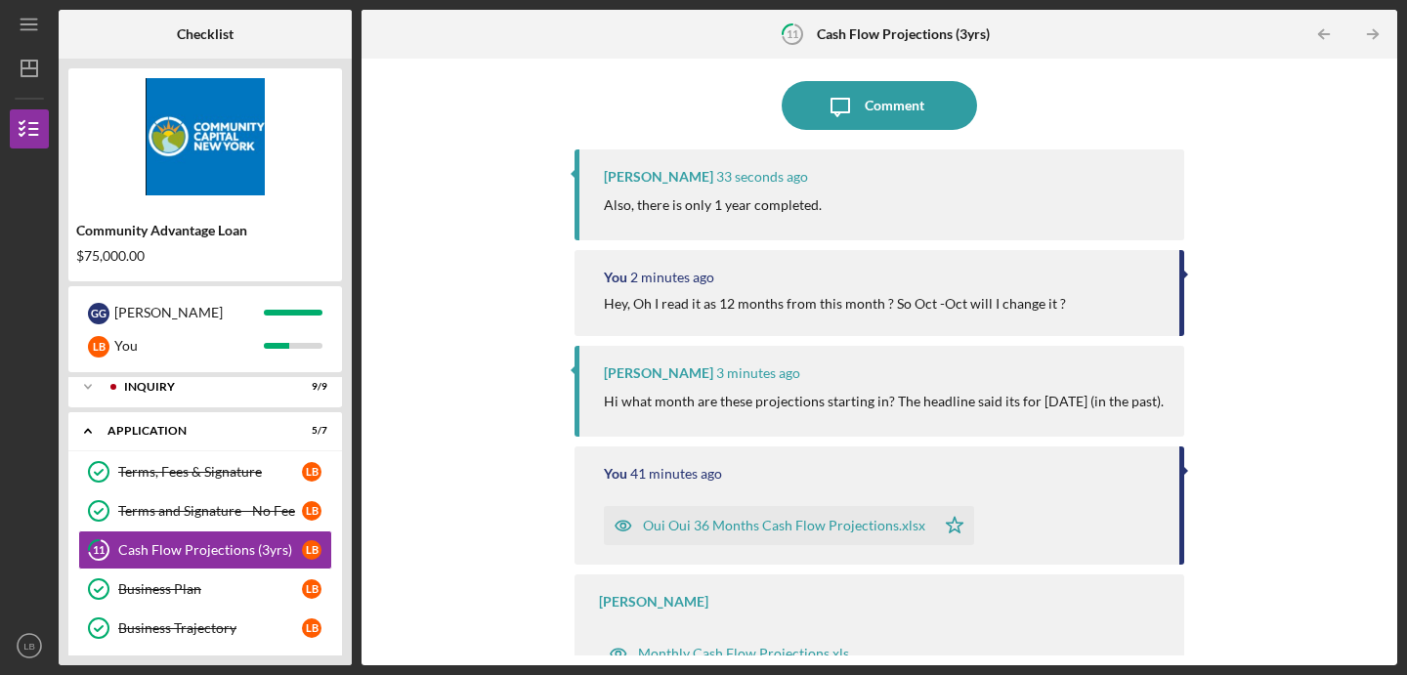
scroll to position [189, 0]
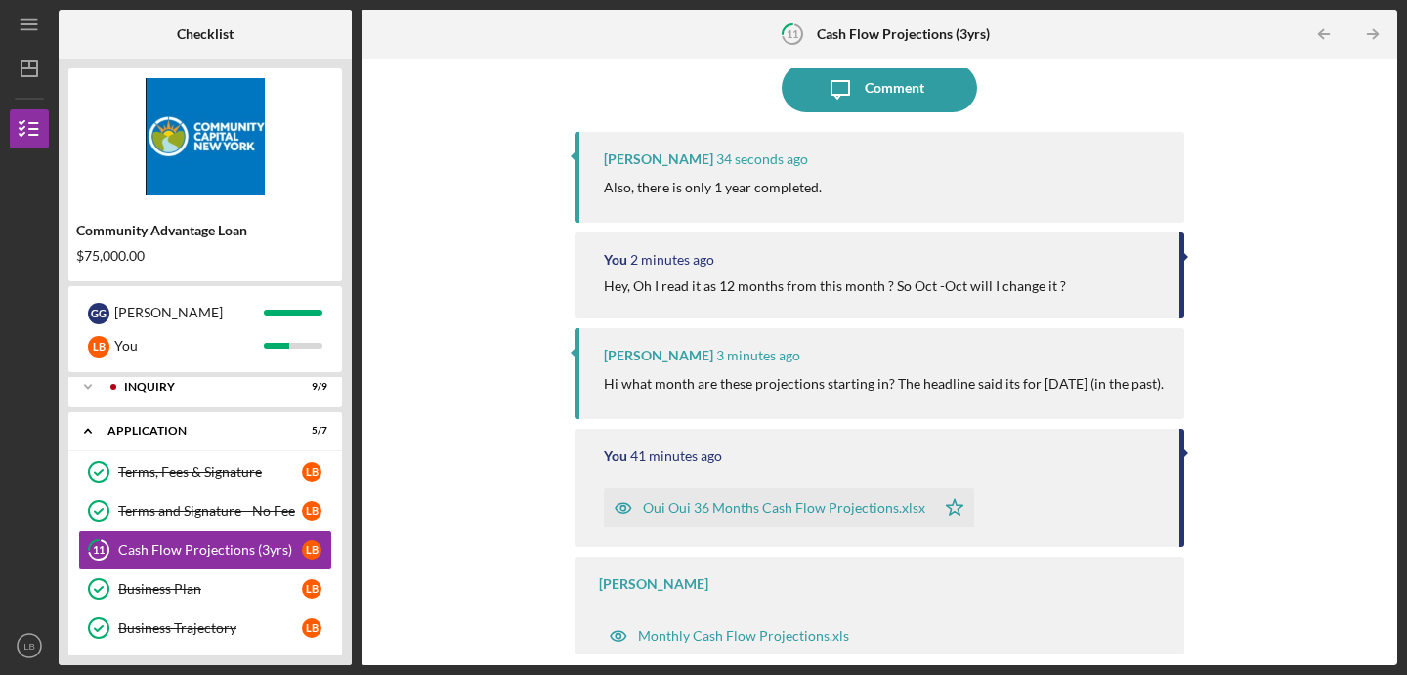
click at [762, 518] on div "Oui Oui 36 Months Cash Flow Projections.xlsx" at bounding box center [769, 507] width 331 height 39
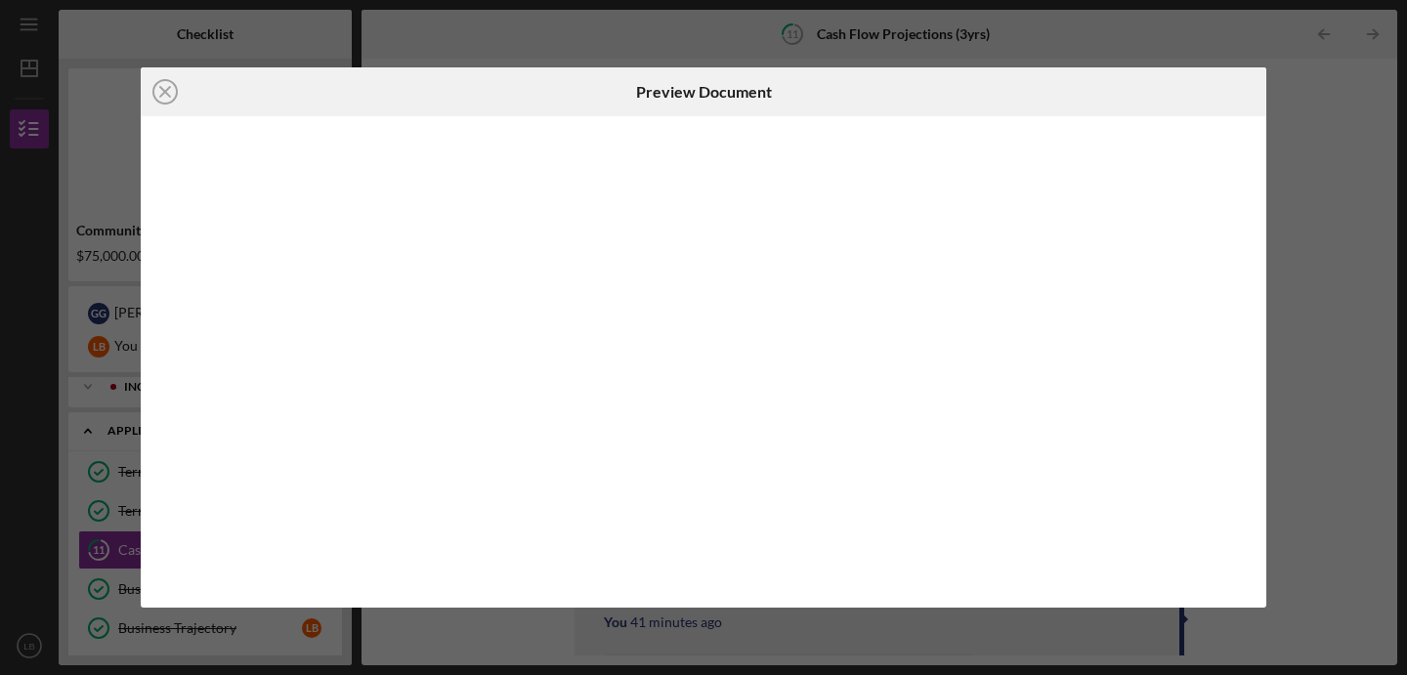
scroll to position [189, 0]
click at [161, 92] on icon "Icon/Close" at bounding box center [165, 91] width 49 height 49
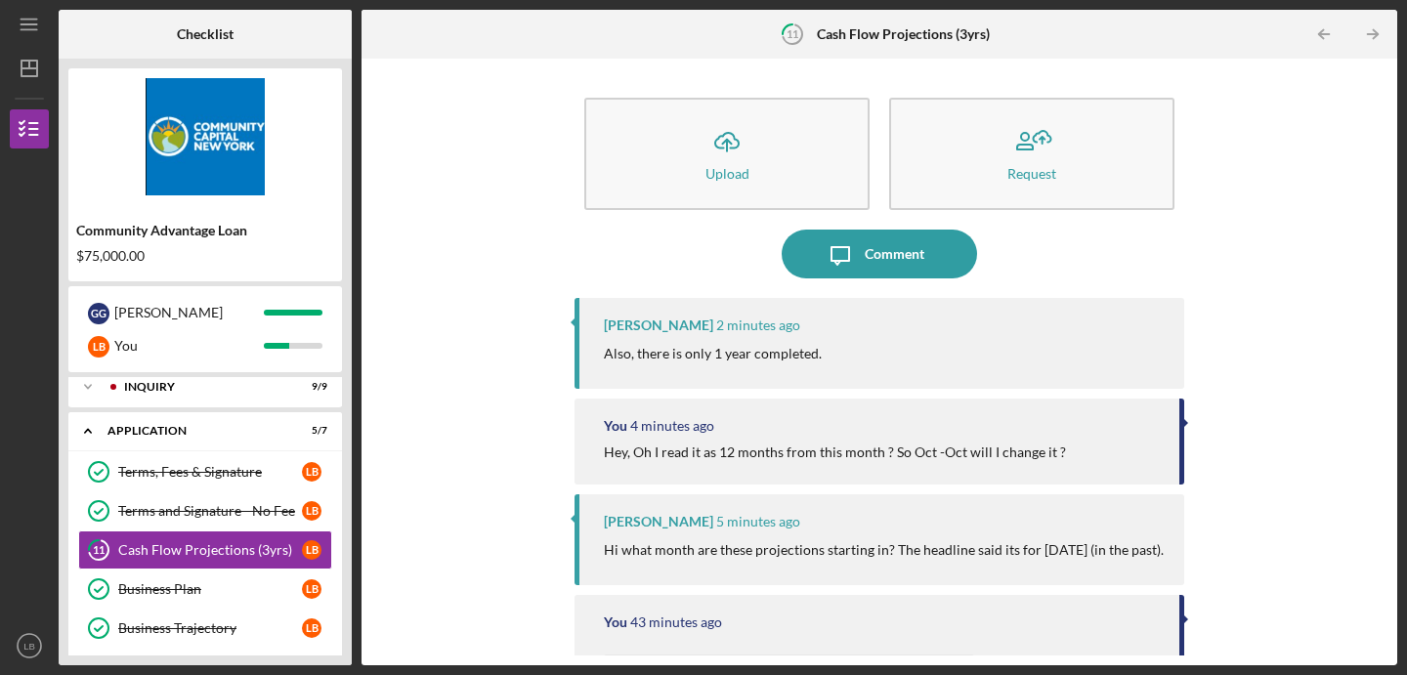
click at [552, 234] on div "Icon/Upload Upload Request Icon/Message Comment Lisbel Rosario 2 minutes ago Al…" at bounding box center [879, 361] width 1016 height 587
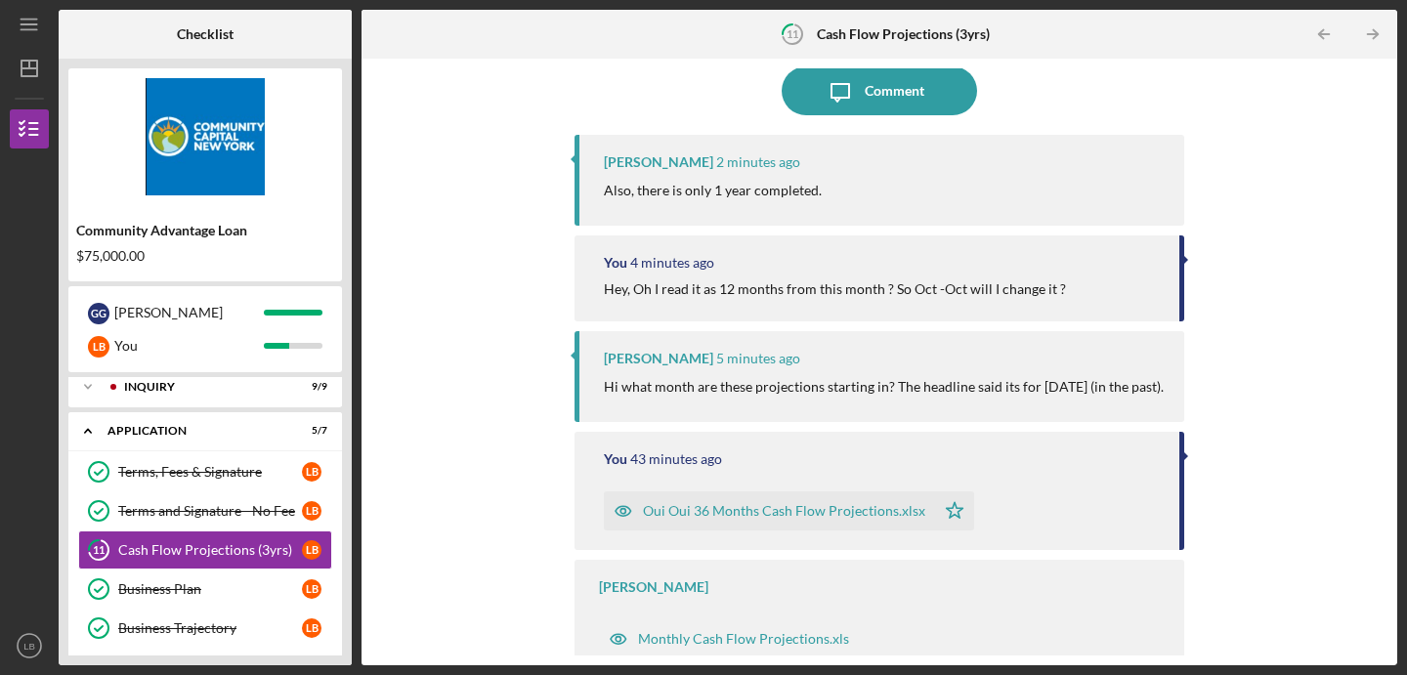
scroll to position [170, 0]
click at [694, 516] on div "Oui Oui 36 Months Cash Flow Projections.xlsx" at bounding box center [784, 508] width 282 height 16
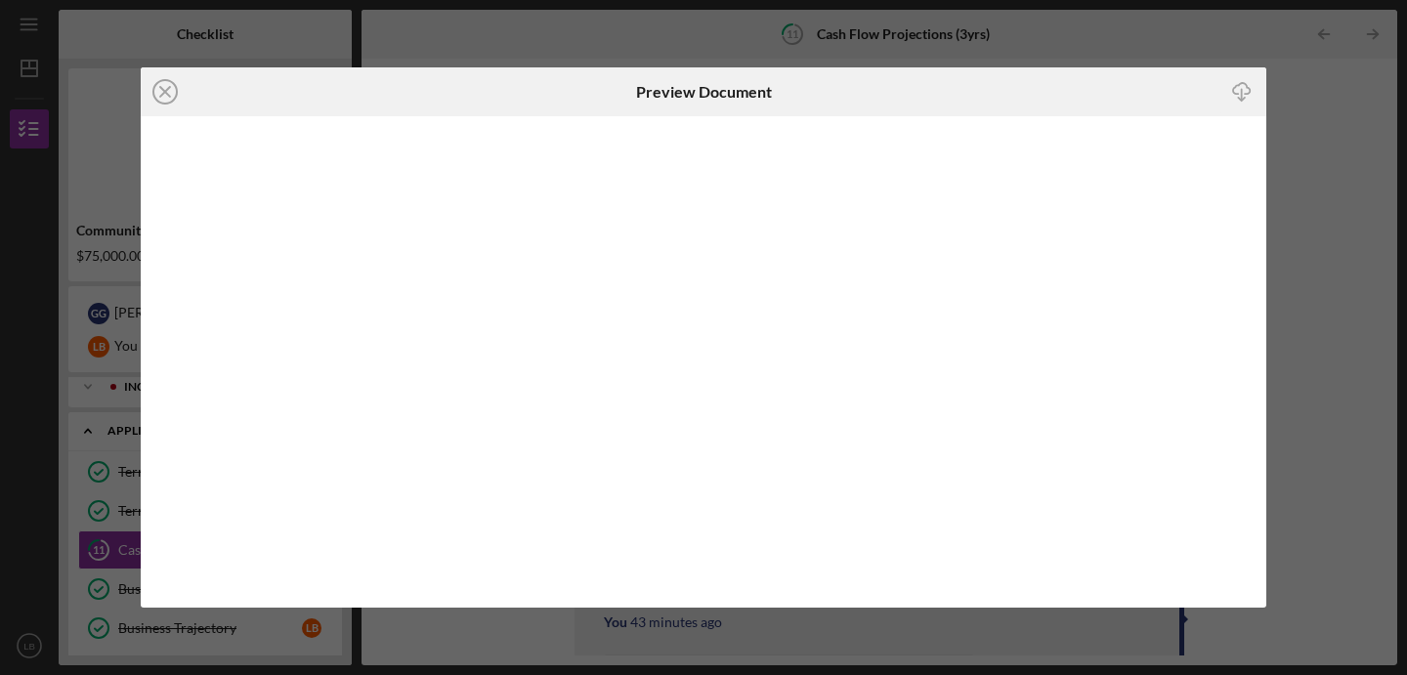
click at [1242, 96] on line "button" at bounding box center [1242, 94] width 0 height 11
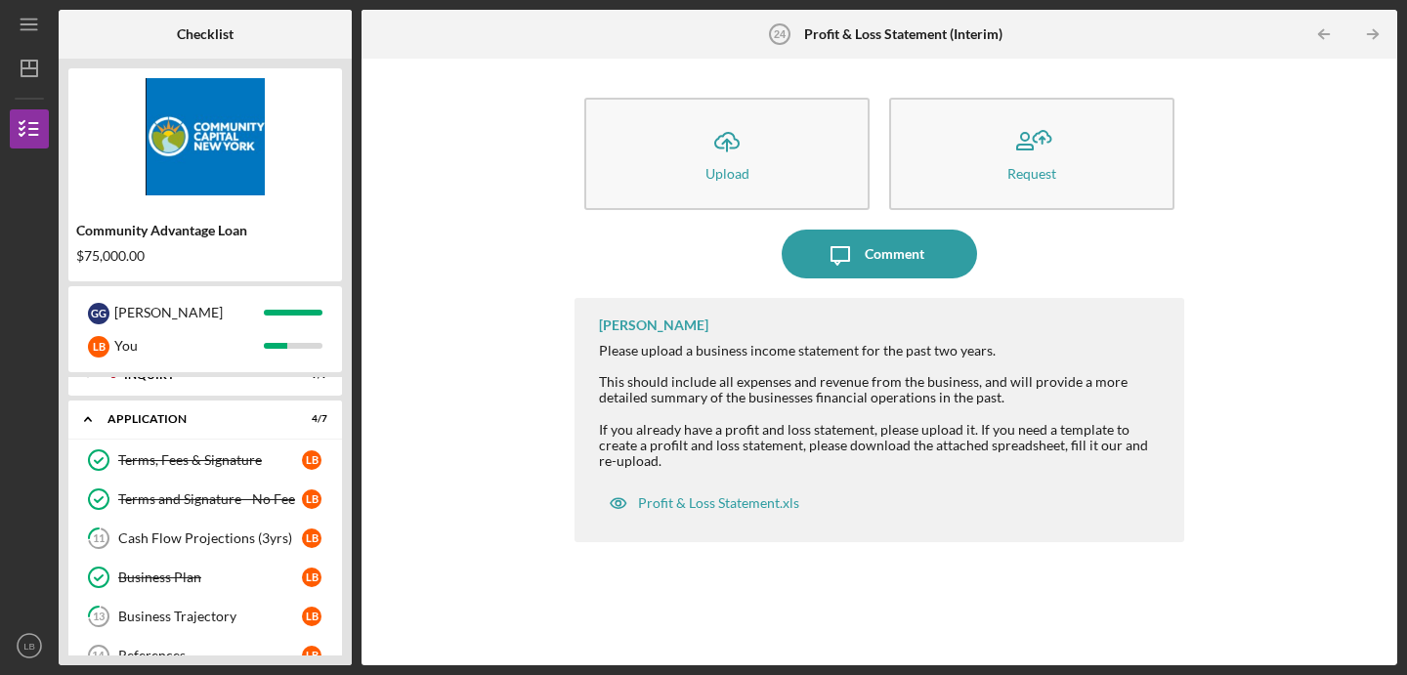
scroll to position [18, 0]
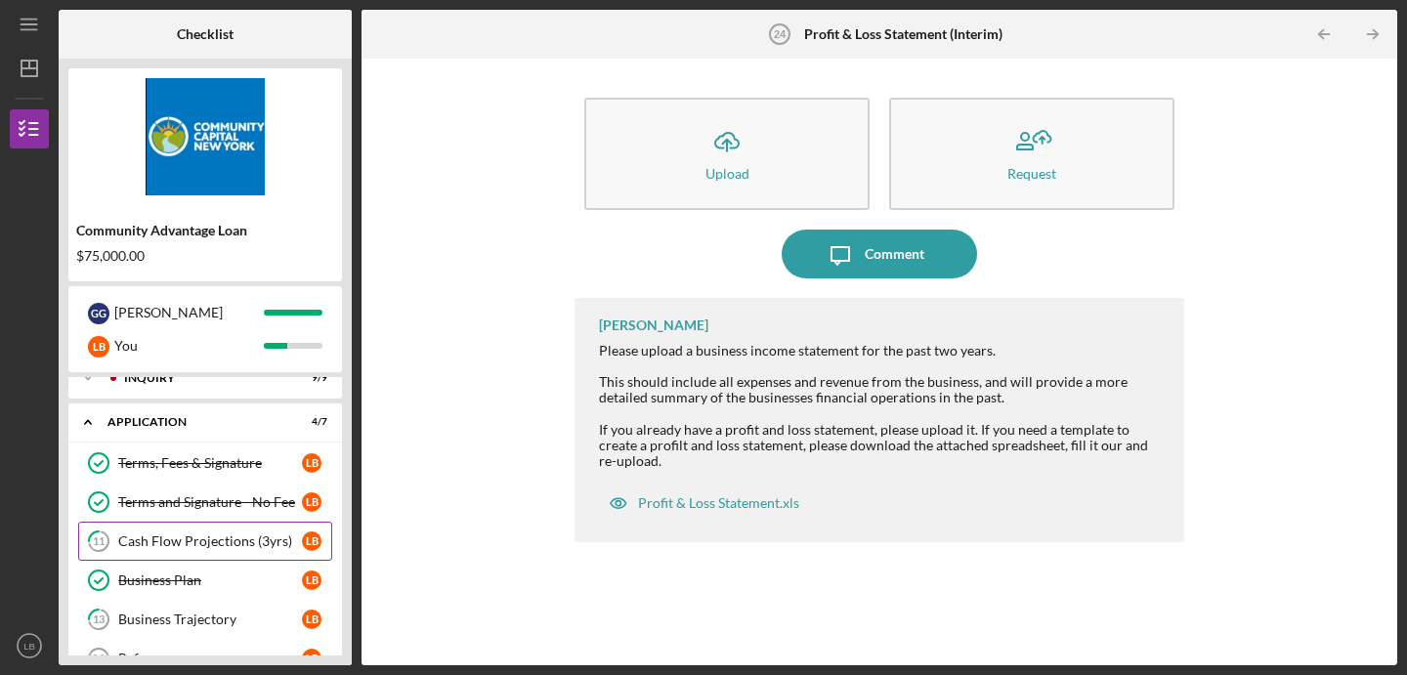
click at [185, 537] on div "Cash Flow Projections (3yrs)" at bounding box center [210, 541] width 184 height 16
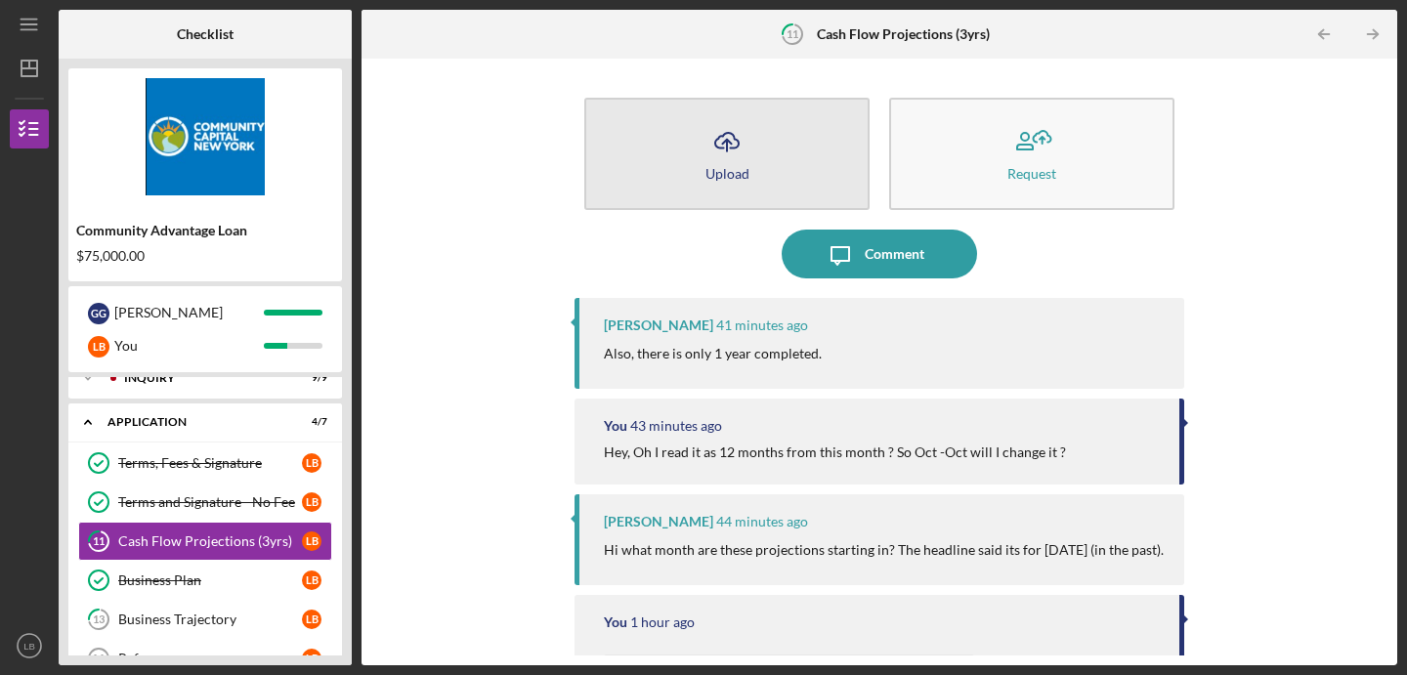
click at [722, 173] on div "Upload" at bounding box center [727, 173] width 44 height 15
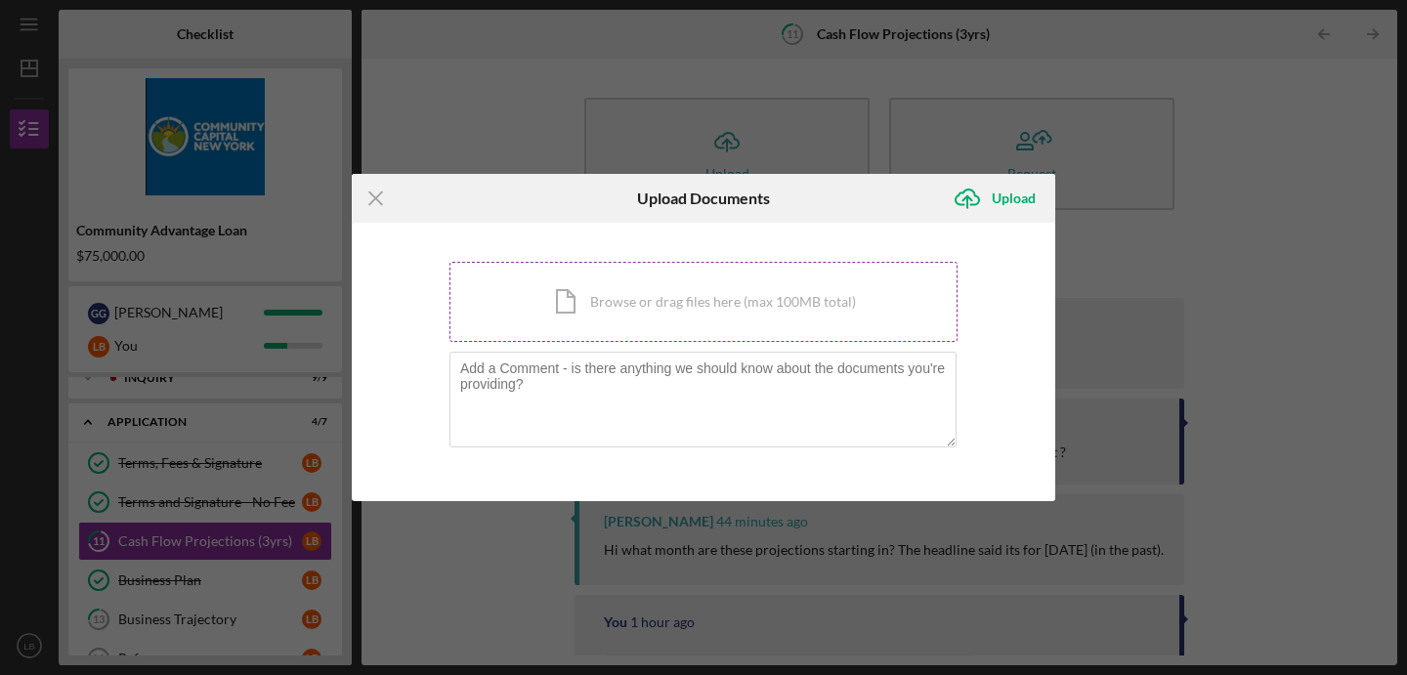
click at [652, 300] on div "Icon/Document Browse or drag files here (max 100MB total) Tap to choose files o…" at bounding box center [703, 302] width 508 height 80
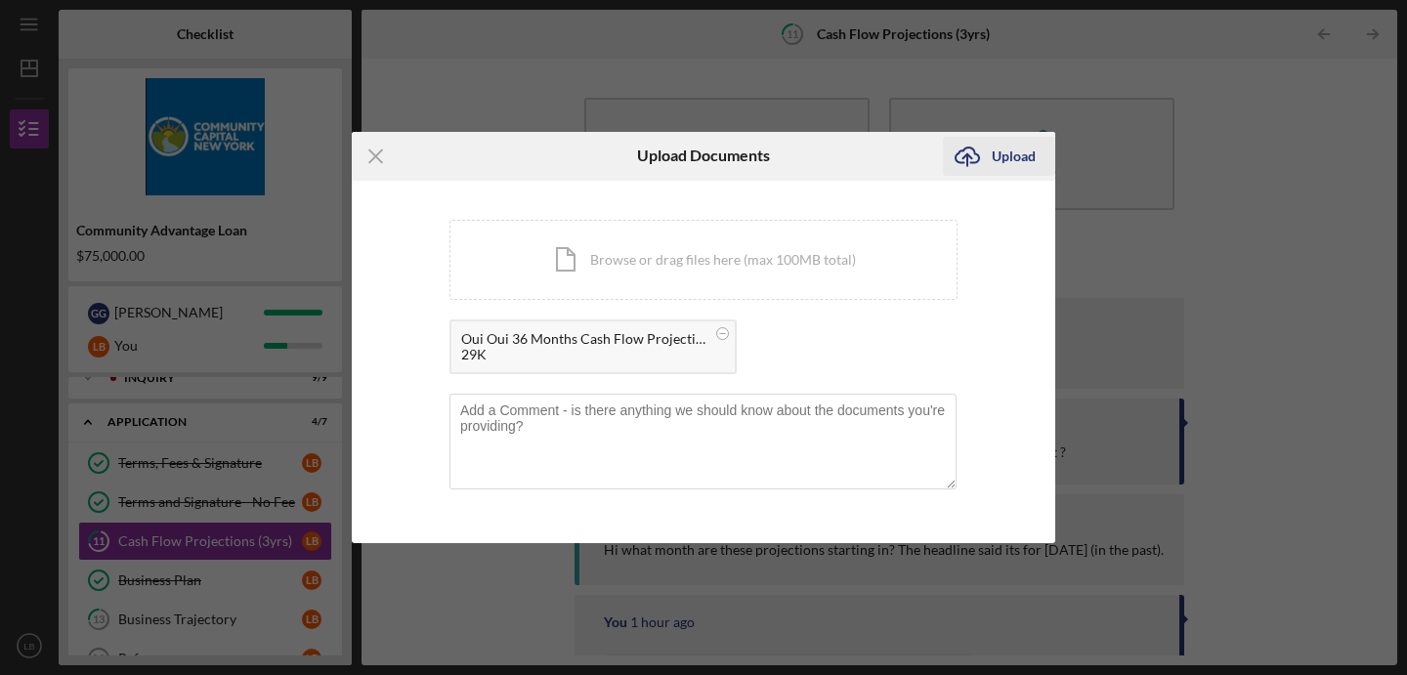
click at [1012, 157] on div "Upload" at bounding box center [1014, 156] width 44 height 39
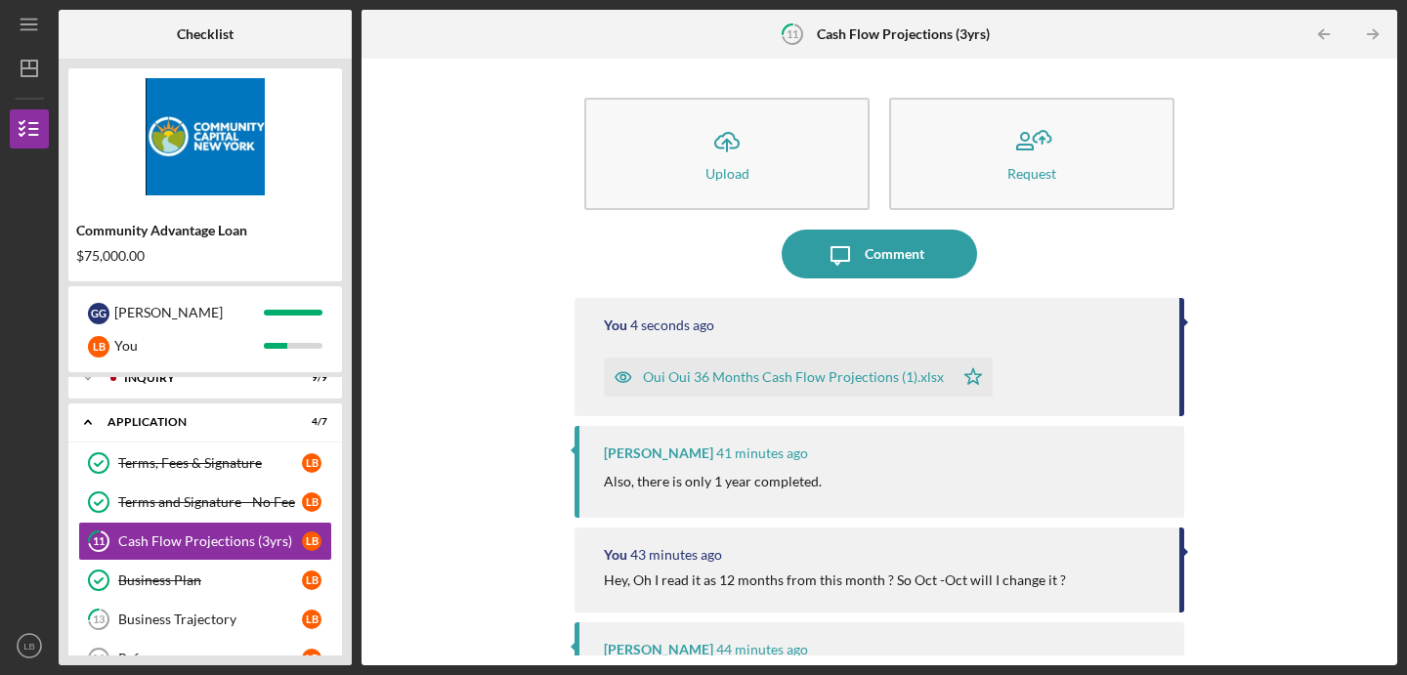
click at [782, 378] on div "Oui Oui 36 Months Cash Flow Projections (1).xlsx" at bounding box center [793, 377] width 301 height 16
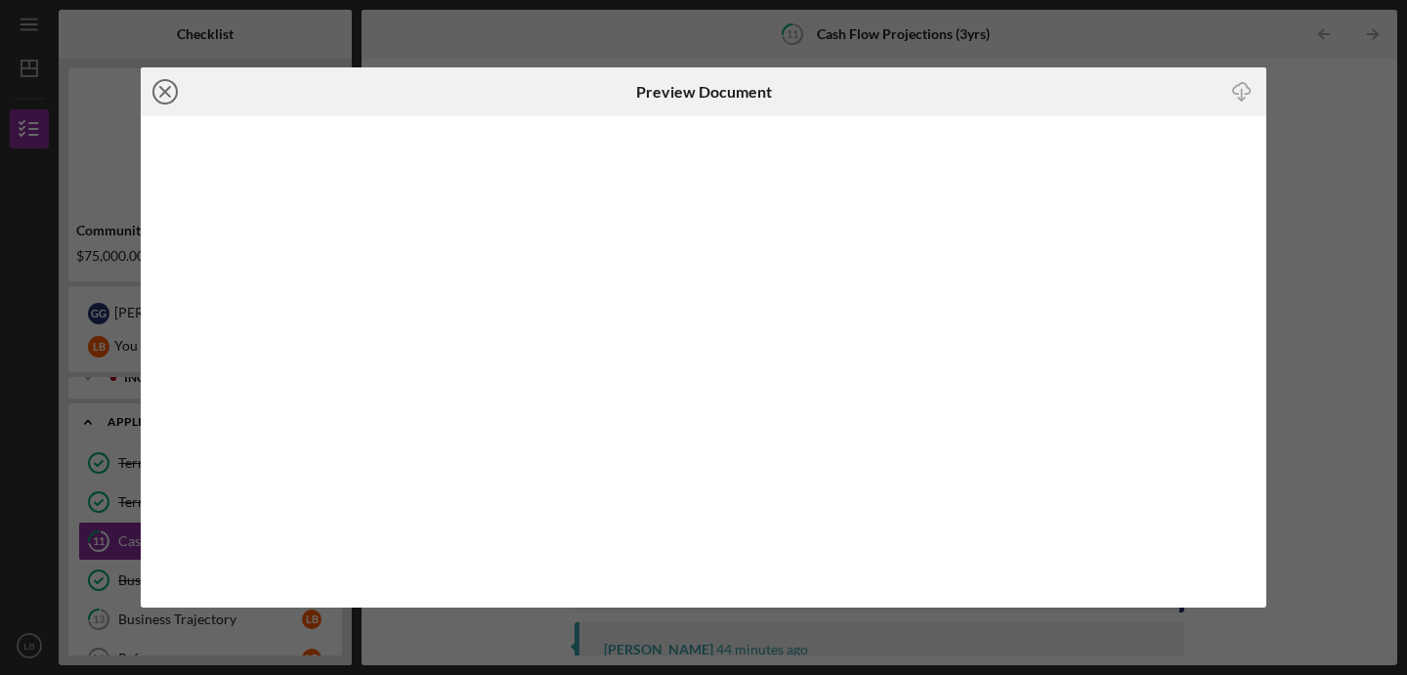
click at [165, 86] on icon "Icon/Close" at bounding box center [165, 91] width 49 height 49
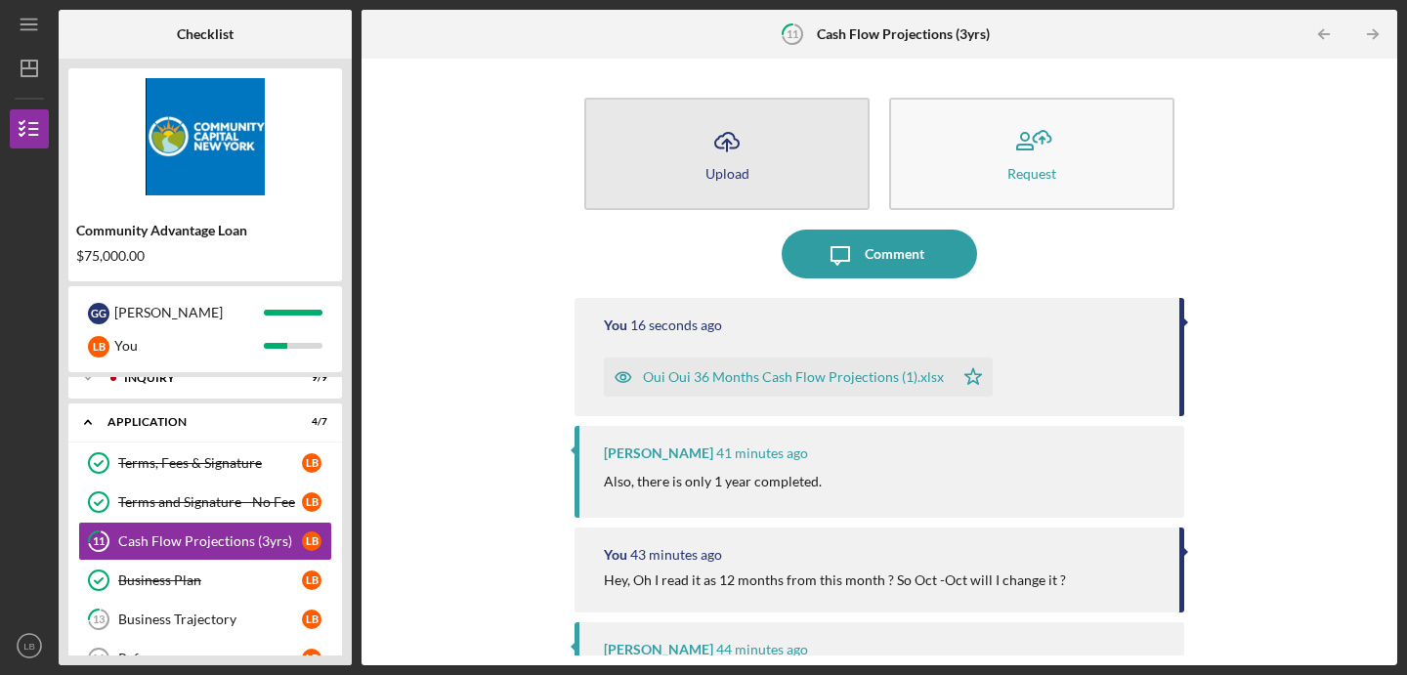
click at [728, 150] on icon "Icon/Upload" at bounding box center [726, 141] width 49 height 49
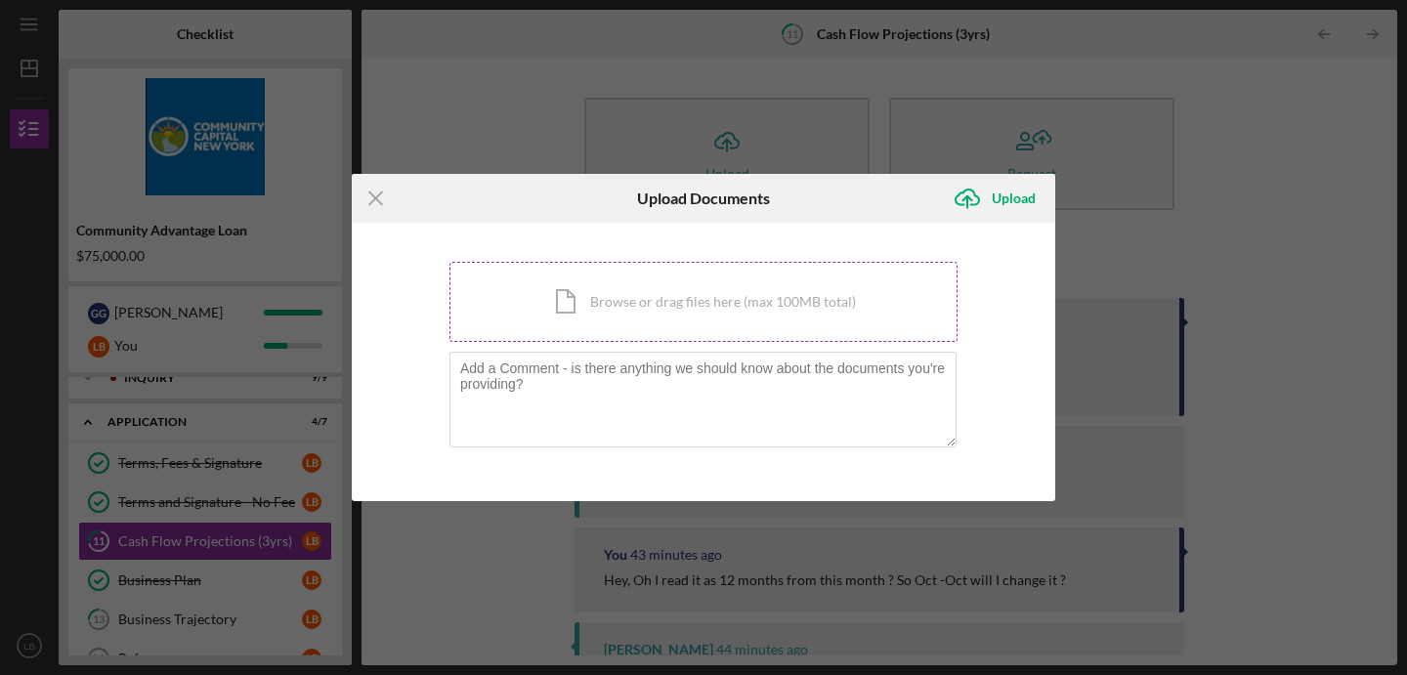
click at [645, 308] on div "Icon/Document Browse or drag files here (max 100MB total) Tap to choose files o…" at bounding box center [703, 302] width 508 height 80
click at [372, 202] on icon "Icon/Menu Close" at bounding box center [376, 198] width 49 height 49
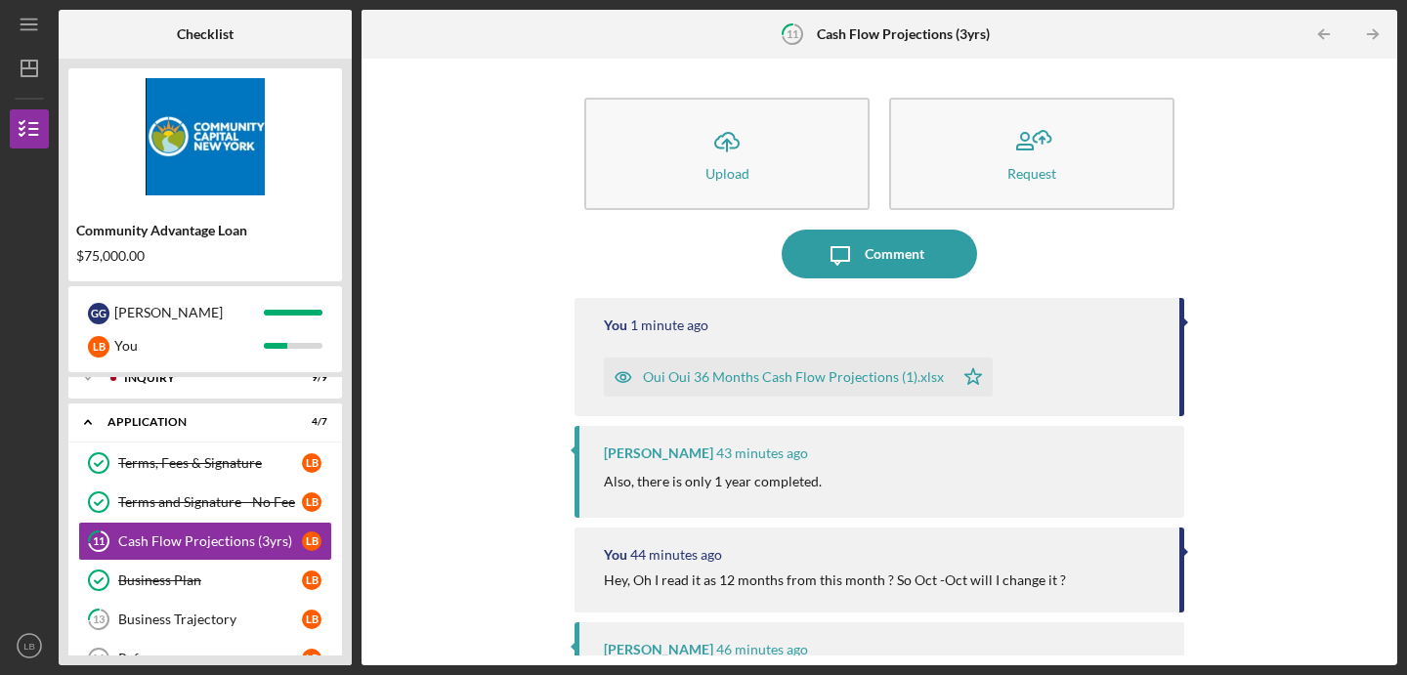
click at [760, 383] on div "Oui Oui 36 Months Cash Flow Projections (1).xlsx" at bounding box center [793, 377] width 301 height 16
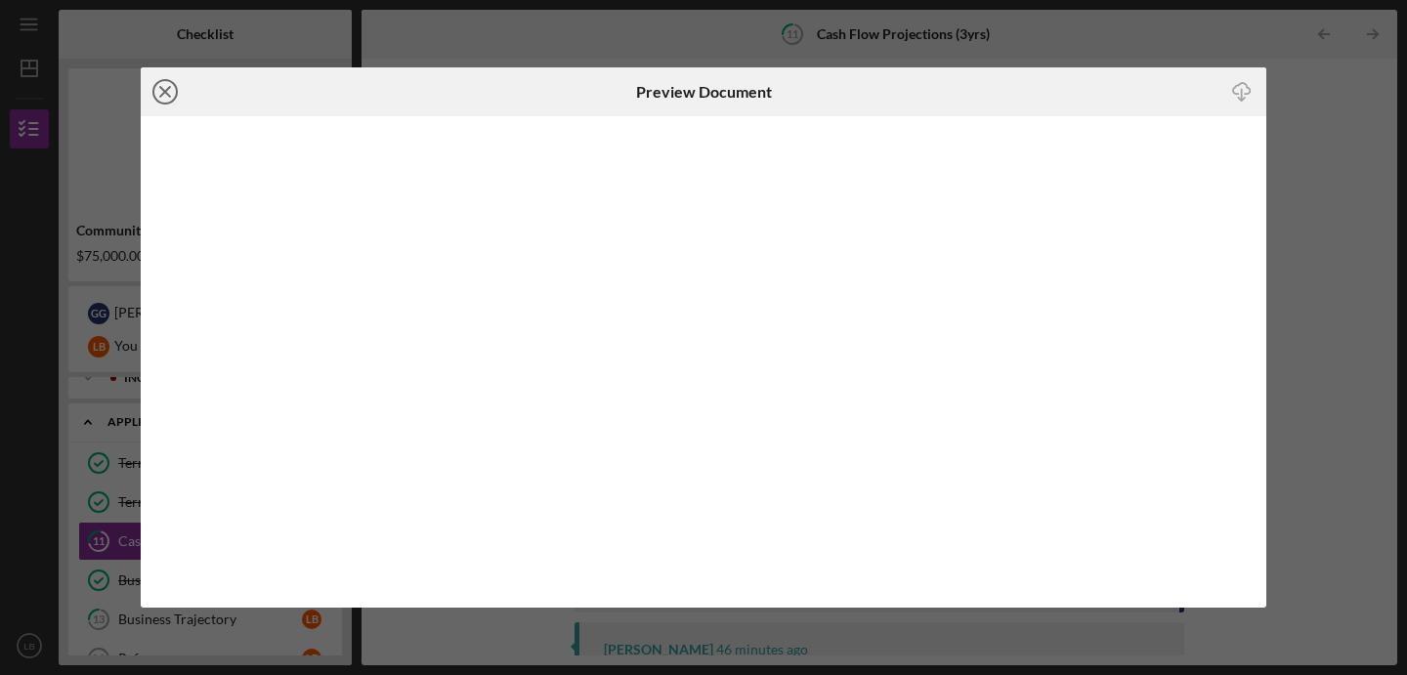
click at [164, 96] on icon "Icon/Close" at bounding box center [165, 91] width 49 height 49
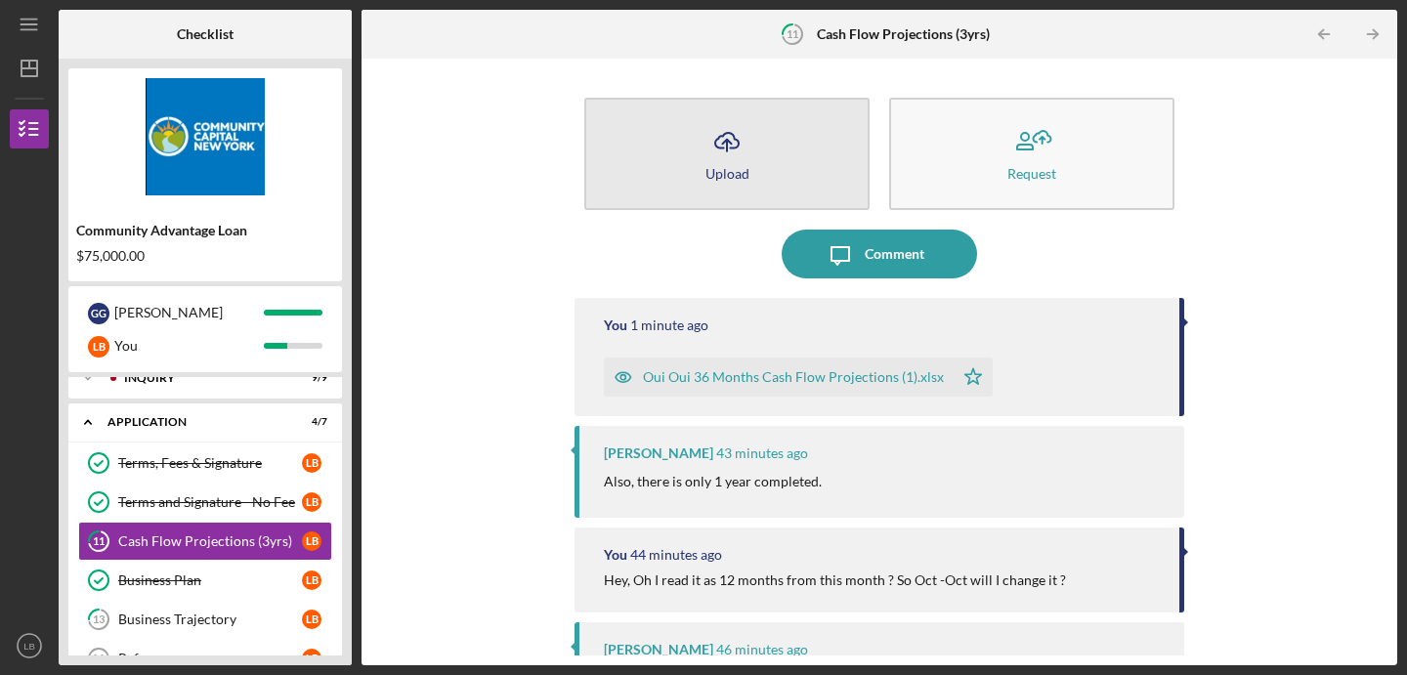
click at [721, 151] on icon "Icon/Upload" at bounding box center [726, 141] width 49 height 49
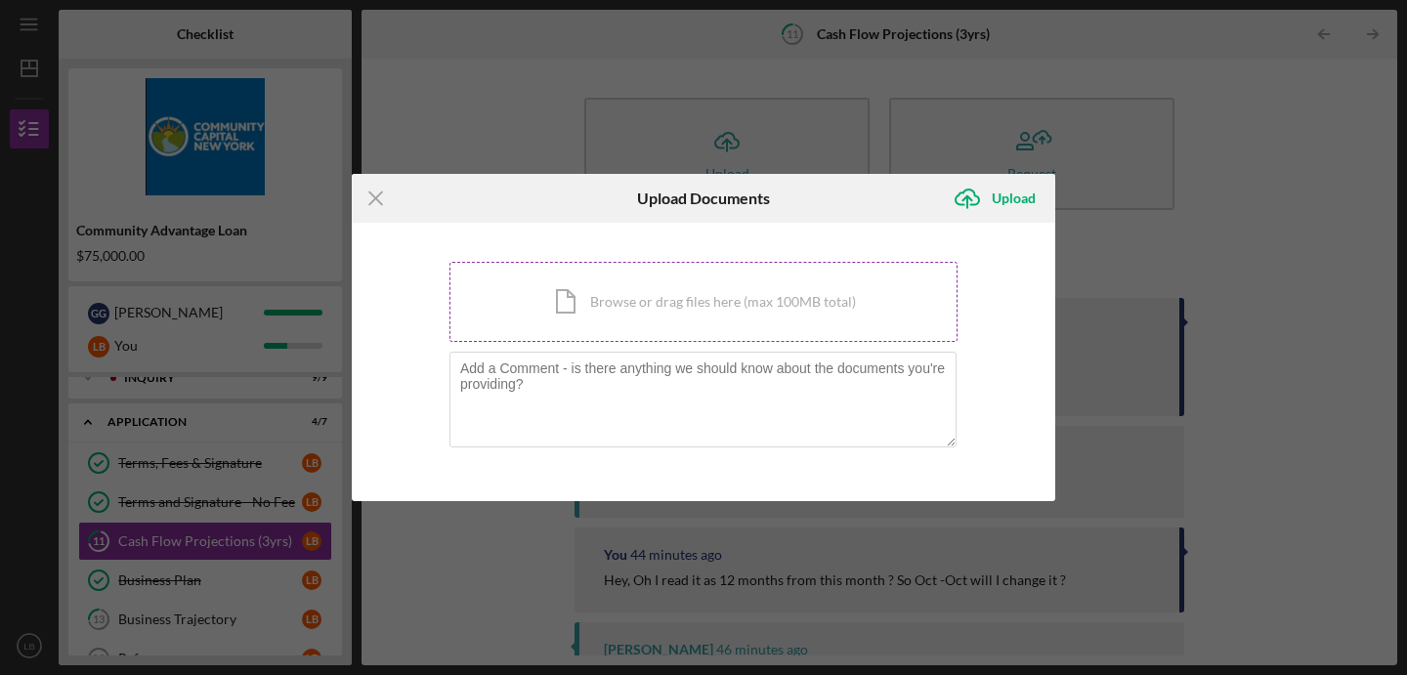
click at [600, 317] on div "Icon/Document Browse or drag files here (max 100MB total) Tap to choose files o…" at bounding box center [703, 302] width 508 height 80
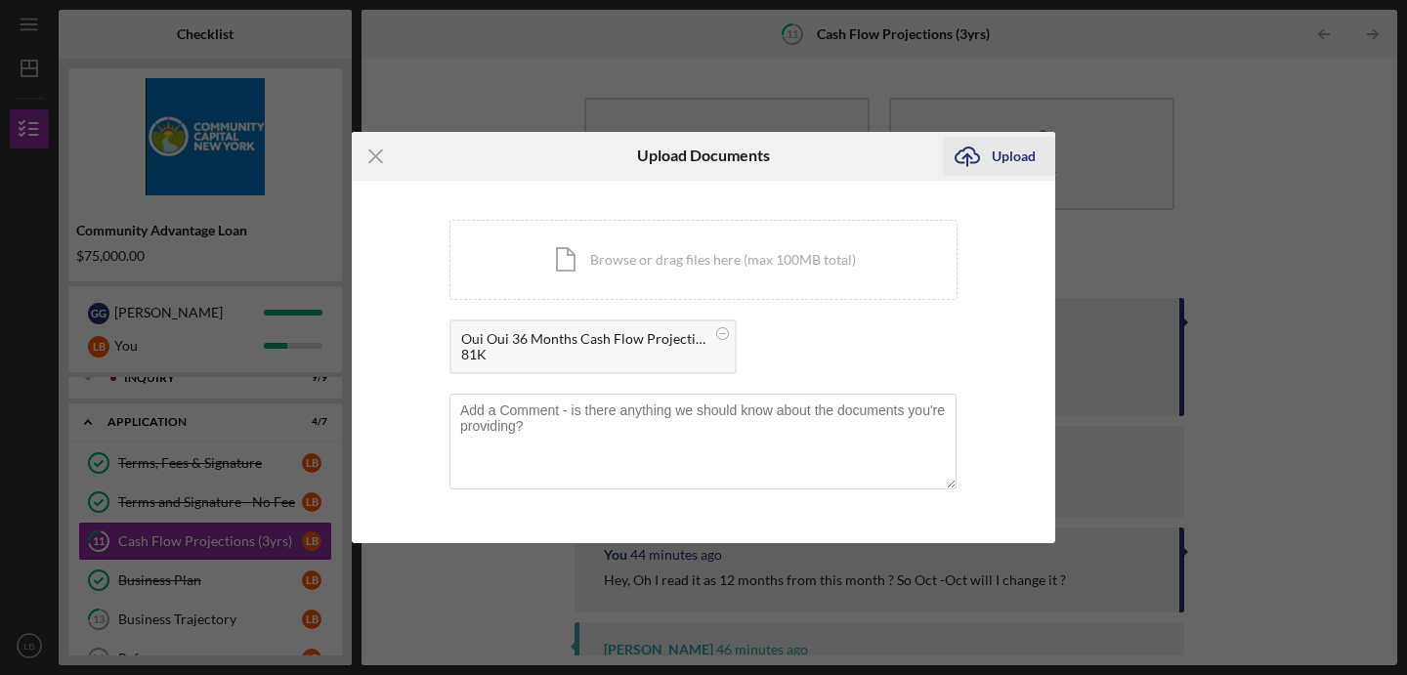
click at [1018, 155] on div "Upload" at bounding box center [1014, 156] width 44 height 39
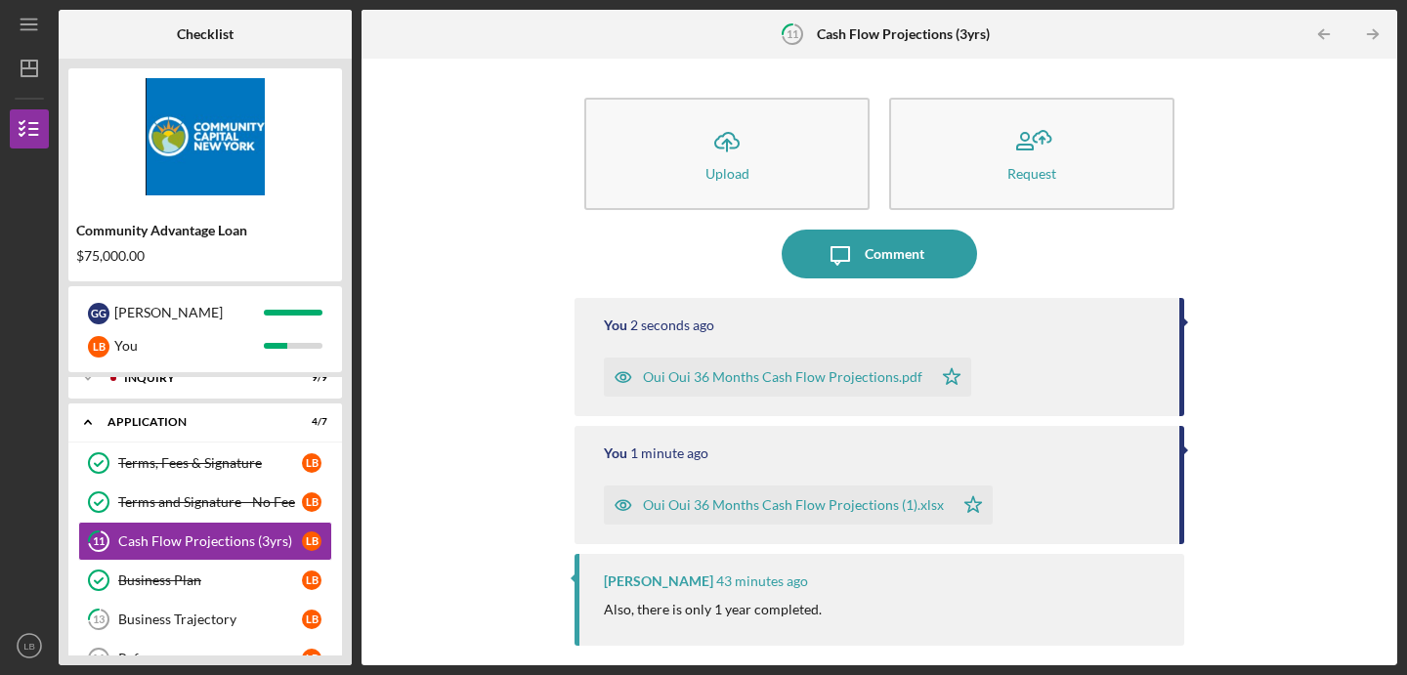
click at [784, 378] on div "Oui Oui 36 Months Cash Flow Projections.pdf" at bounding box center [782, 377] width 279 height 16
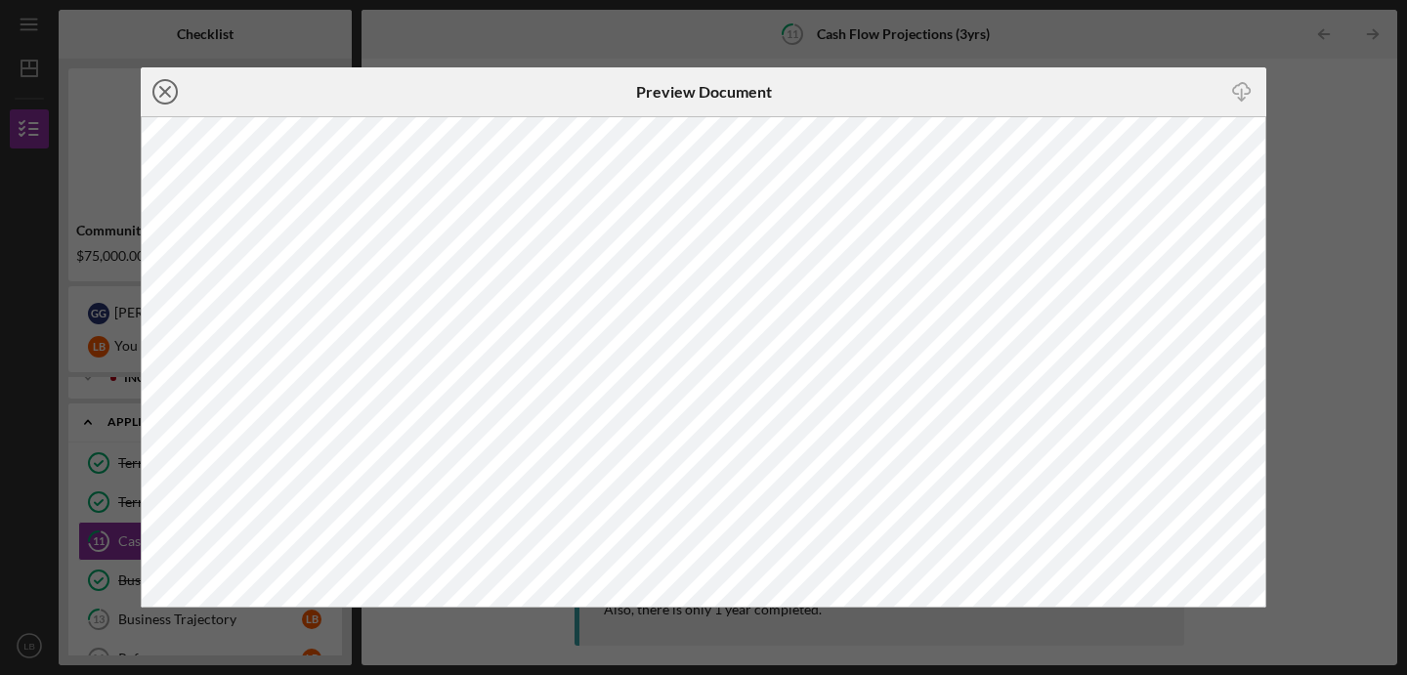
click at [162, 94] on line at bounding box center [165, 92] width 10 height 10
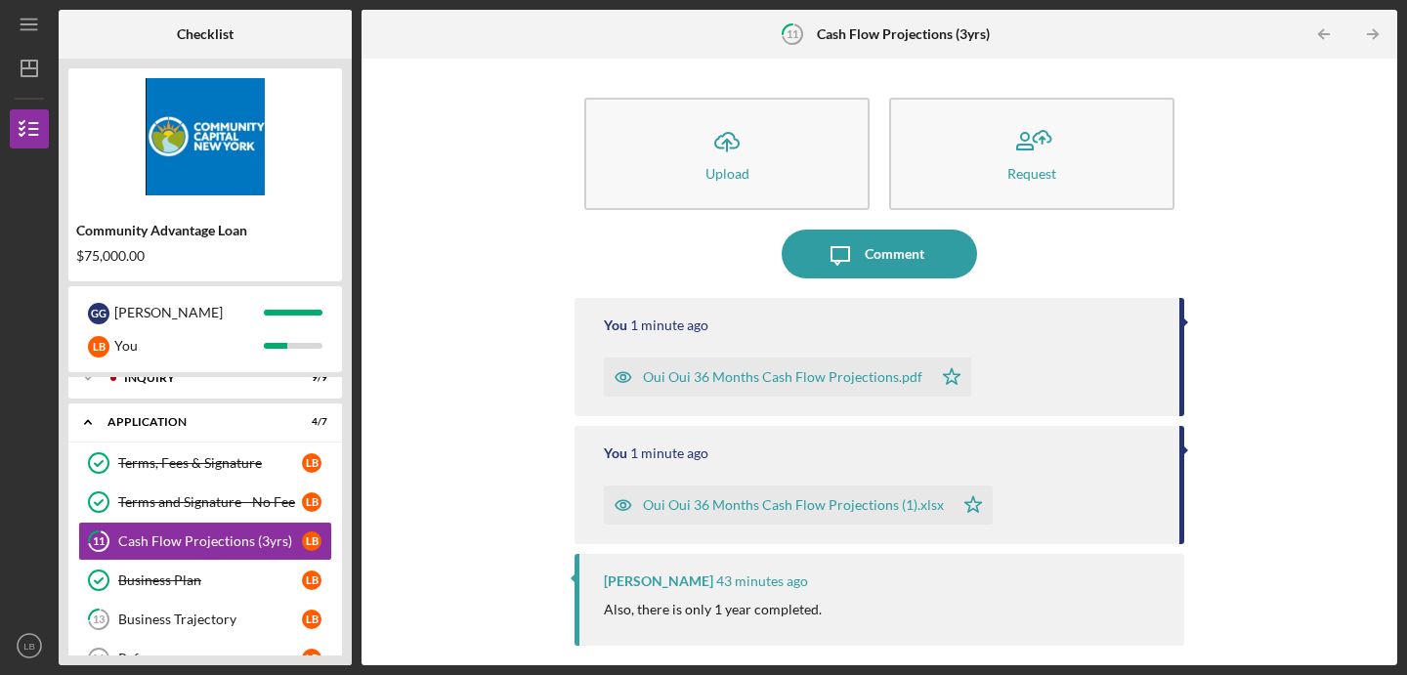
drag, startPoint x: 1150, startPoint y: 498, endPoint x: 973, endPoint y: 531, distance: 179.9
click at [973, 531] on div "You 1 minute ago Oui Oui 36 Months Cash Flow Projections (1).xlsx Icon/Star" at bounding box center [879, 485] width 610 height 118
click at [619, 500] on icon "button" at bounding box center [623, 505] width 16 height 10
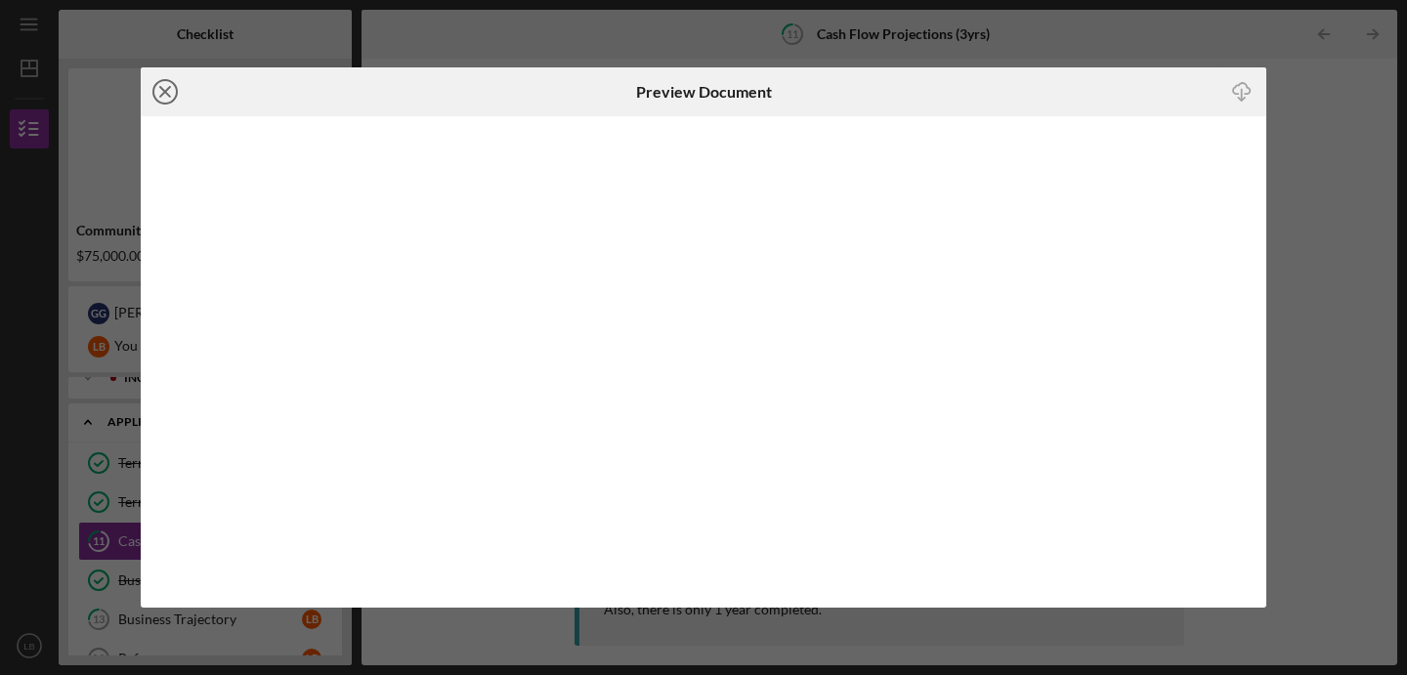
click at [170, 103] on icon "Icon/Close" at bounding box center [165, 91] width 49 height 49
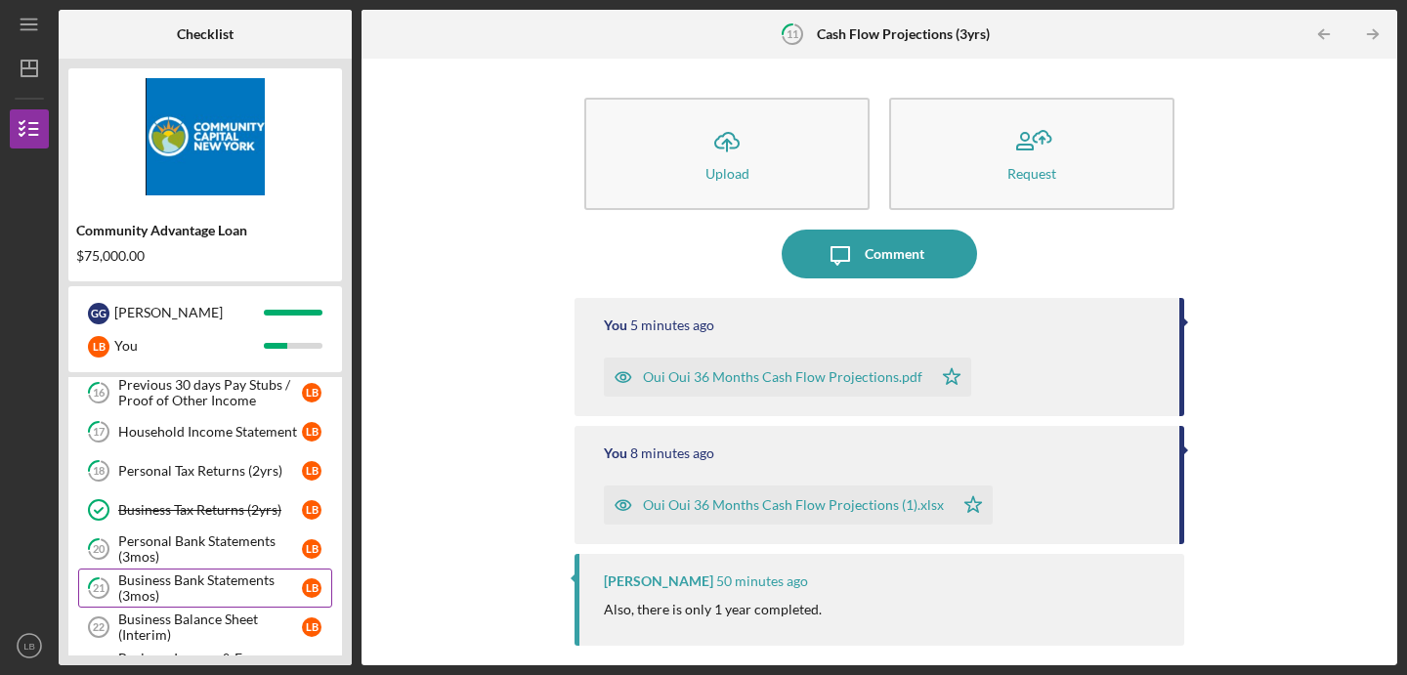
scroll to position [409, 0]
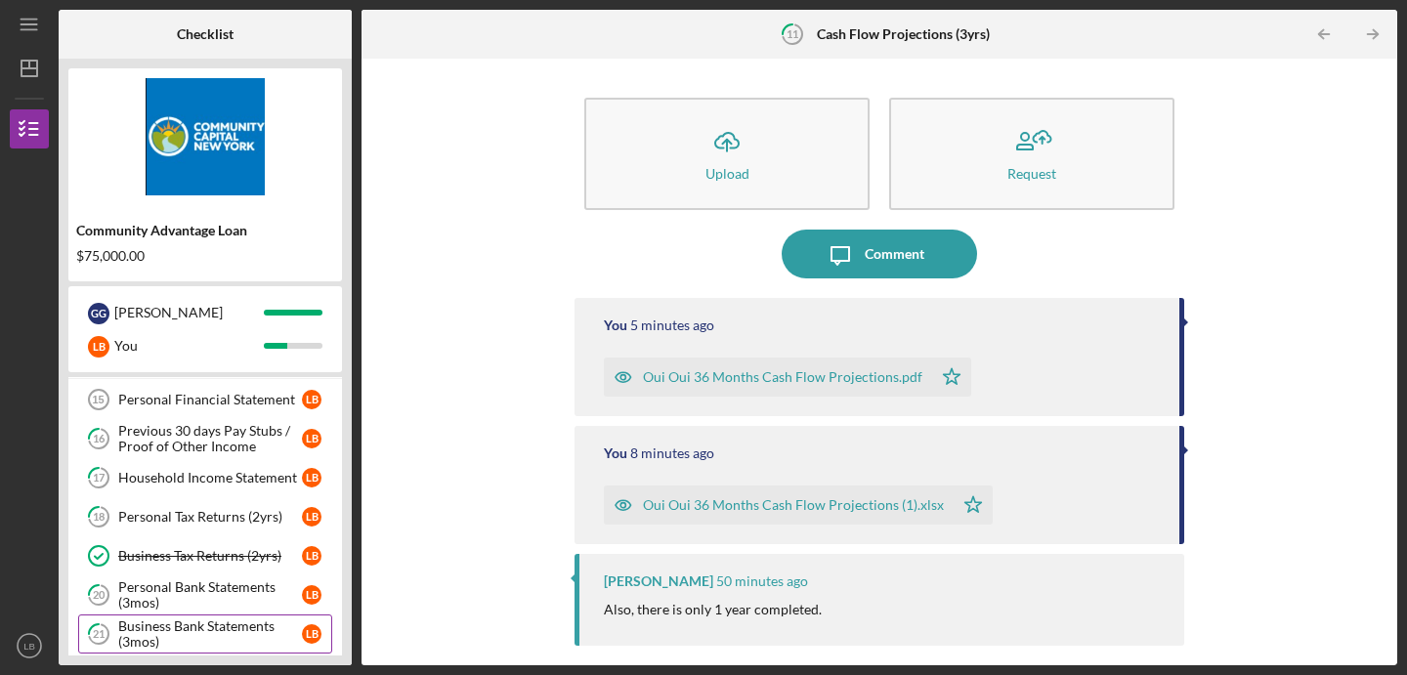
click at [166, 519] on div "Personal Tax Returns (2yrs)" at bounding box center [210, 517] width 184 height 16
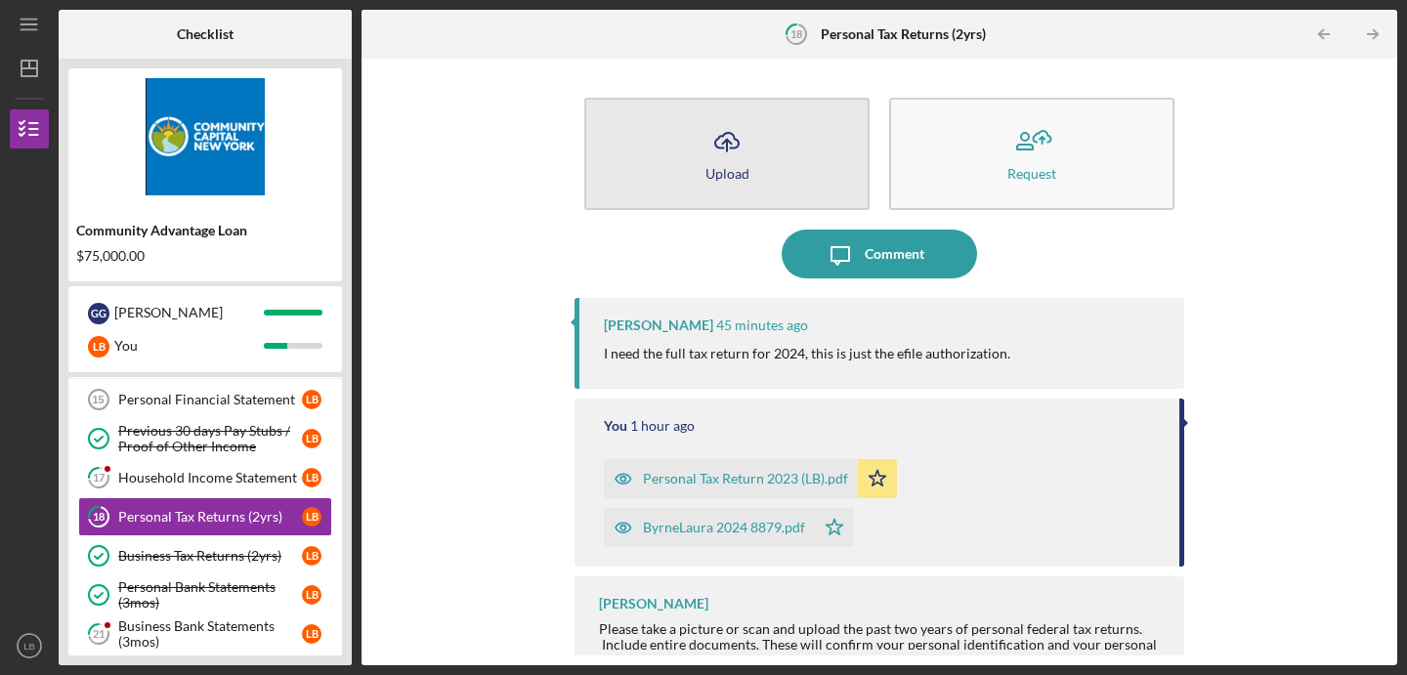
click at [732, 148] on icon "button" at bounding box center [726, 140] width 23 height 15
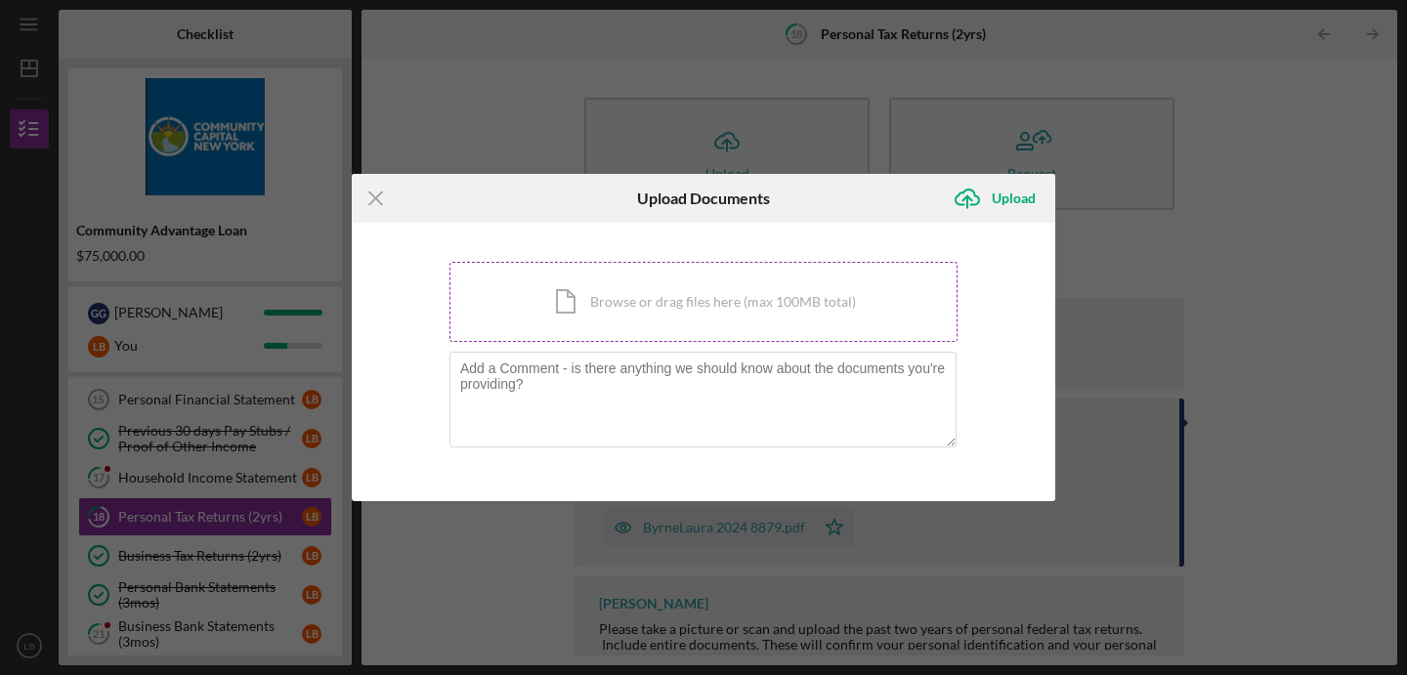
click at [681, 298] on div "Icon/Document Browse or drag files here (max 100MB total) Tap to choose files o…" at bounding box center [703, 302] width 508 height 80
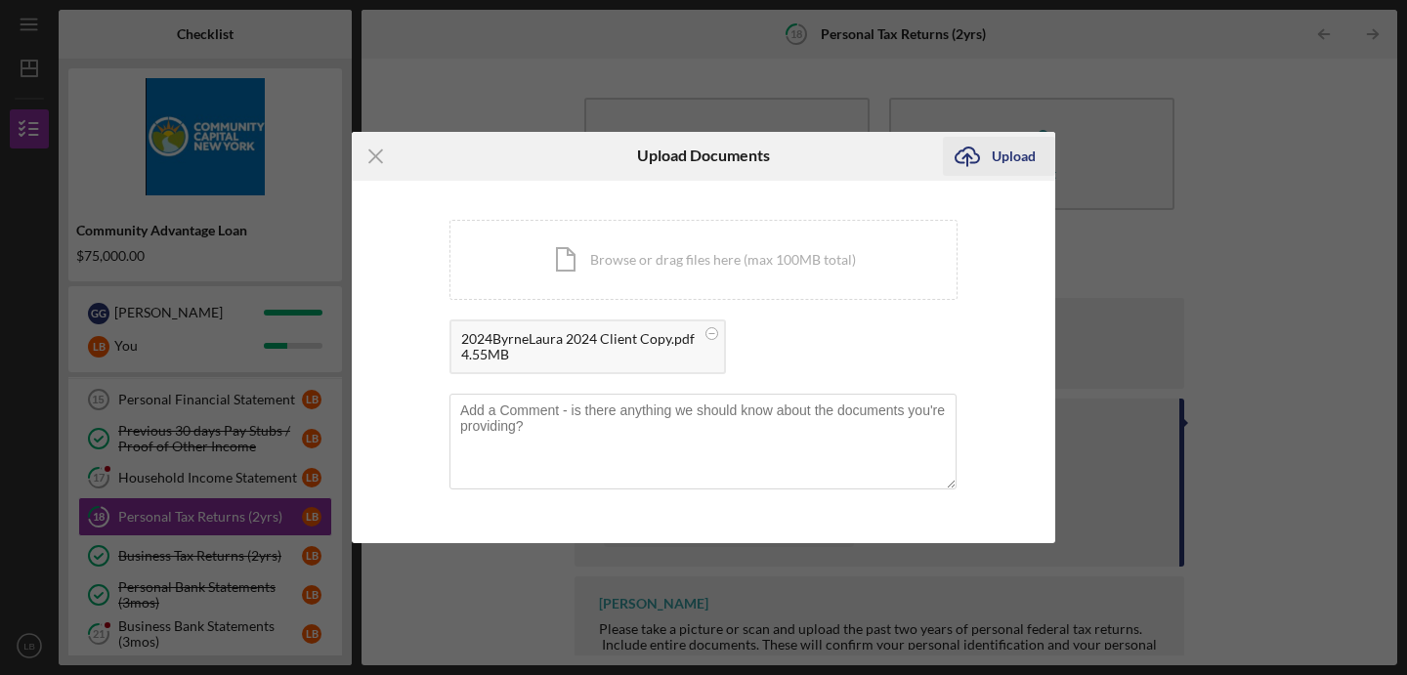
click at [1020, 152] on div "Upload" at bounding box center [1014, 156] width 44 height 39
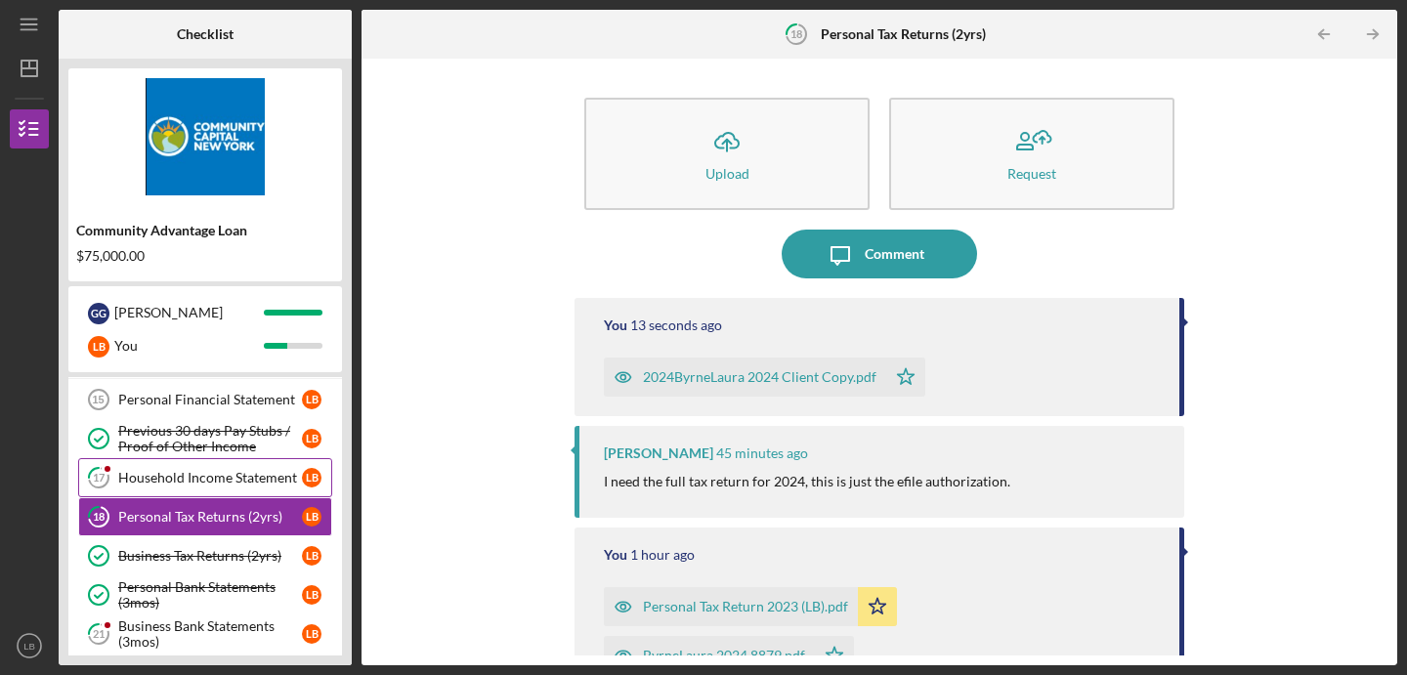
click at [213, 484] on div "Household Income Statement" at bounding box center [210, 478] width 184 height 16
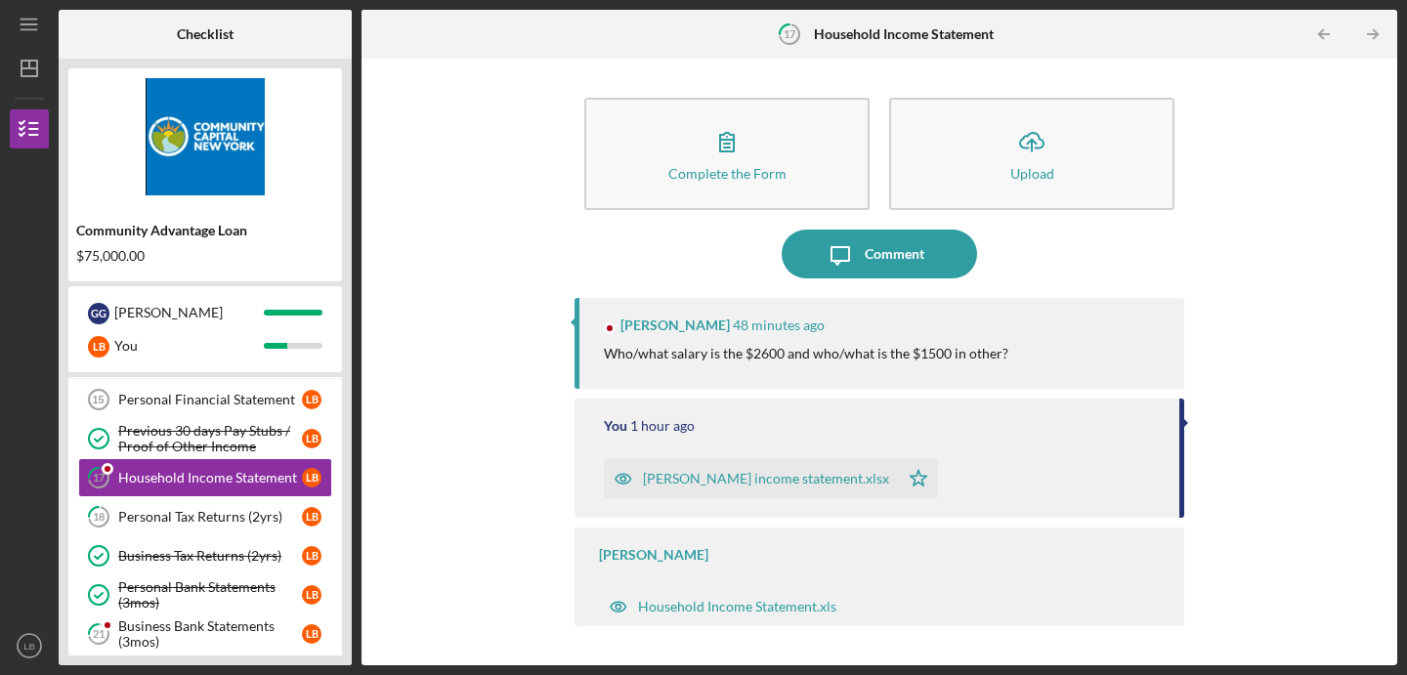
click at [740, 485] on div "[PERSON_NAME] income statement.xlsx" at bounding box center [766, 479] width 246 height 16
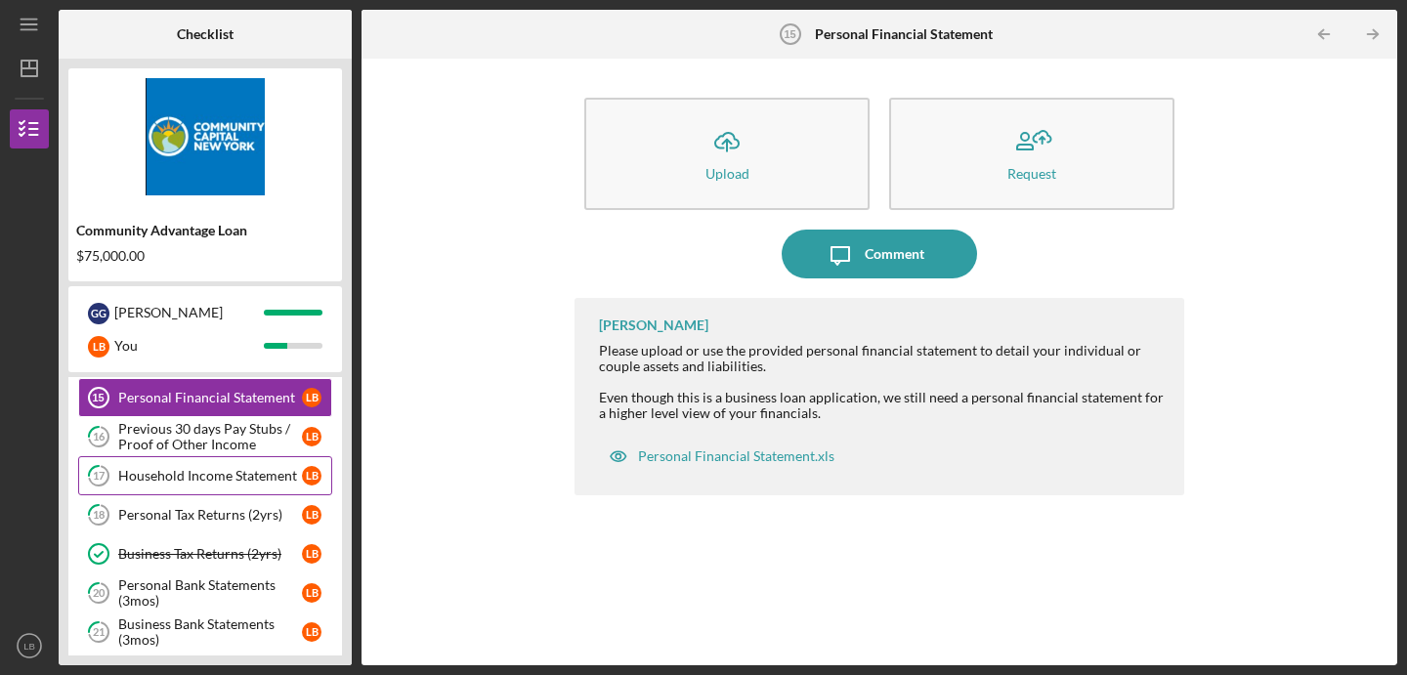
scroll to position [464, 0]
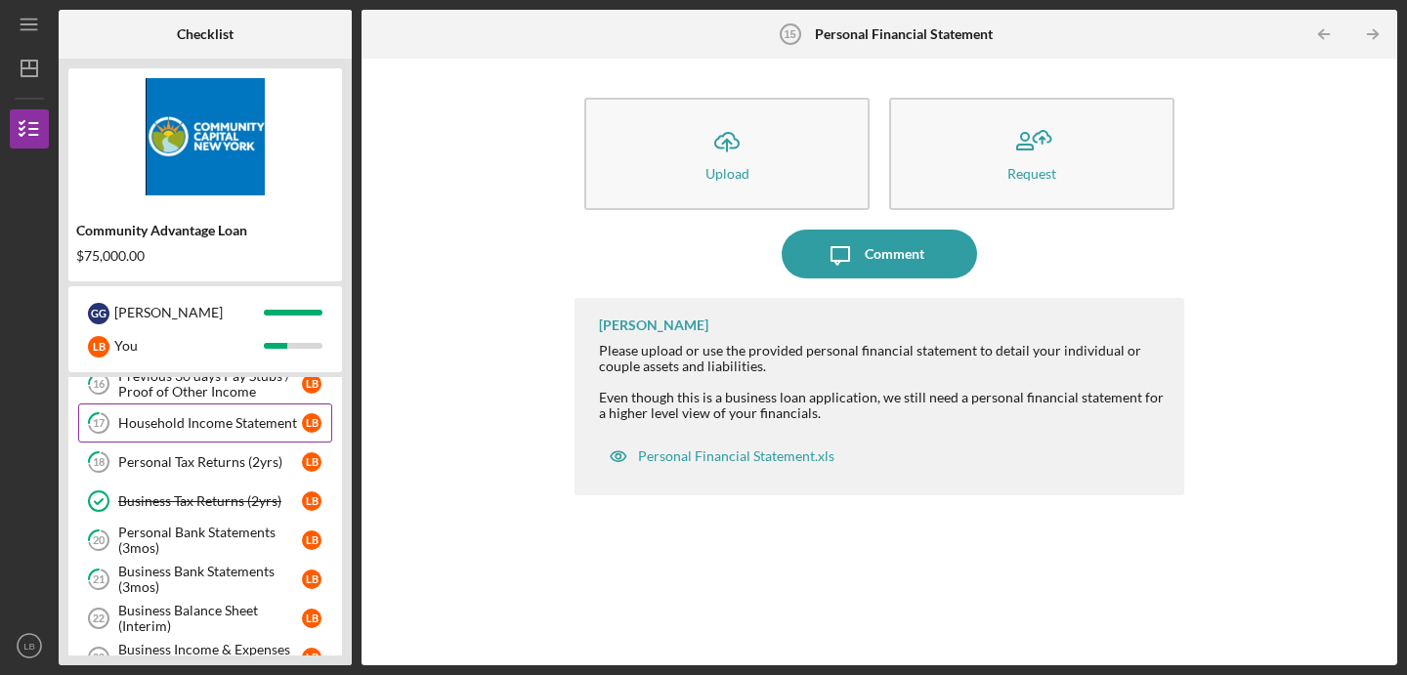
click at [223, 440] on link "17 Household Income Statement L B" at bounding box center [205, 422] width 254 height 39
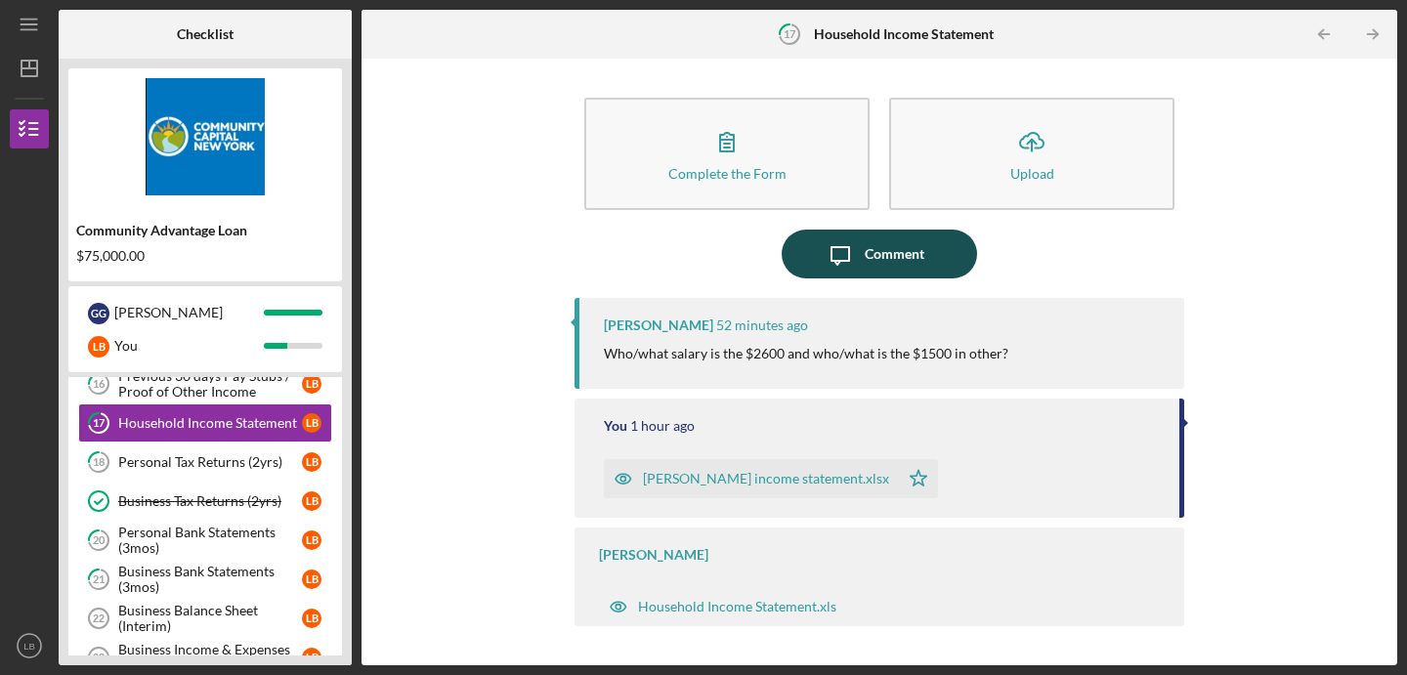
click at [884, 258] on div "Comment" at bounding box center [895, 254] width 60 height 49
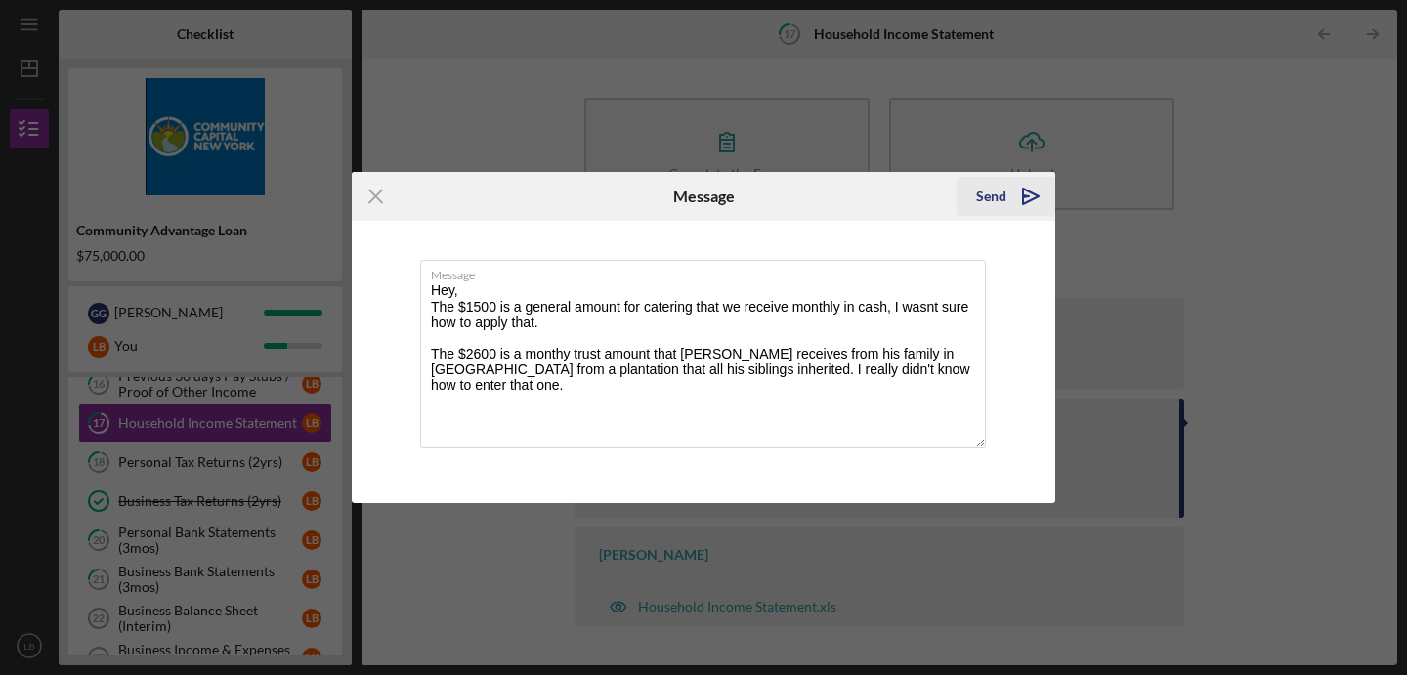
type textarea "Hey, The $1500 is a general amount for catering that we receive monthly in cash…"
click at [1020, 198] on icon "Icon/icon-invite-send" at bounding box center [1030, 196] width 49 height 49
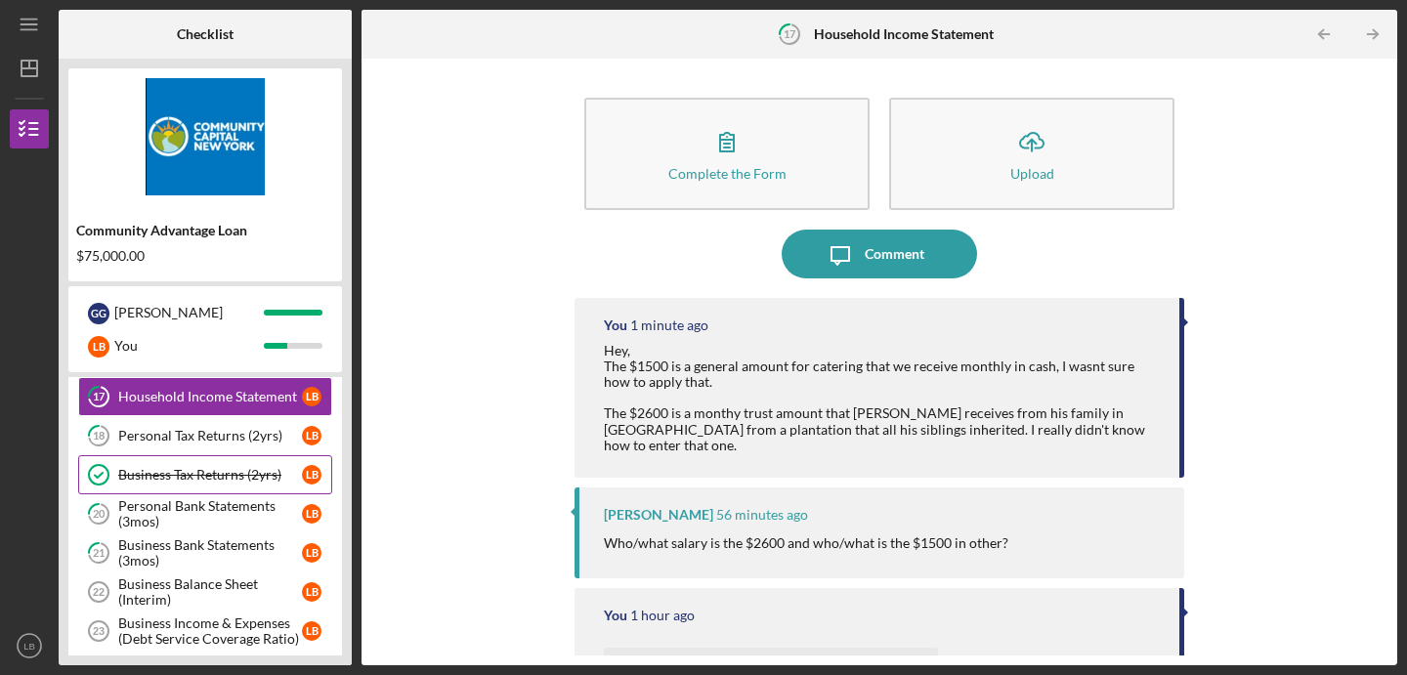
scroll to position [495, 0]
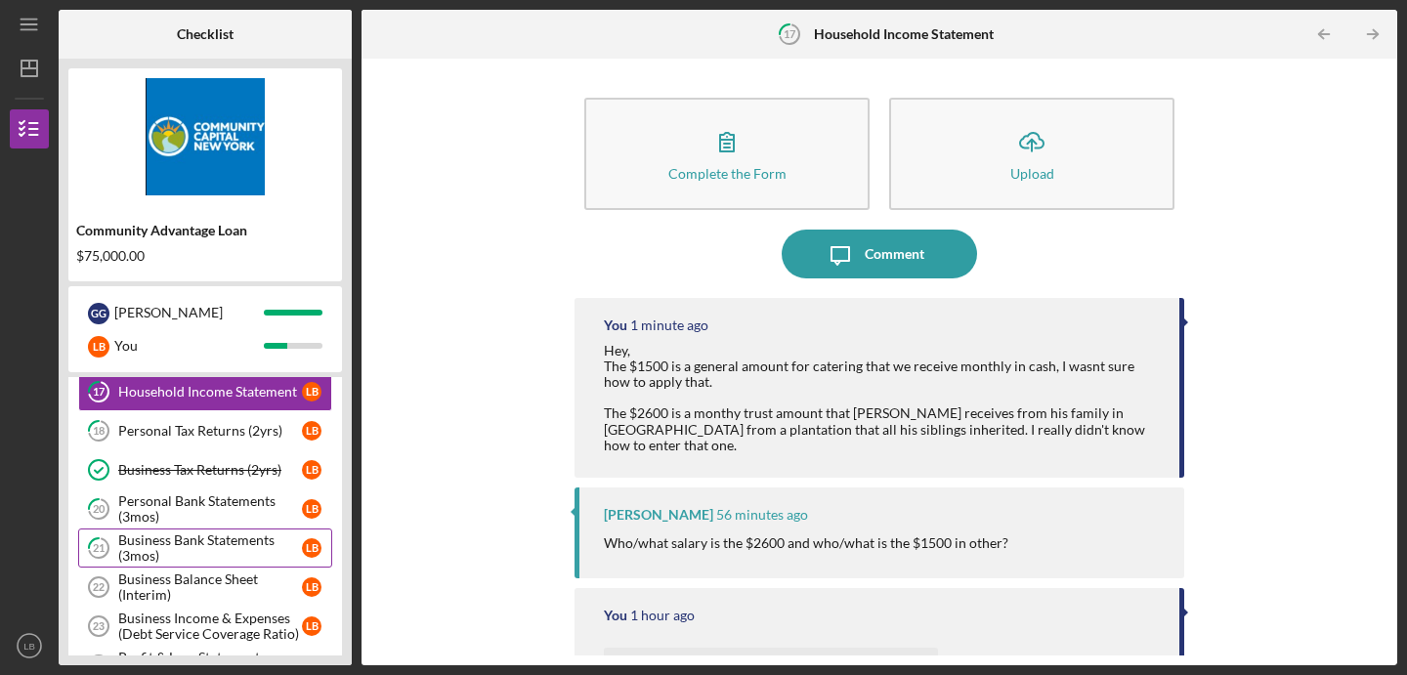
click at [164, 541] on div "Business Bank Statements (3mos)" at bounding box center [210, 547] width 184 height 31
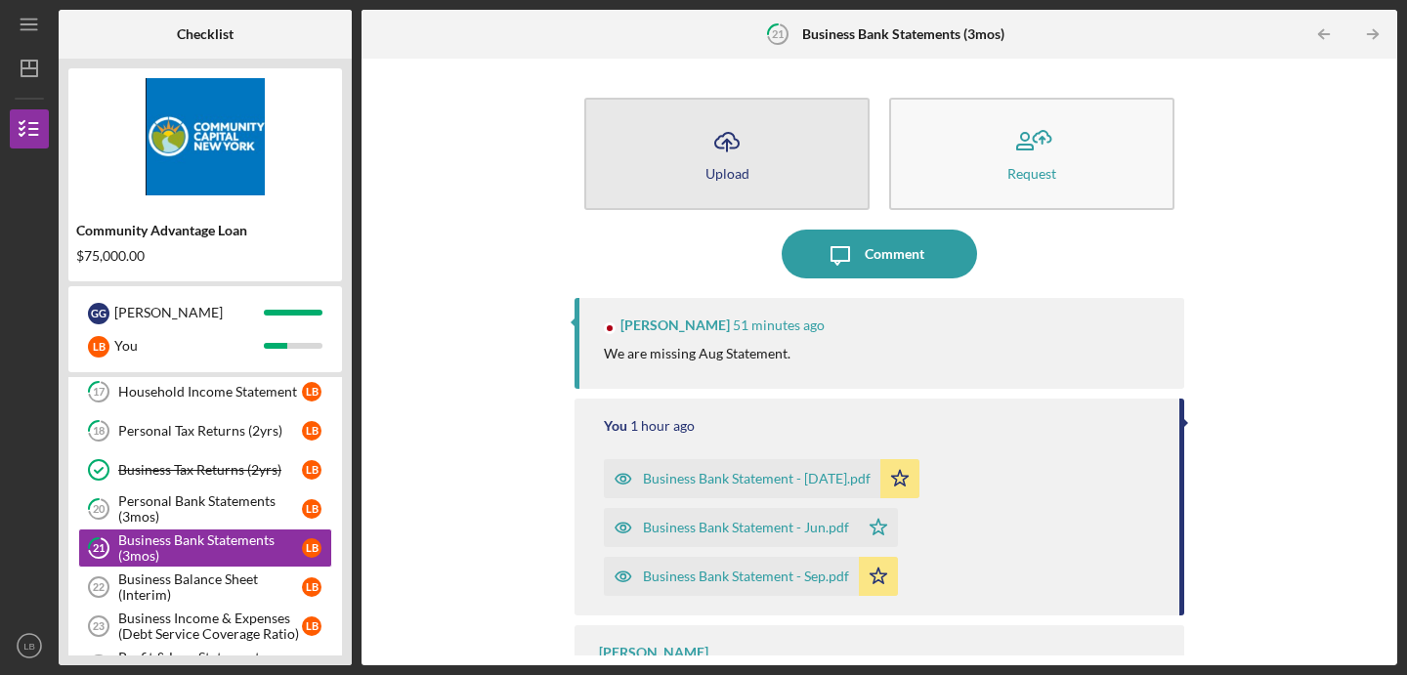
click at [731, 166] on div "Upload" at bounding box center [727, 173] width 44 height 15
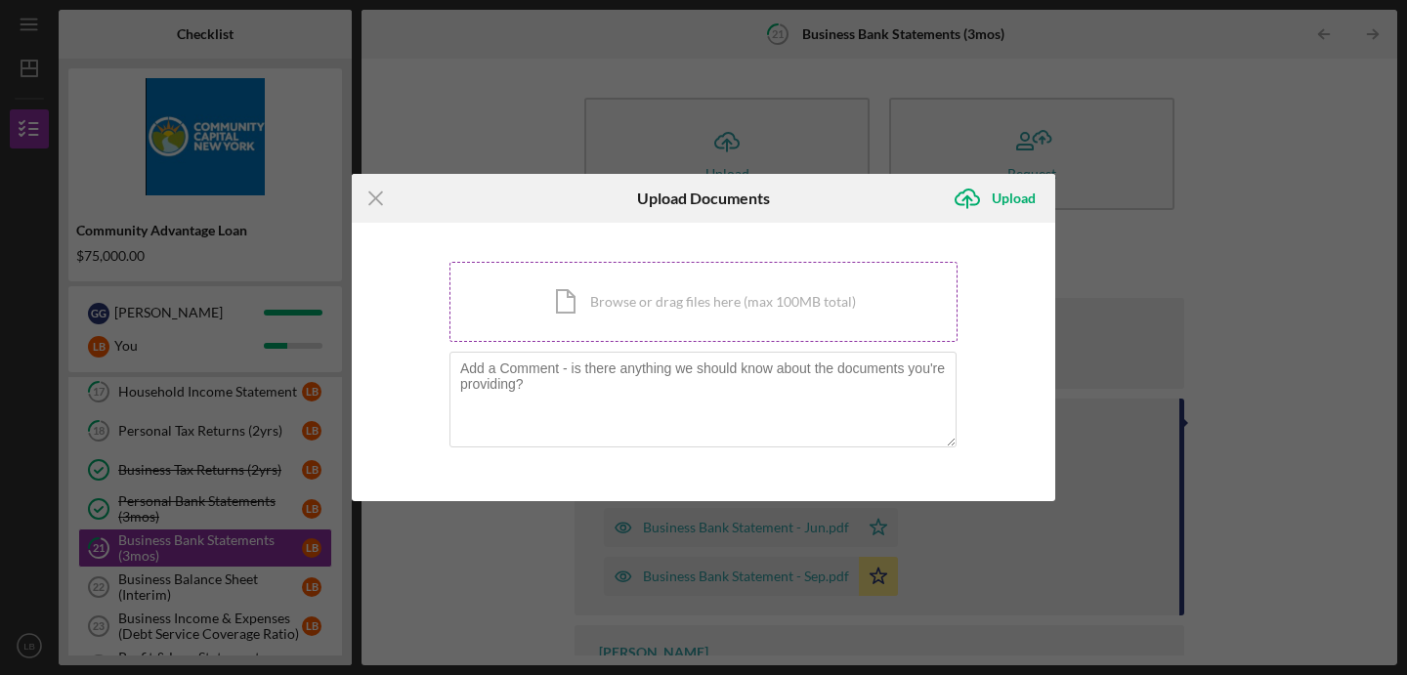
click at [613, 296] on div "Icon/Document Browse or drag files here (max 100MB total) Tap to choose files o…" at bounding box center [703, 302] width 508 height 80
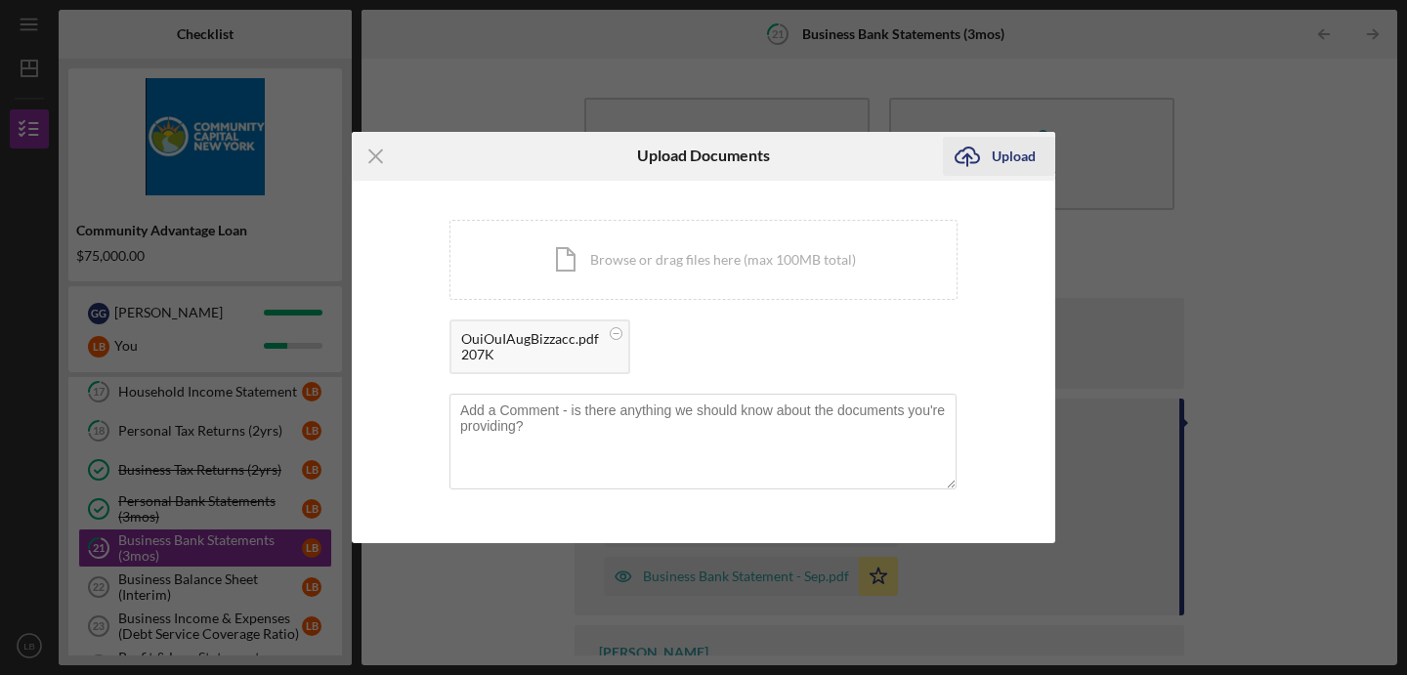
click at [998, 160] on div "Upload" at bounding box center [1014, 156] width 44 height 39
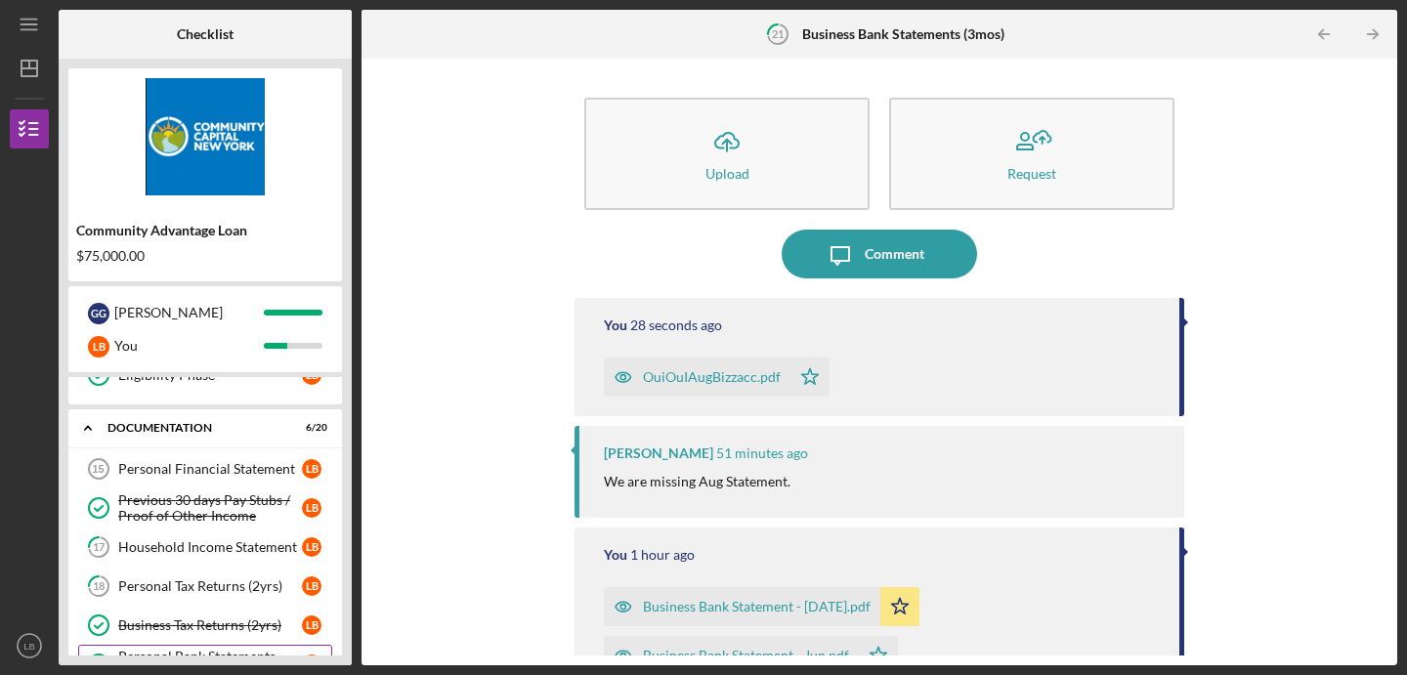
scroll to position [339, 0]
click at [177, 471] on div "Personal Financial Statement" at bounding box center [210, 470] width 184 height 16
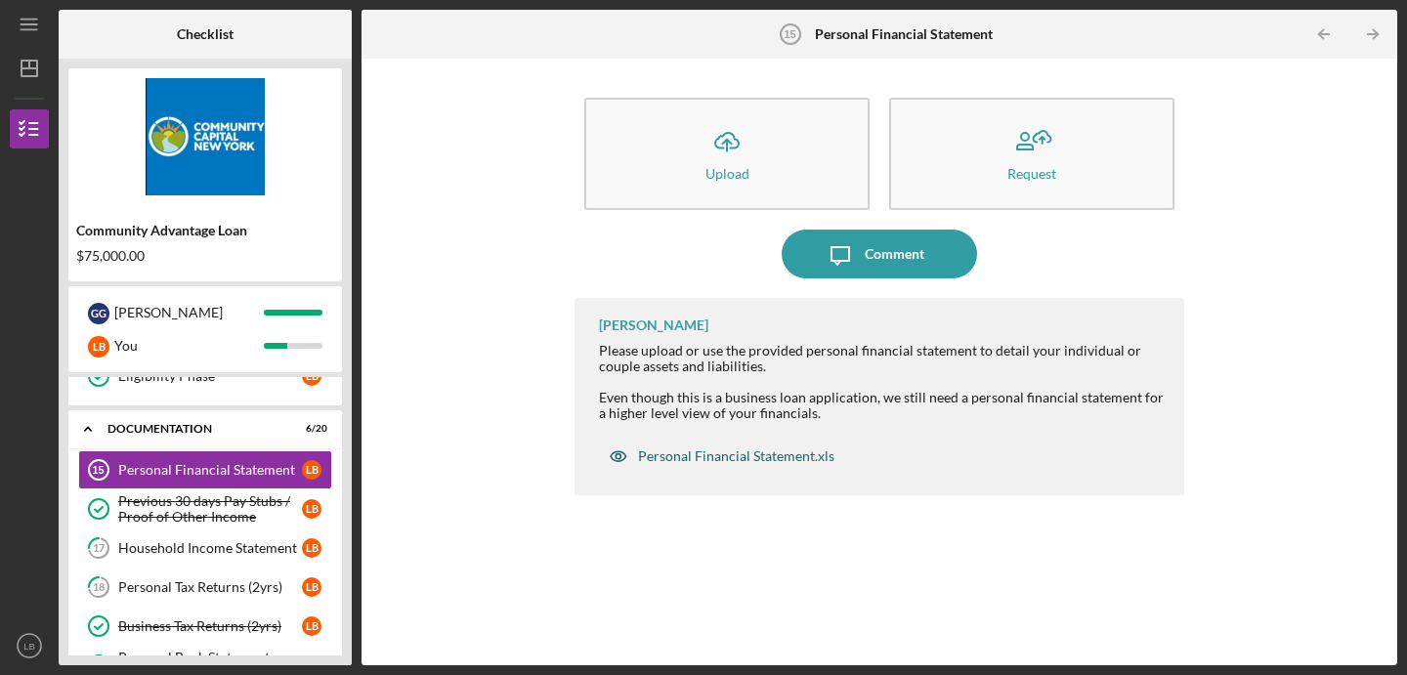
click at [725, 459] on div "Personal Financial Statement.xls" at bounding box center [736, 456] width 196 height 16
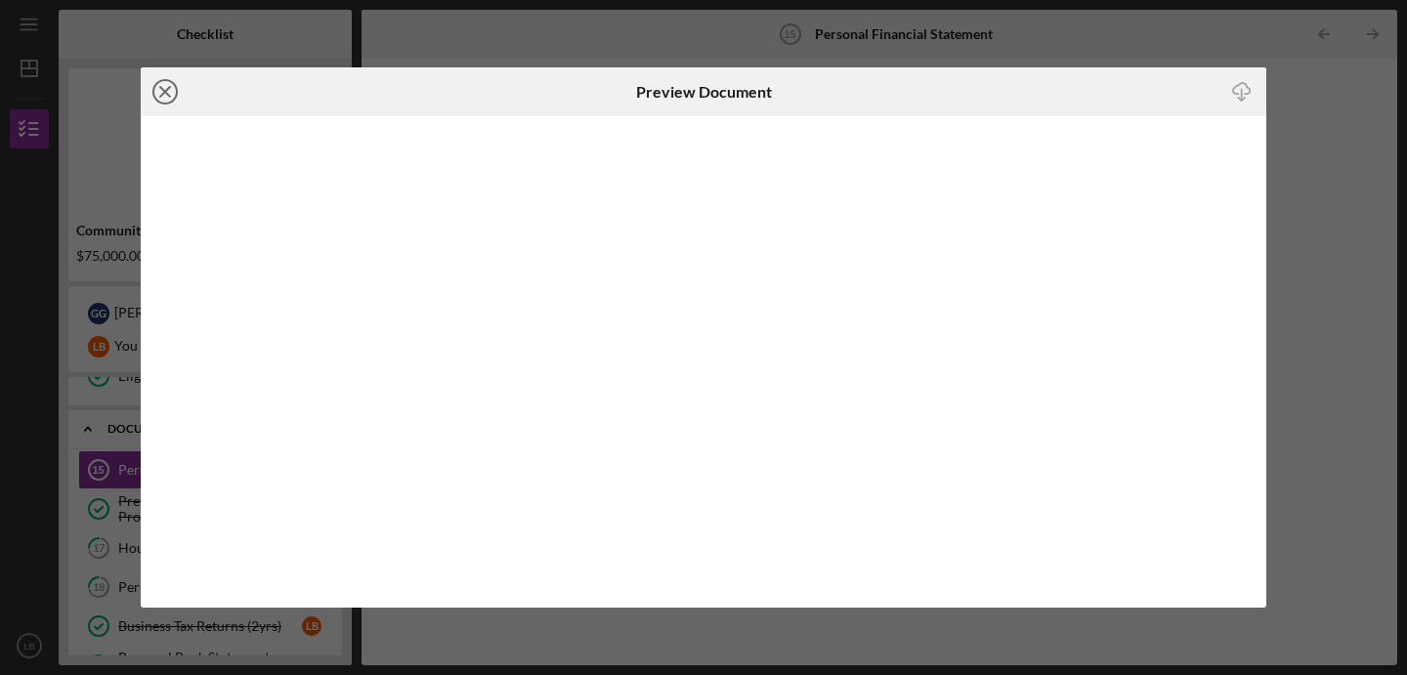
click at [158, 89] on icon "Icon/Close" at bounding box center [165, 91] width 49 height 49
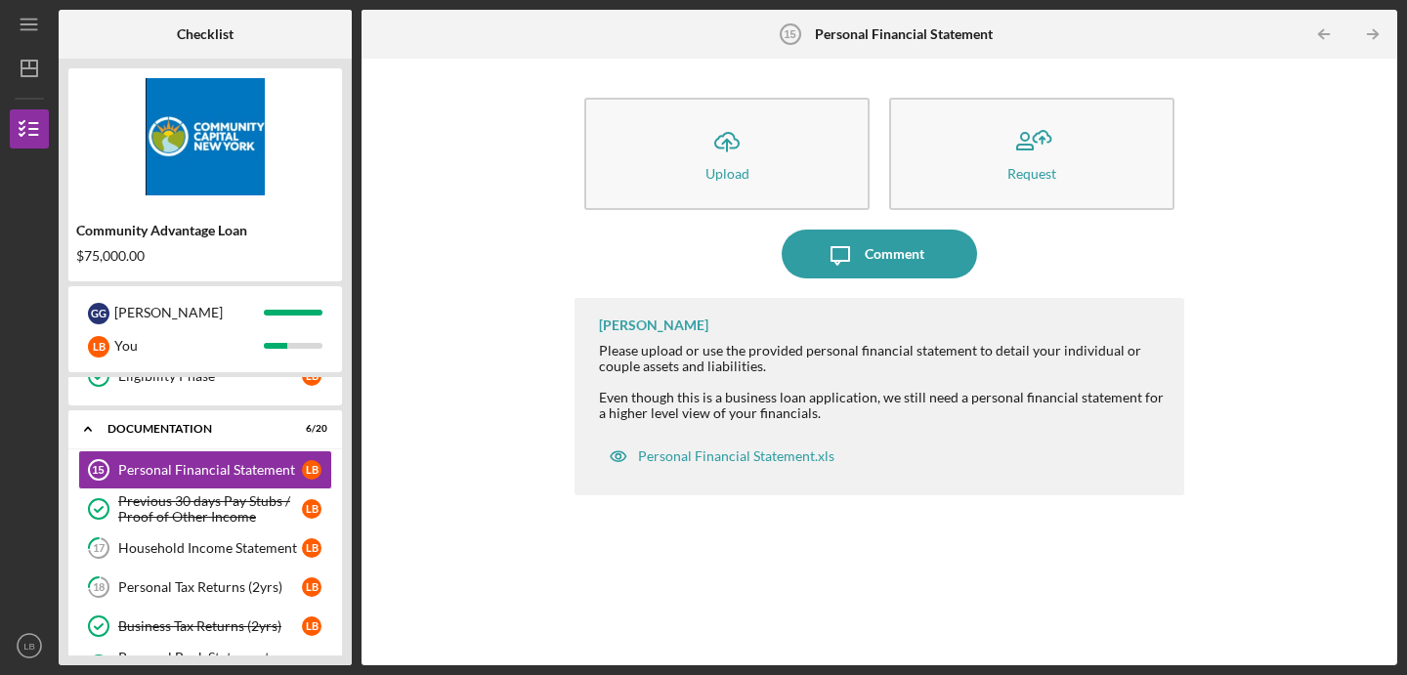
click at [527, 231] on div "Icon/Upload Upload Request Icon/Message Comment [PERSON_NAME] Please upload or …" at bounding box center [879, 361] width 1016 height 587
